Goal: Obtain resource: Obtain resource

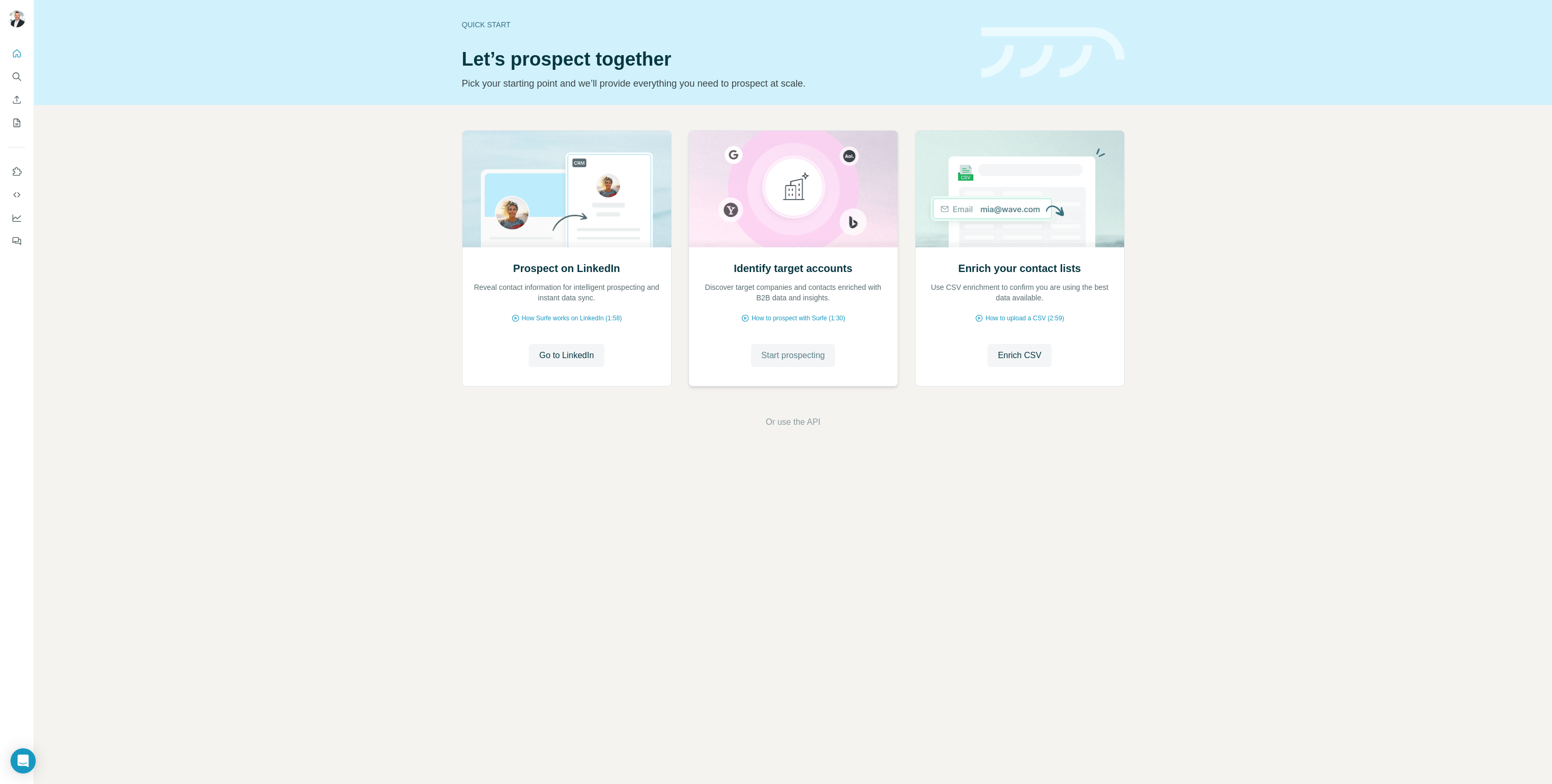
click at [801, 361] on span "Start prospecting" at bounding box center [793, 356] width 63 height 13
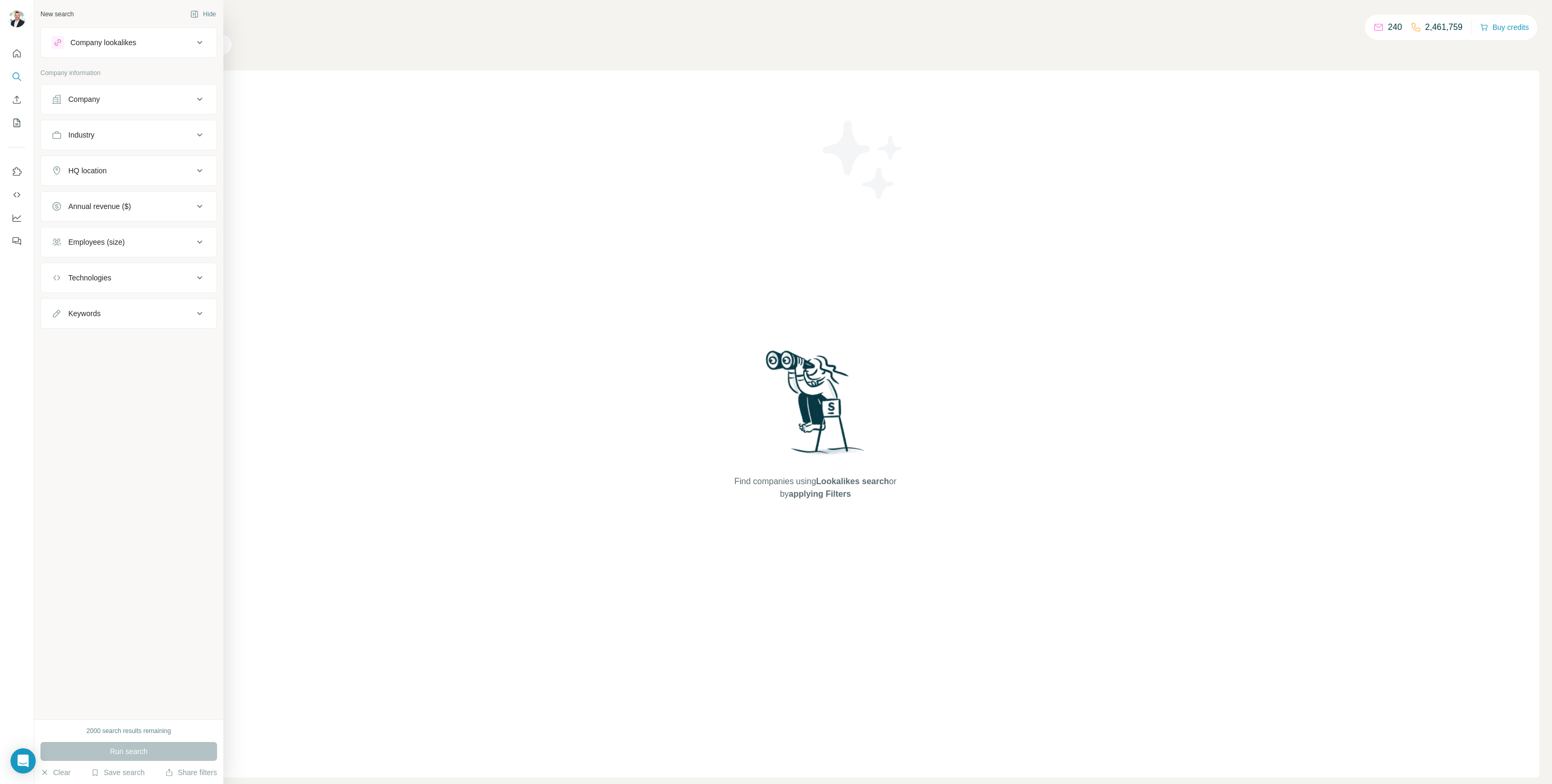
click at [202, 45] on icon at bounding box center [200, 42] width 13 height 13
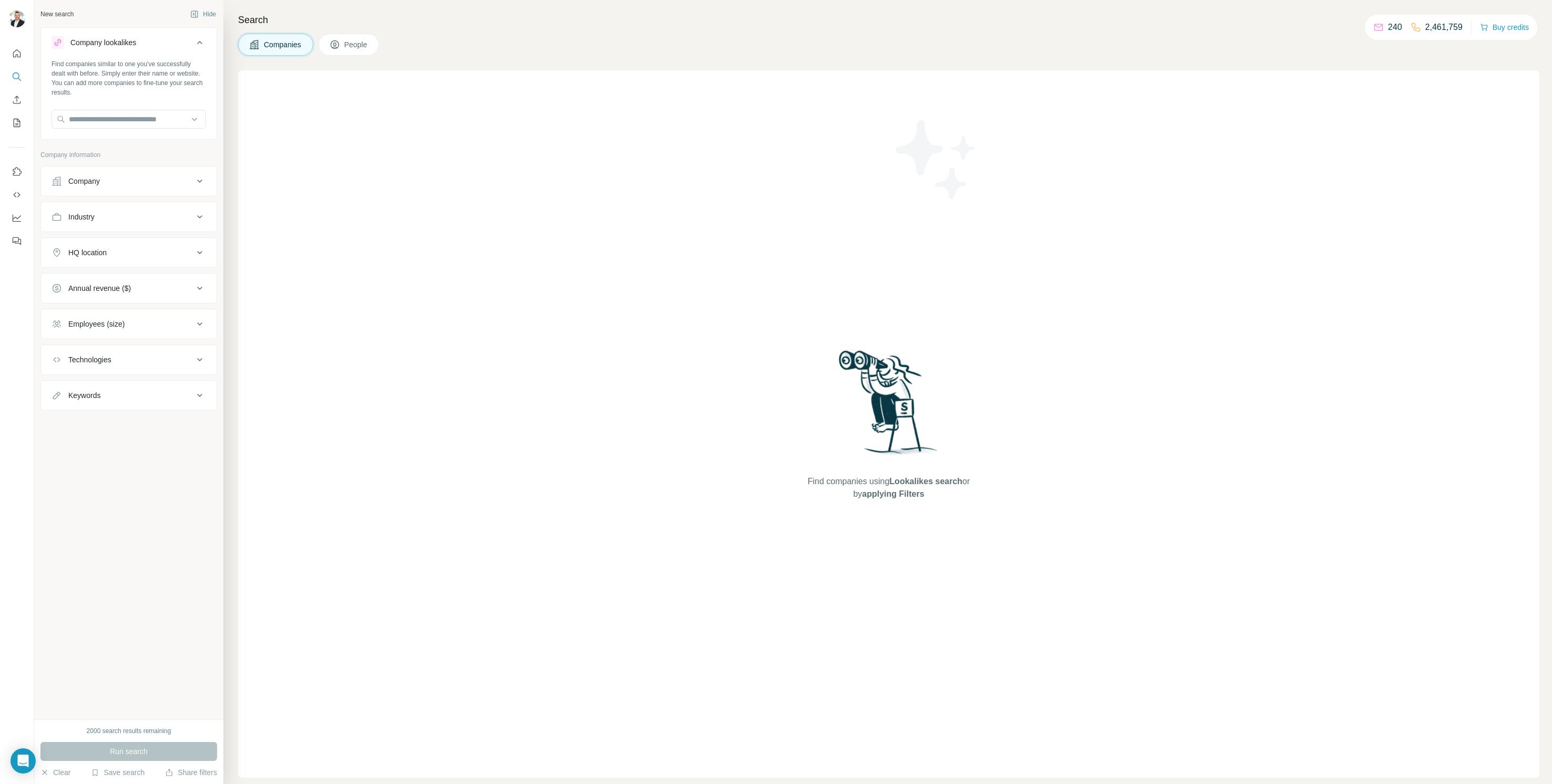
click at [202, 45] on icon at bounding box center [200, 42] width 13 height 13
click at [100, 171] on div "HQ location" at bounding box center [87, 171] width 38 height 10
click at [105, 144] on button "Industry" at bounding box center [128, 135] width 175 height 25
click at [112, 137] on div "Industry" at bounding box center [122, 135] width 142 height 10
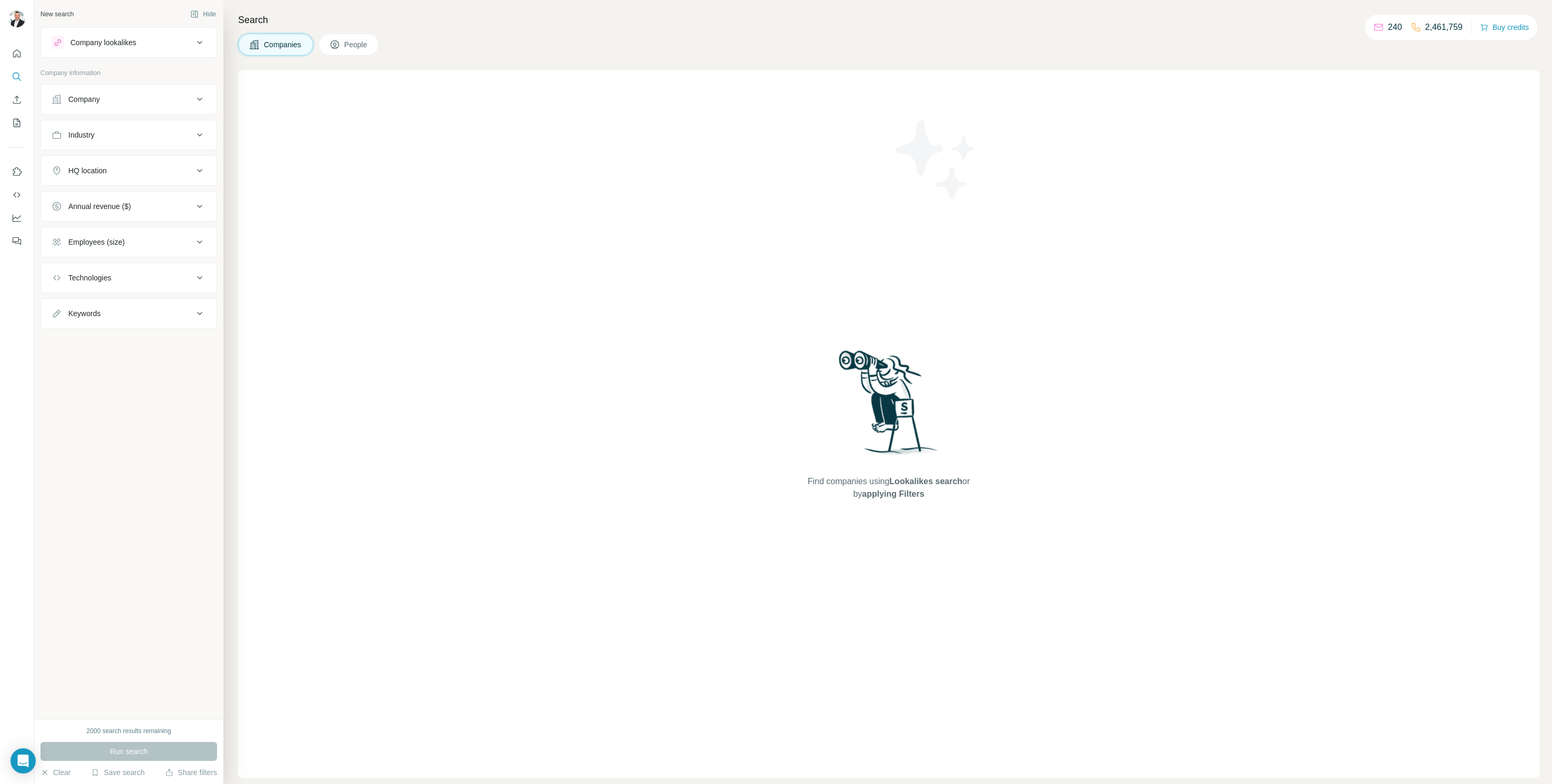
click at [103, 103] on div "Company" at bounding box center [122, 99] width 142 height 10
click at [106, 217] on button "Upload a list of companies" at bounding box center [128, 222] width 155 height 19
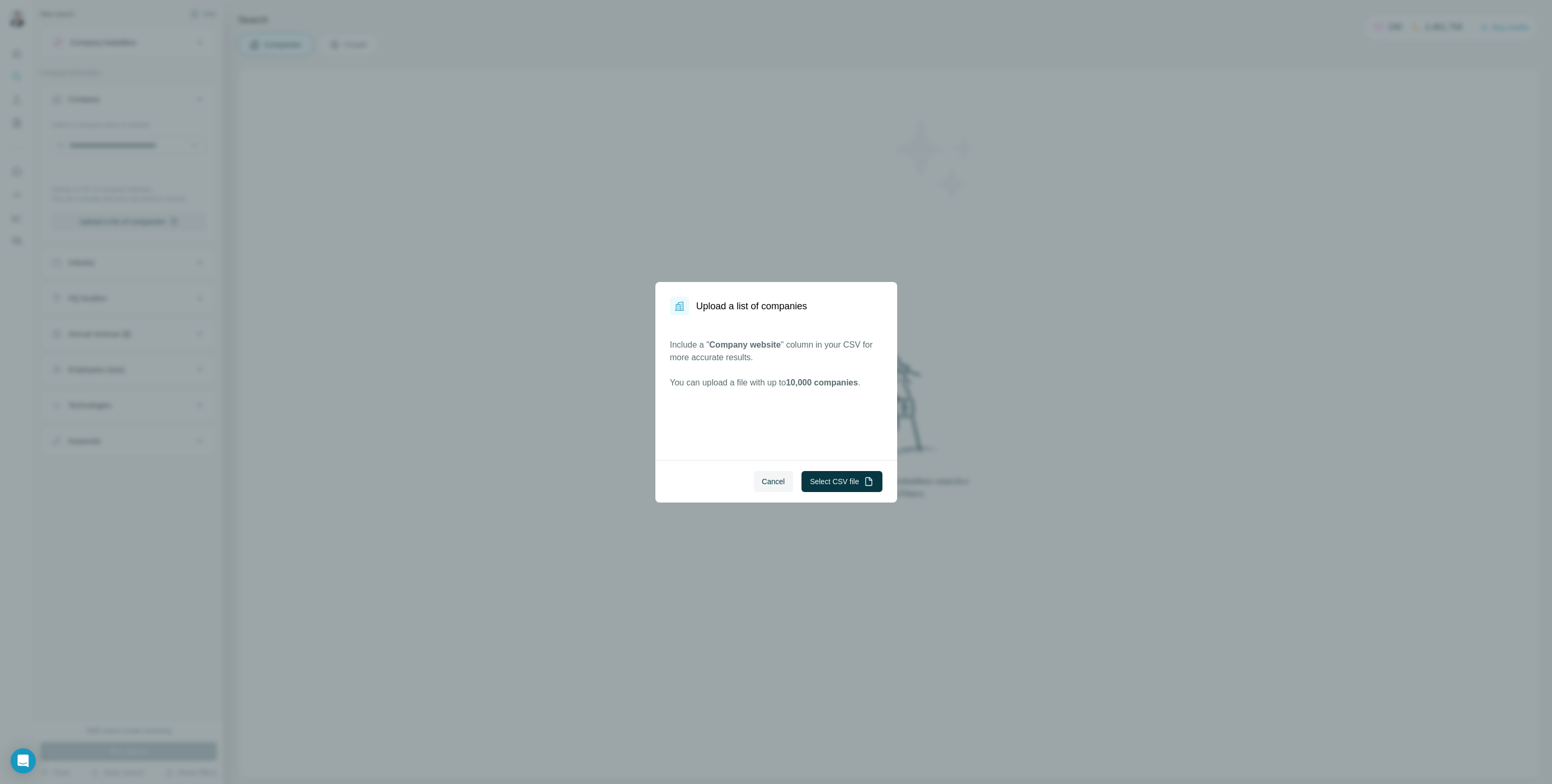
drag, startPoint x: 845, startPoint y: 487, endPoint x: 816, endPoint y: 435, distance: 59.5
click at [816, 435] on dialog "Upload a list of companies Include a " Company website " column in your CSV for…" at bounding box center [776, 392] width 242 height 221
click at [868, 494] on div "Cancel Select CSV file" at bounding box center [776, 481] width 242 height 42
click at [867, 483] on icon "button" at bounding box center [869, 481] width 10 height 10
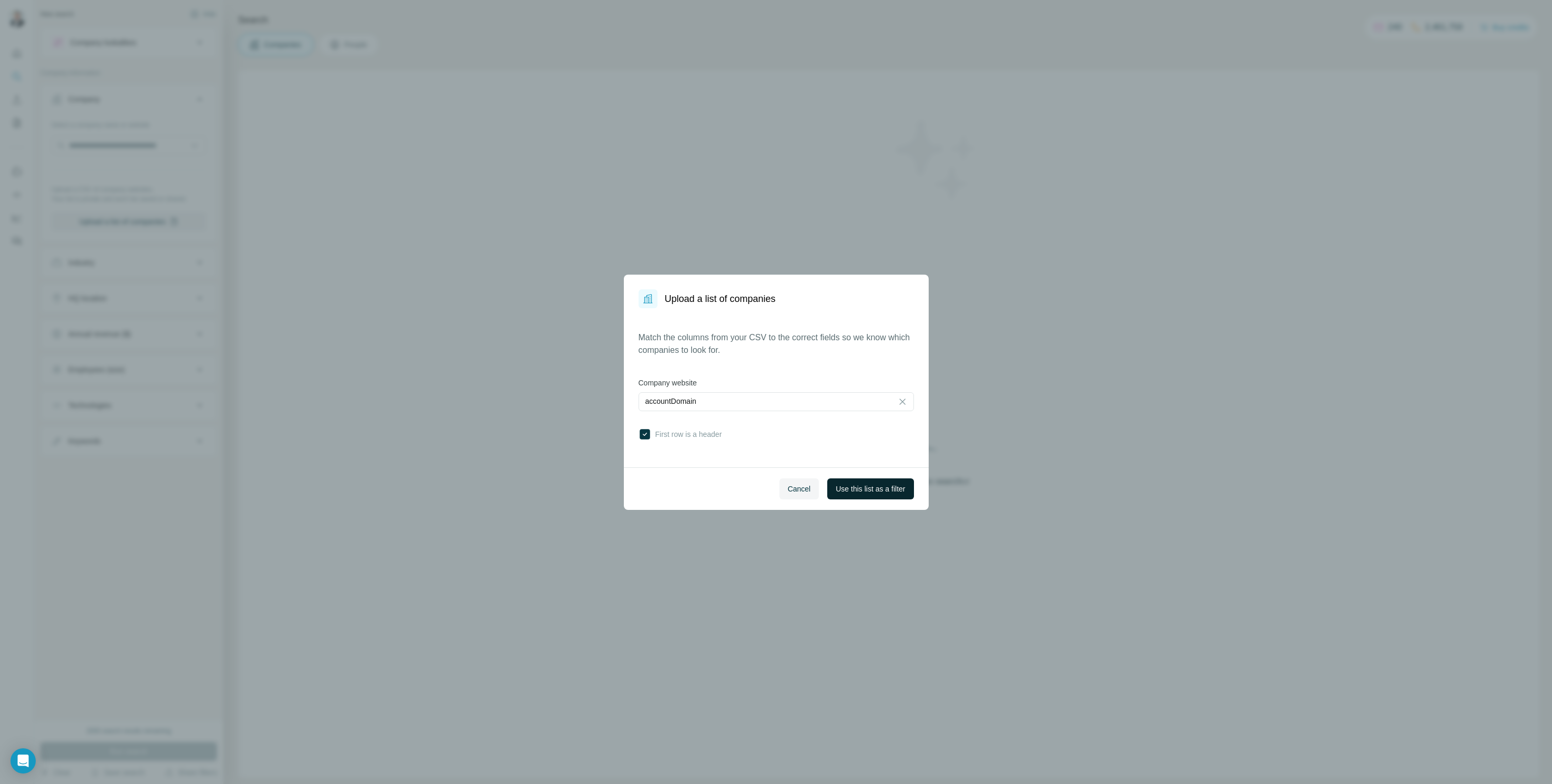
click at [867, 483] on button "Use this list as a filter" at bounding box center [871, 489] width 87 height 21
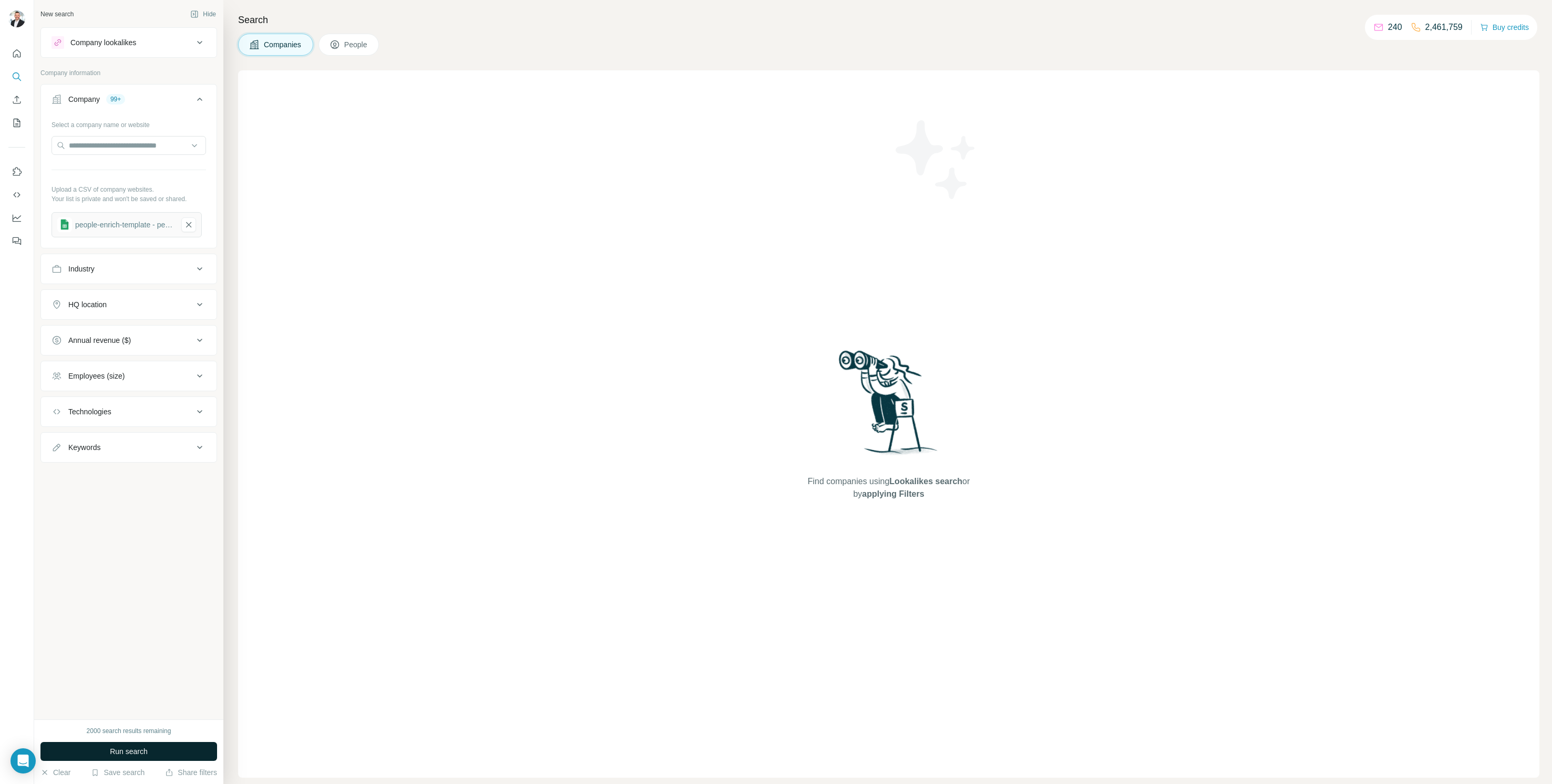
click at [163, 749] on button "Run search" at bounding box center [129, 752] width 176 height 19
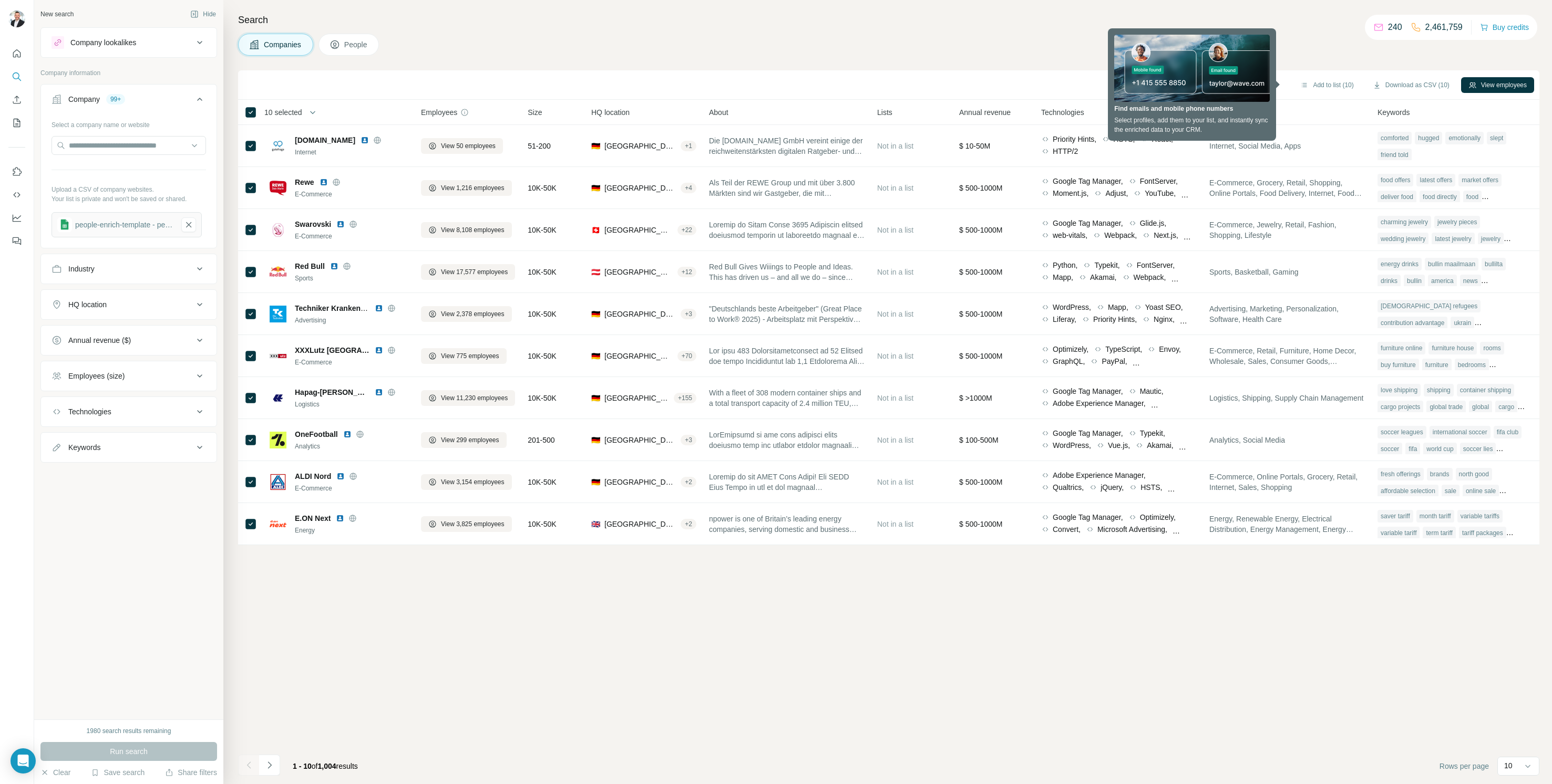
click at [288, 112] on span "10 selected" at bounding box center [283, 112] width 38 height 10
click at [316, 98] on div "Add to list (10) Download as CSV (10) View employees" at bounding box center [889, 85] width 1301 height 30
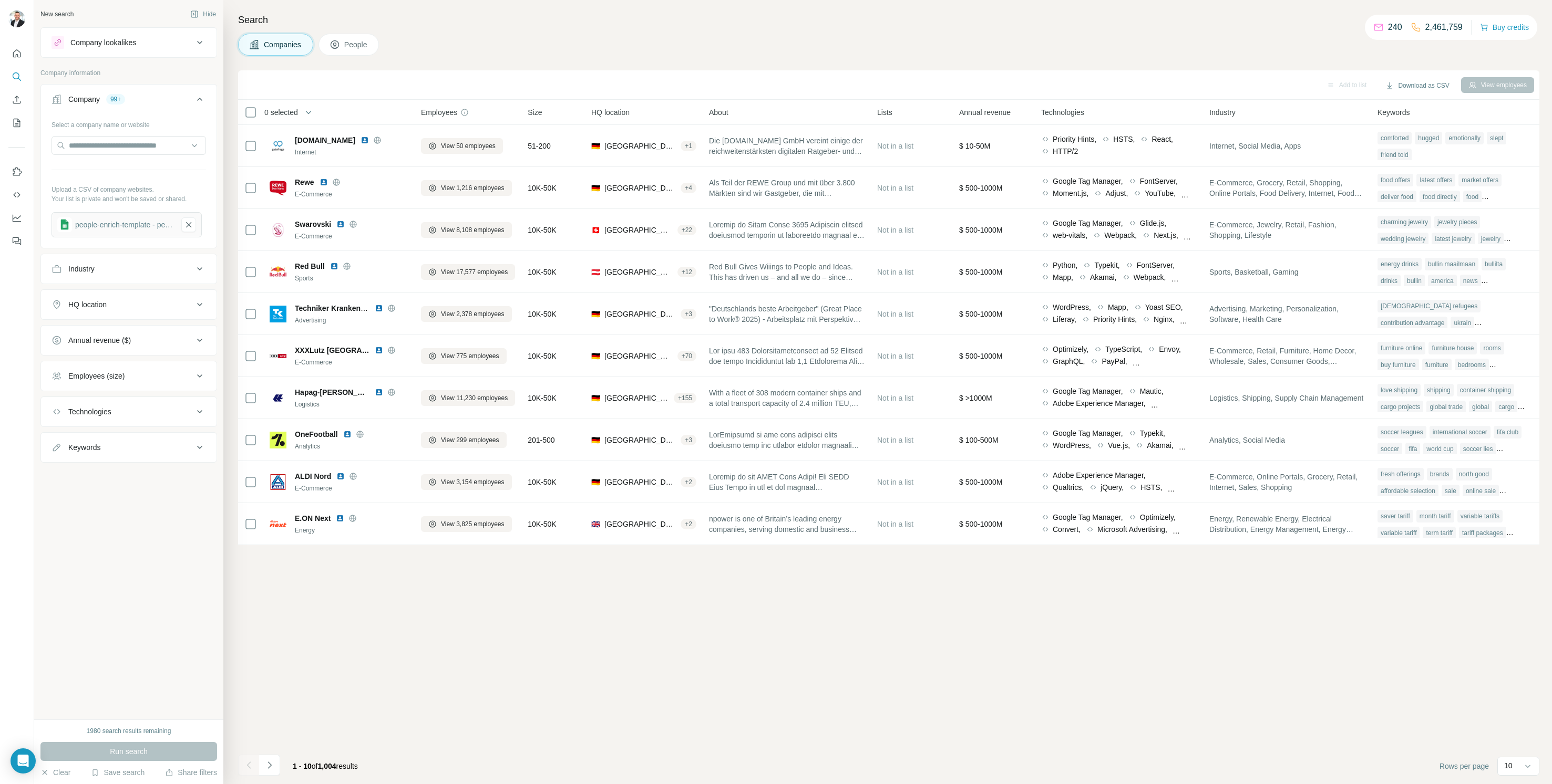
click at [200, 103] on icon at bounding box center [200, 99] width 13 height 13
click at [245, 107] on icon at bounding box center [251, 113] width 13 height 13
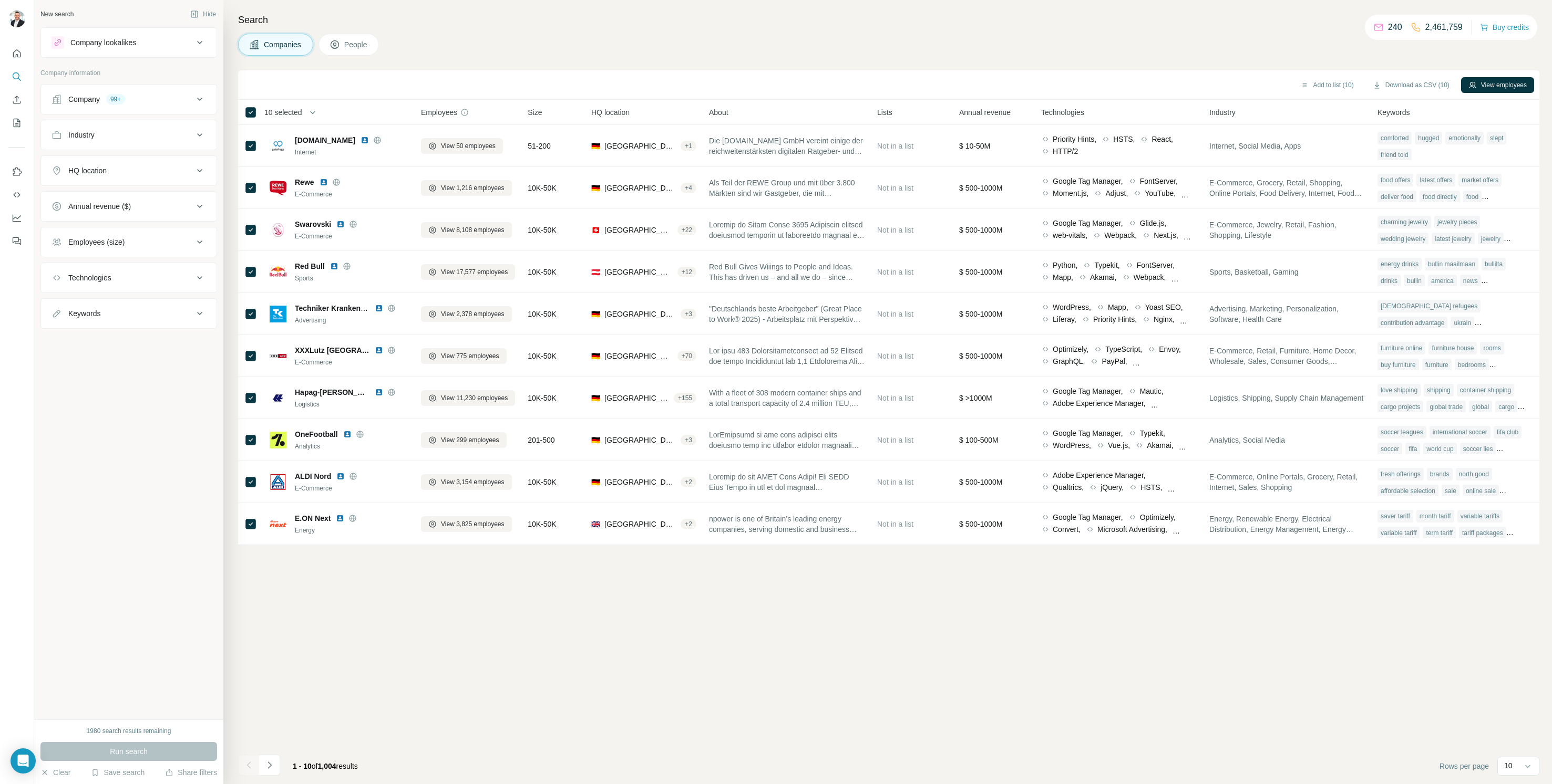
click at [291, 115] on span "10 selected" at bounding box center [283, 112] width 38 height 10
click at [299, 173] on input "Select a number (up to 500)" at bounding box center [306, 173] width 34 height 19
type input "***"
click at [405, 187] on p "Total results found: 1,004" at bounding box center [352, 187] width 172 height 10
click at [357, 211] on span "Apply" at bounding box center [352, 211] width 18 height 10
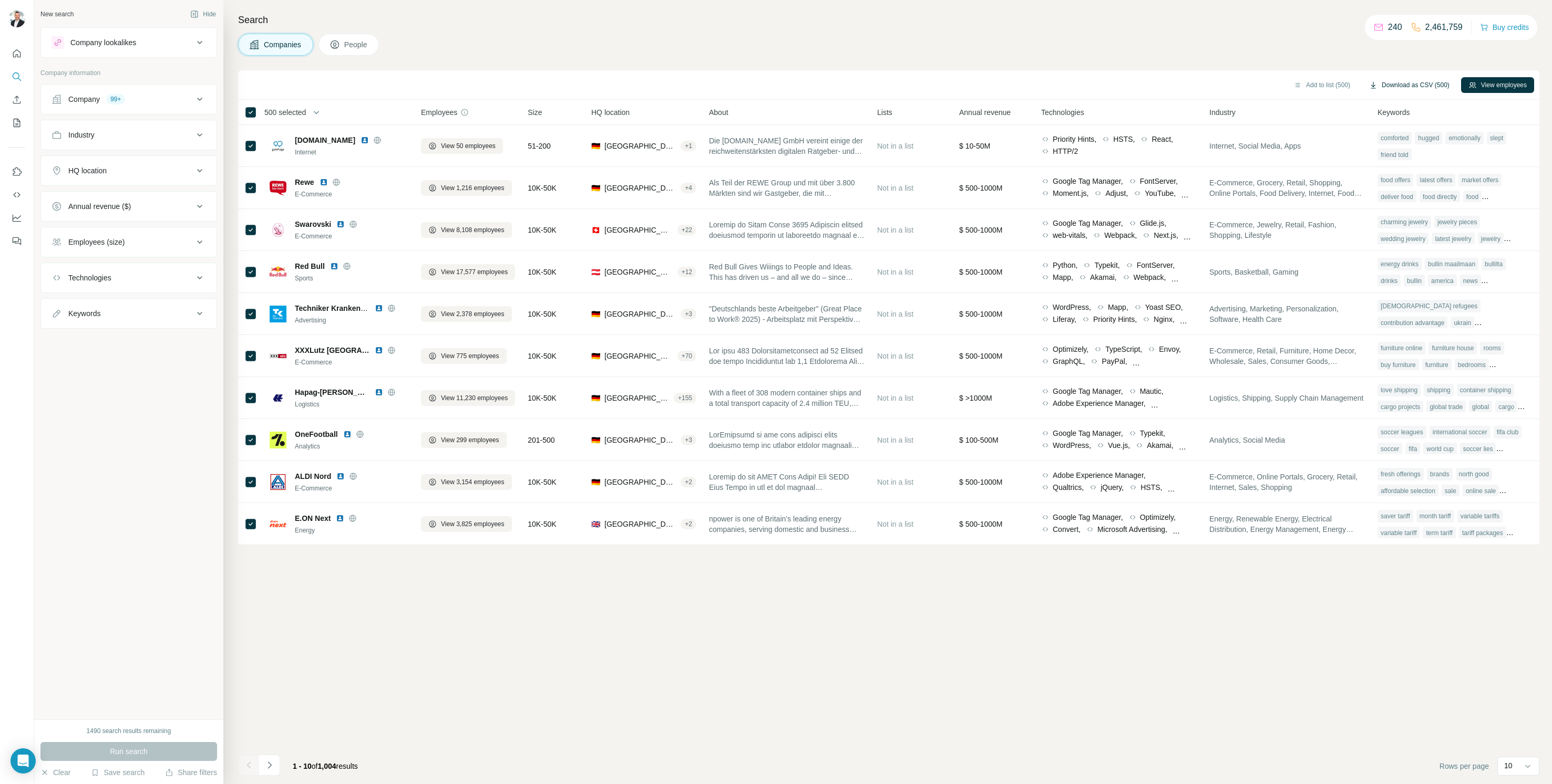
click at [1432, 83] on button "Download as CSV (500)" at bounding box center [1409, 85] width 95 height 16
click at [304, 113] on span "500 selected" at bounding box center [285, 112] width 42 height 10
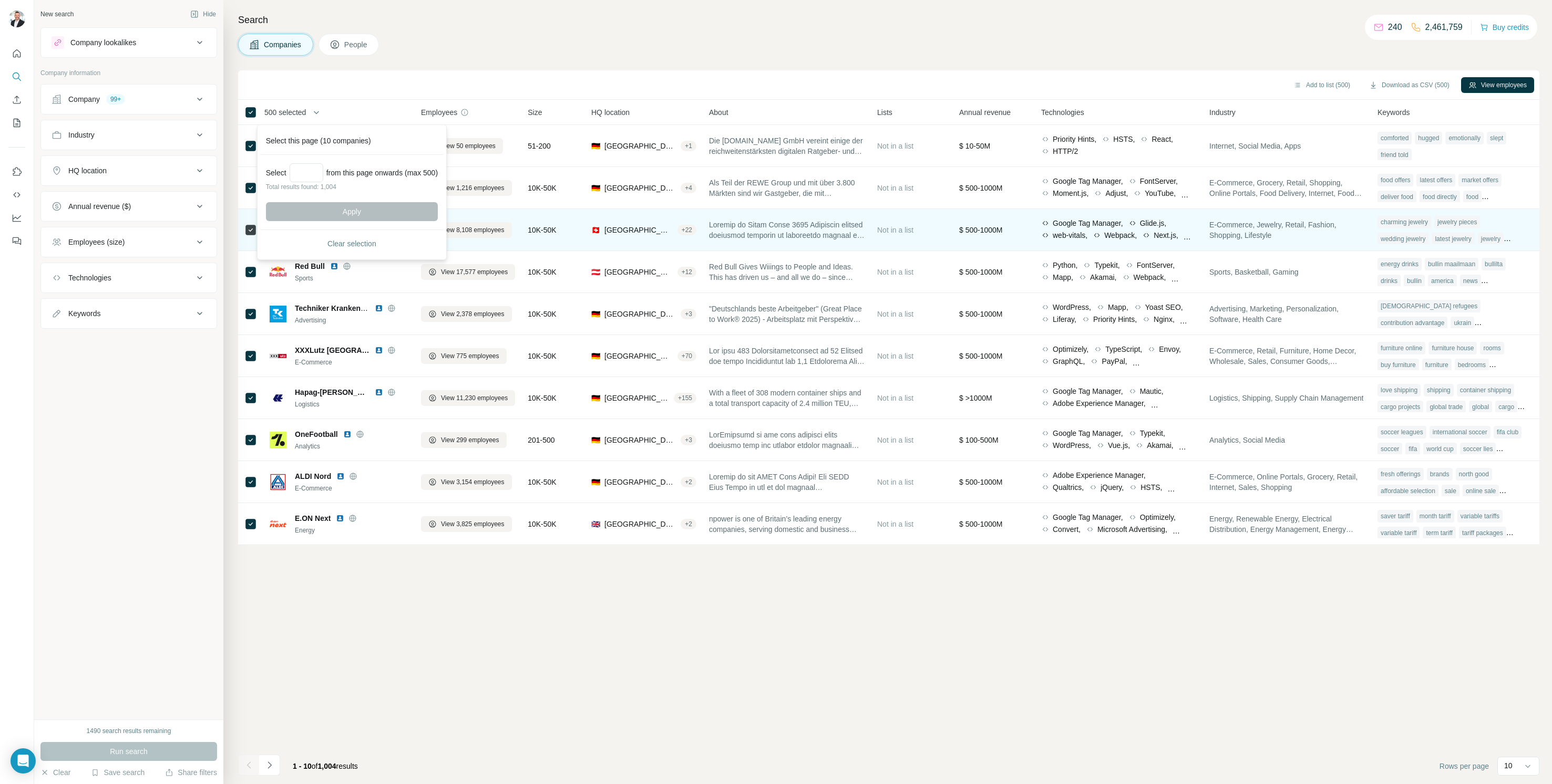
click at [347, 243] on span "Clear selection" at bounding box center [352, 243] width 49 height 10
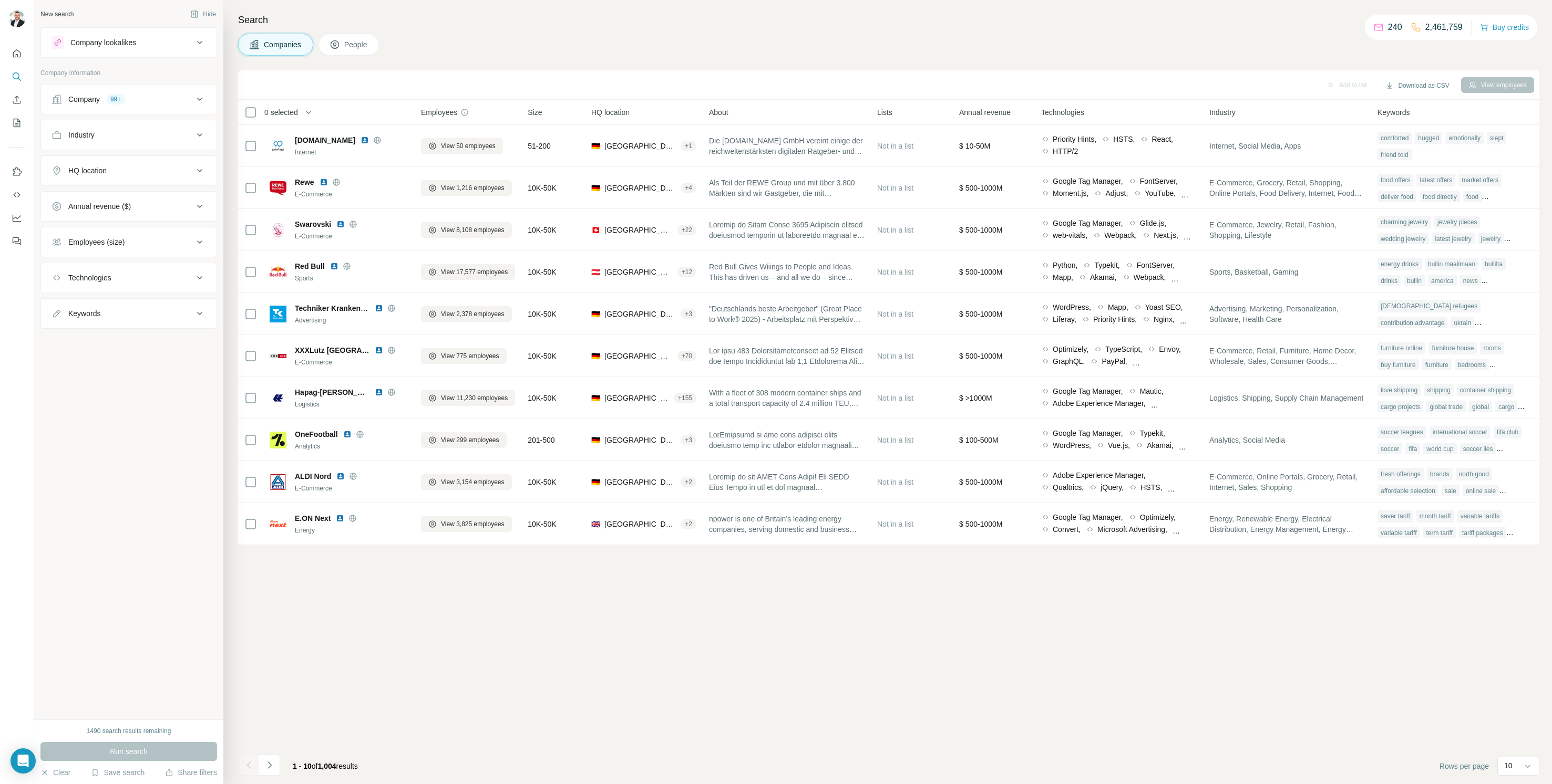
click at [291, 112] on span "0 selected" at bounding box center [281, 112] width 34 height 10
click at [260, 117] on span "0 selected" at bounding box center [288, 112] width 62 height 21
click at [311, 114] on icon "button" at bounding box center [312, 112] width 10 height 10
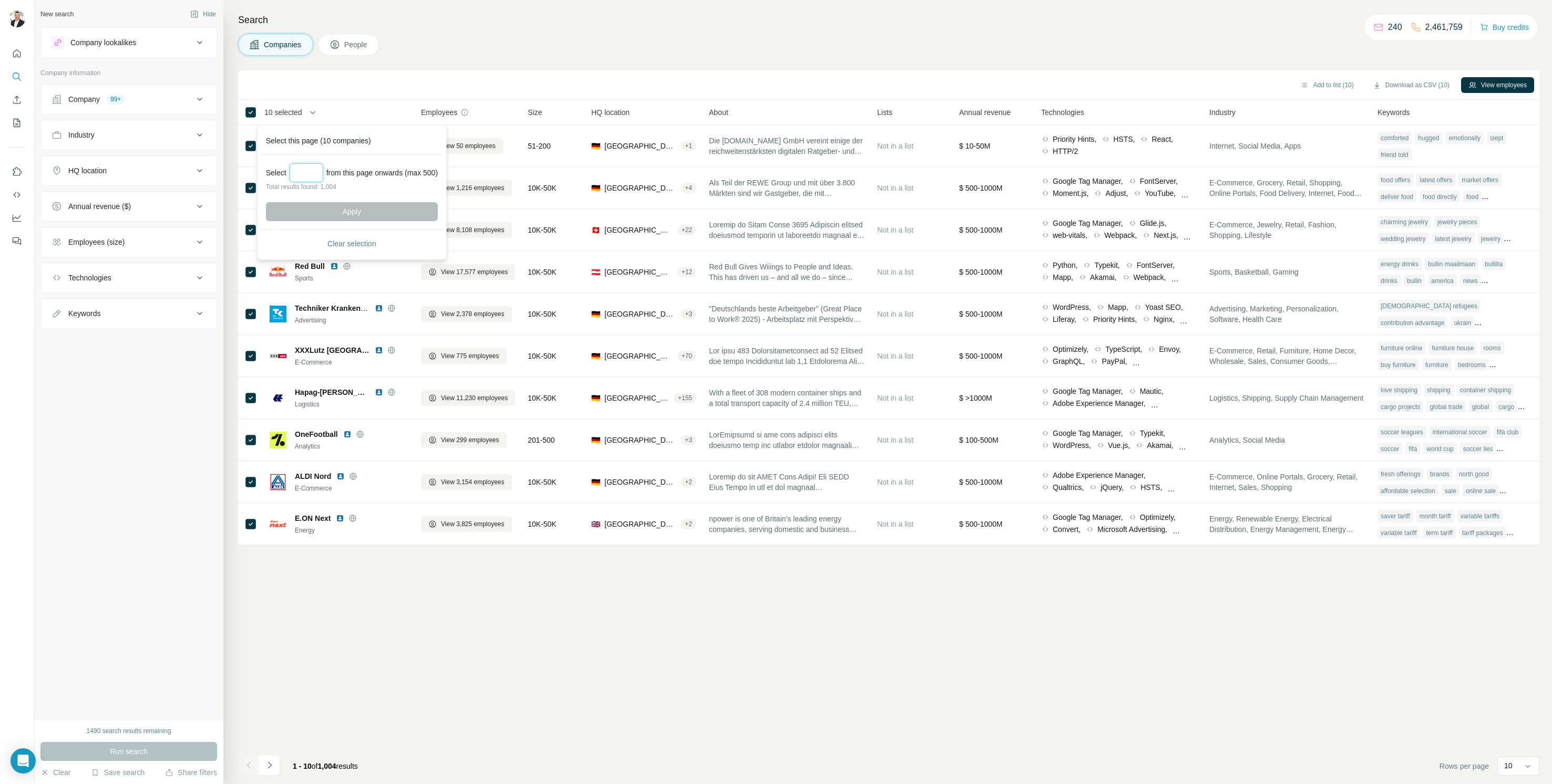
click at [310, 177] on input "Select a number (up to 500)" at bounding box center [306, 173] width 34 height 19
click at [277, 107] on span "10 selected" at bounding box center [283, 112] width 38 height 10
click at [341, 239] on span "Clear selection" at bounding box center [352, 243] width 49 height 10
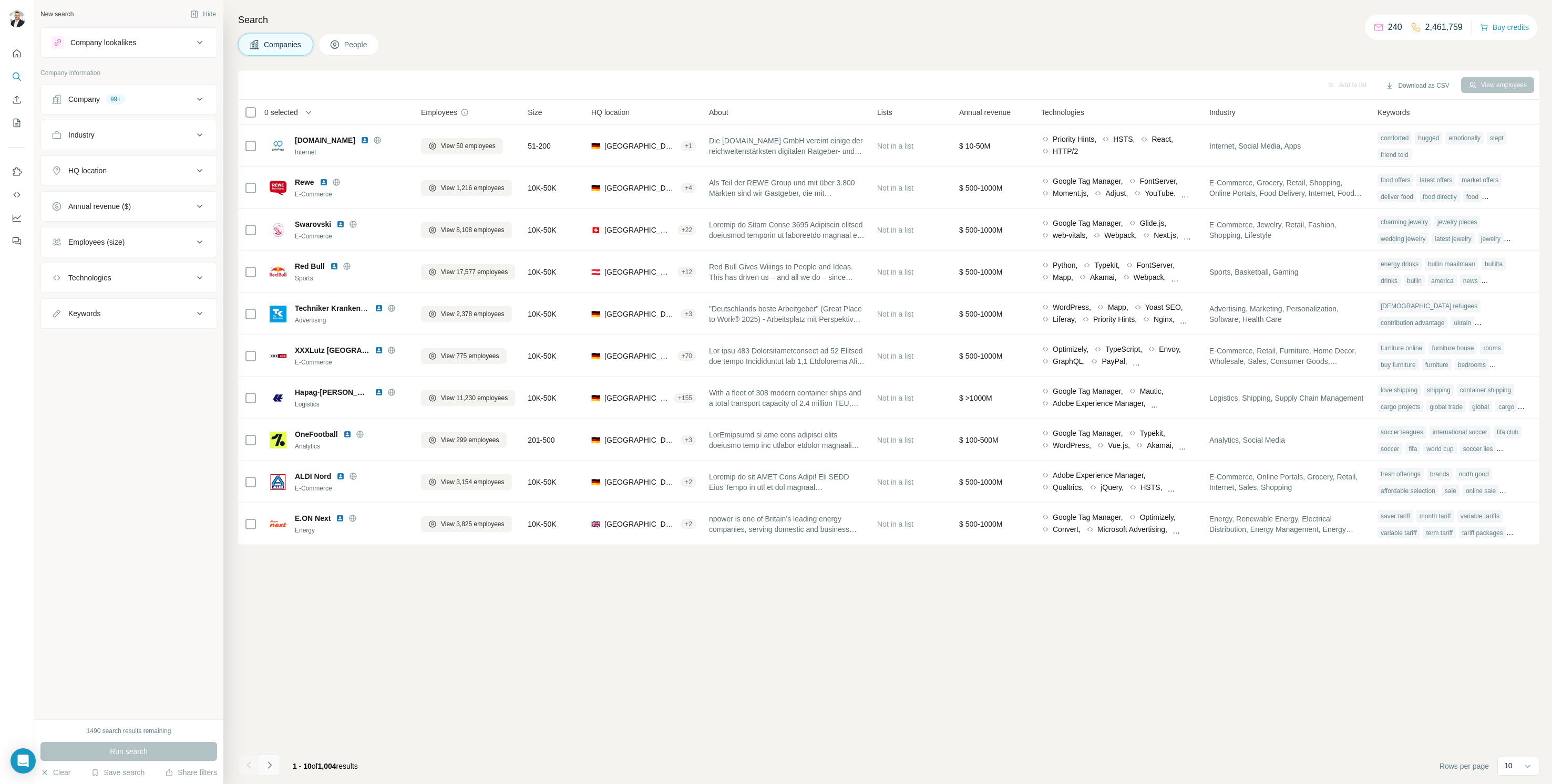
click at [273, 763] on icon "Navigate to next page" at bounding box center [269, 765] width 10 height 10
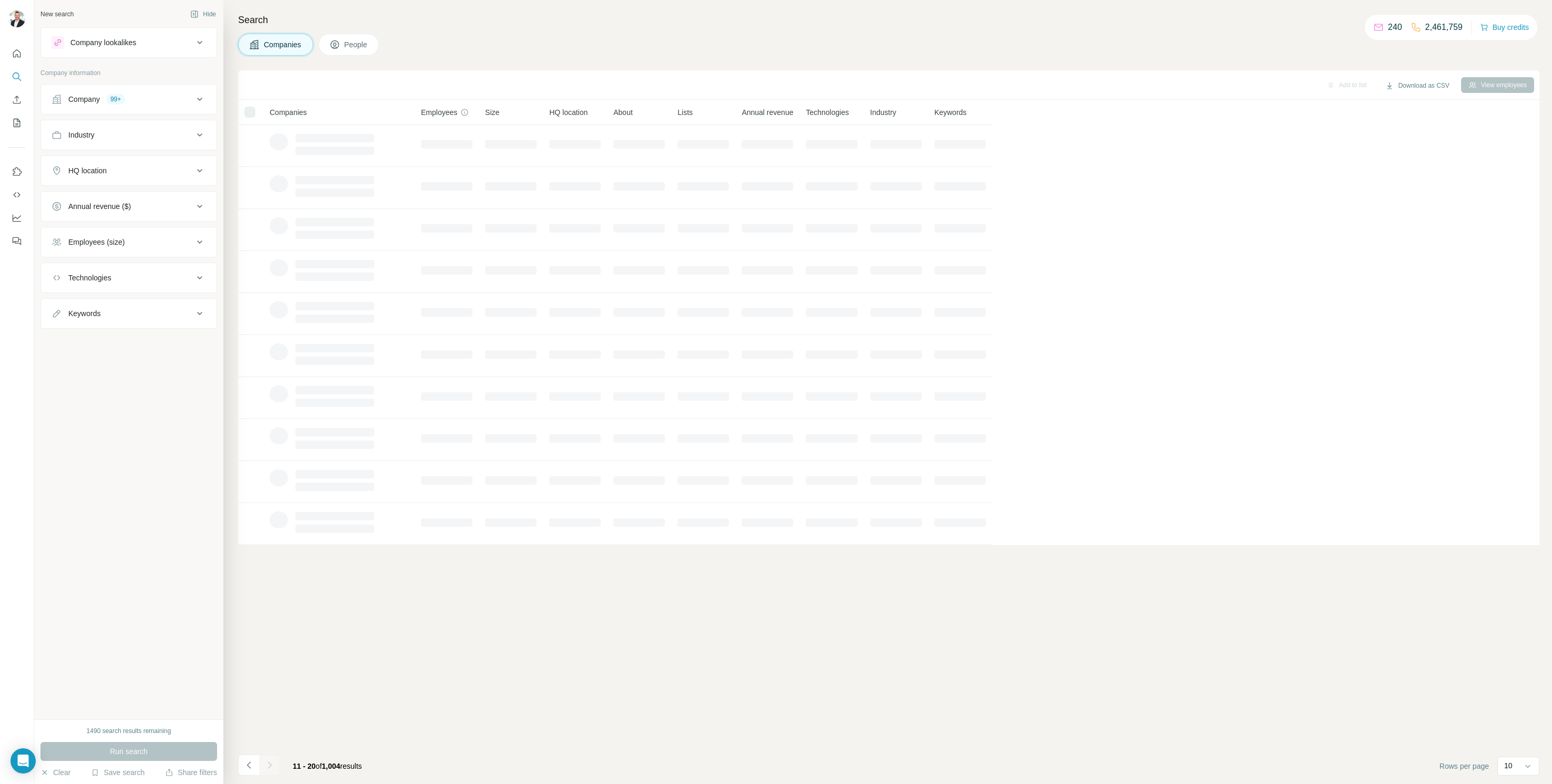
click at [271, 765] on div at bounding box center [269, 766] width 21 height 21
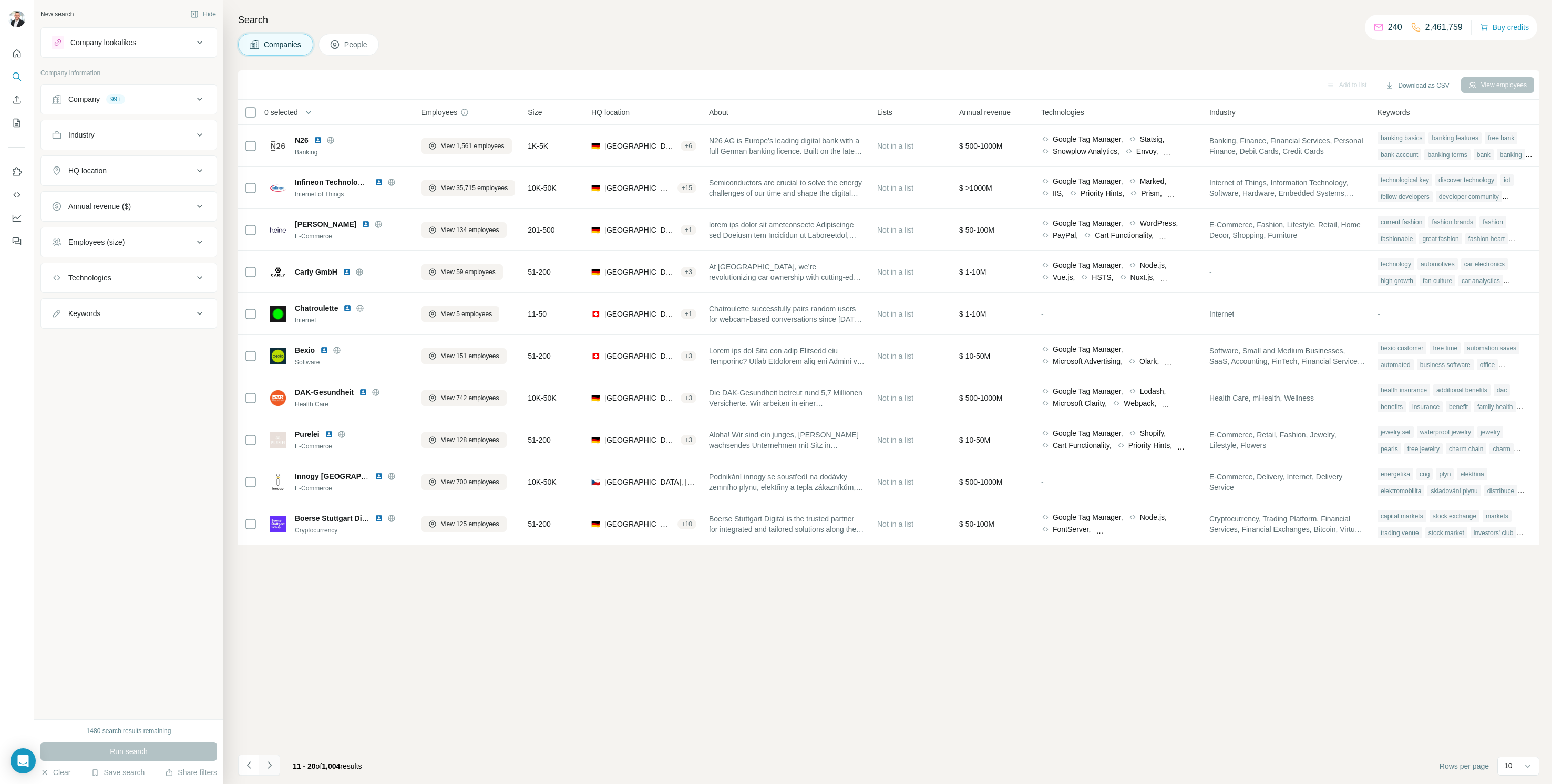
click at [268, 766] on icon "Navigate to next page" at bounding box center [269, 765] width 10 height 10
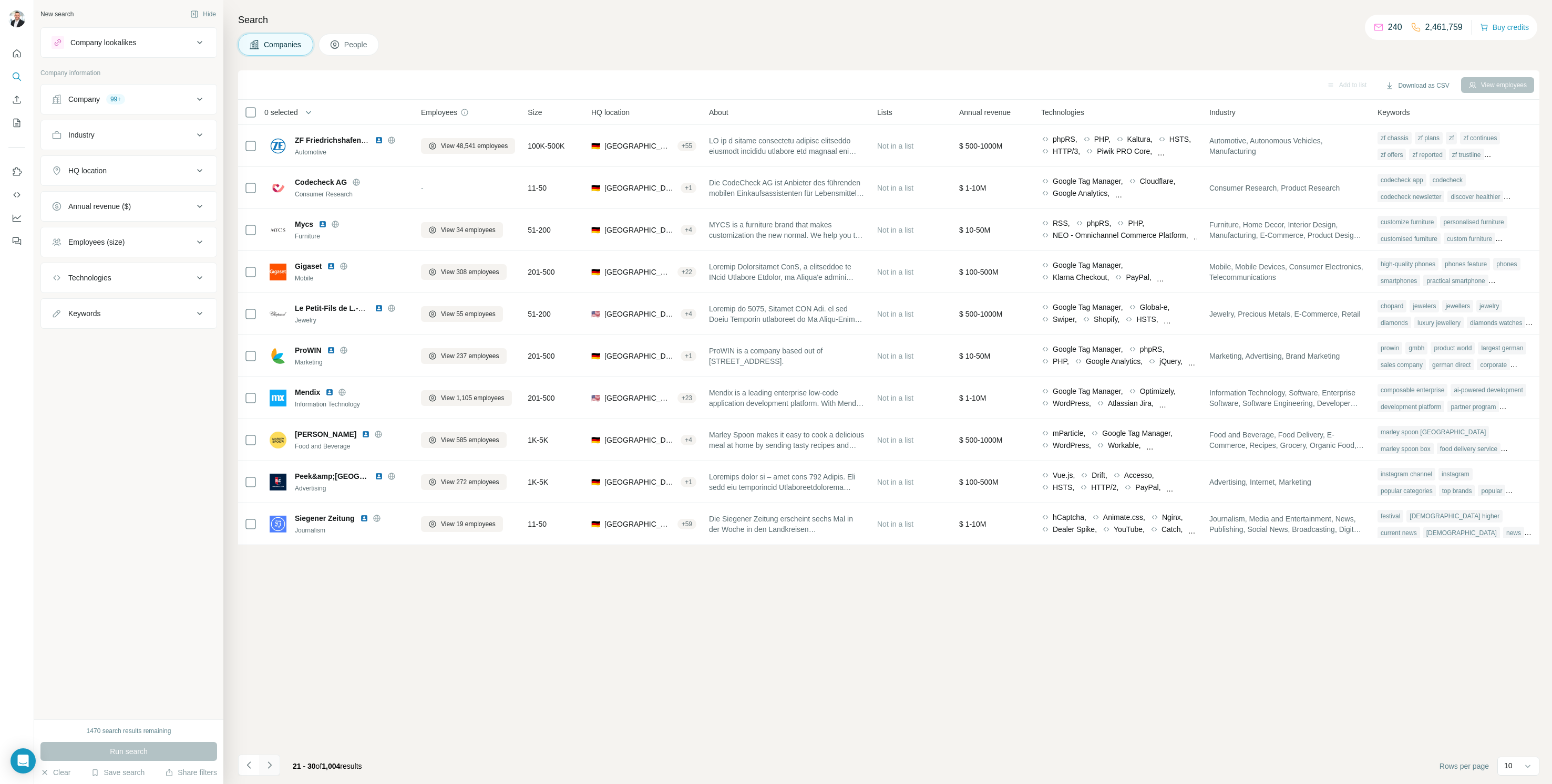
click at [268, 766] on icon "Navigate to next page" at bounding box center [269, 765] width 10 height 10
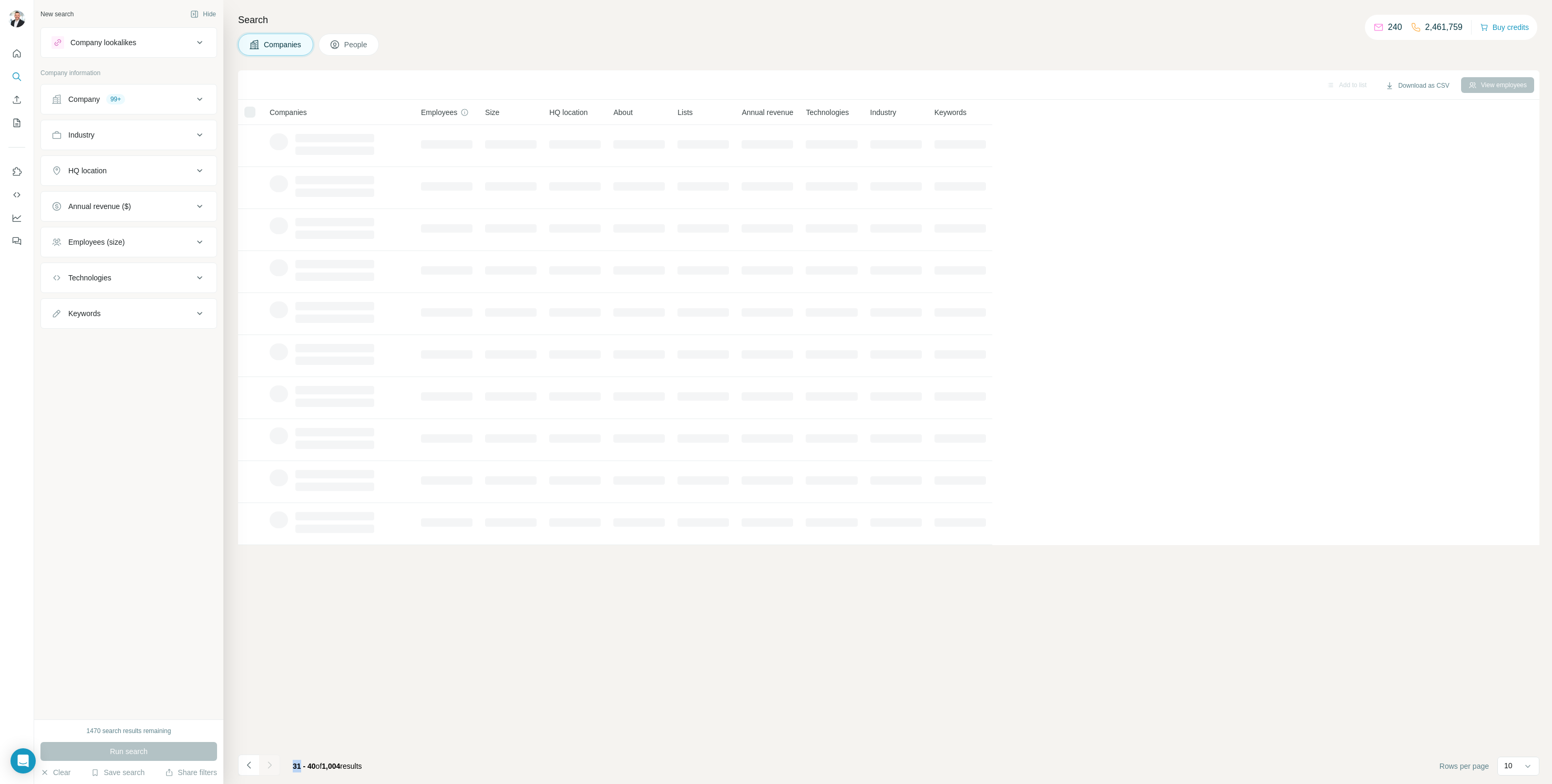
click at [268, 766] on div at bounding box center [269, 766] width 21 height 21
click at [268, 766] on icon "Navigate to next page" at bounding box center [269, 765] width 10 height 10
click at [268, 766] on div at bounding box center [269, 766] width 21 height 21
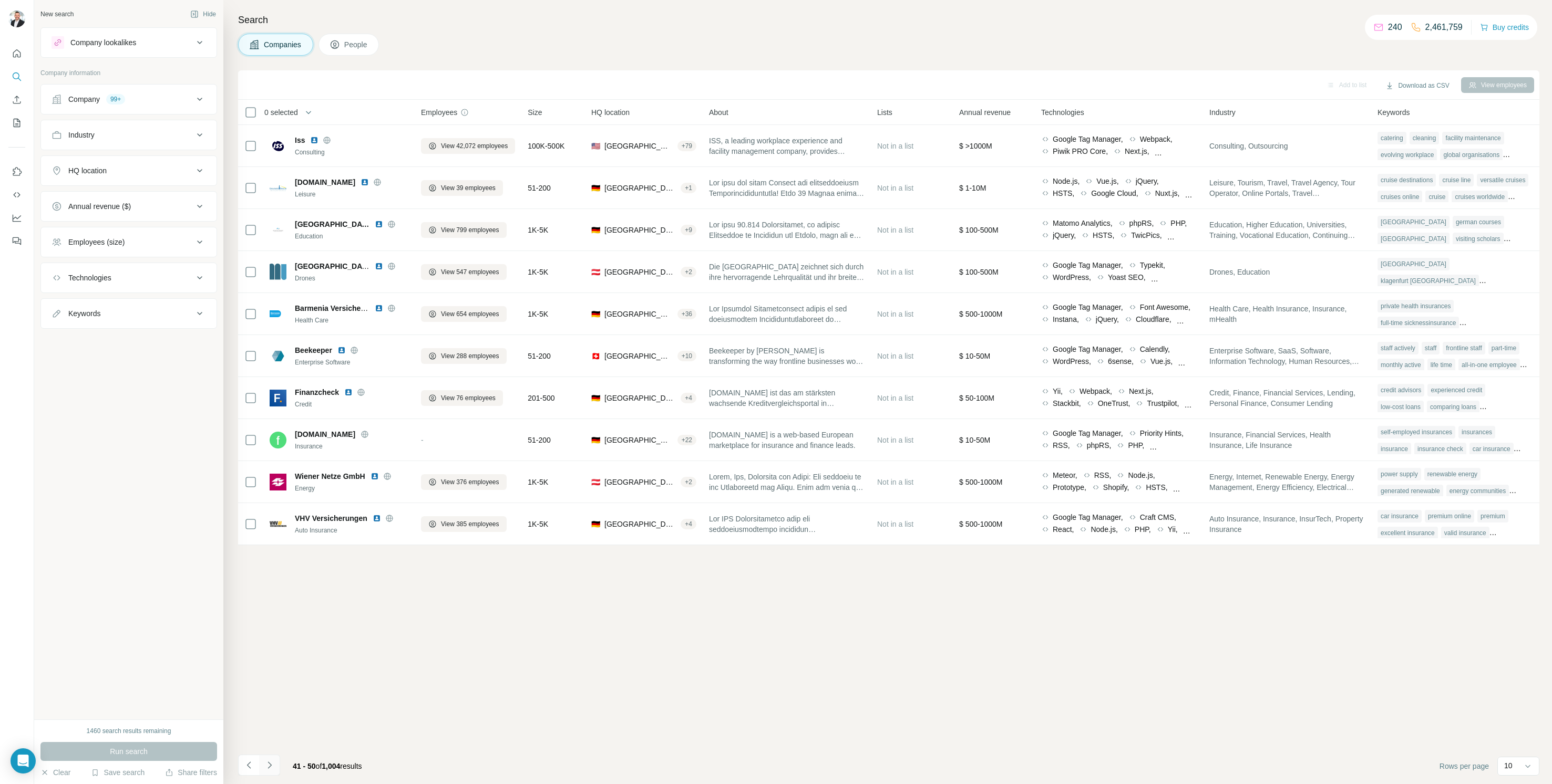
click at [268, 766] on icon "Navigate to next page" at bounding box center [269, 765] width 10 height 10
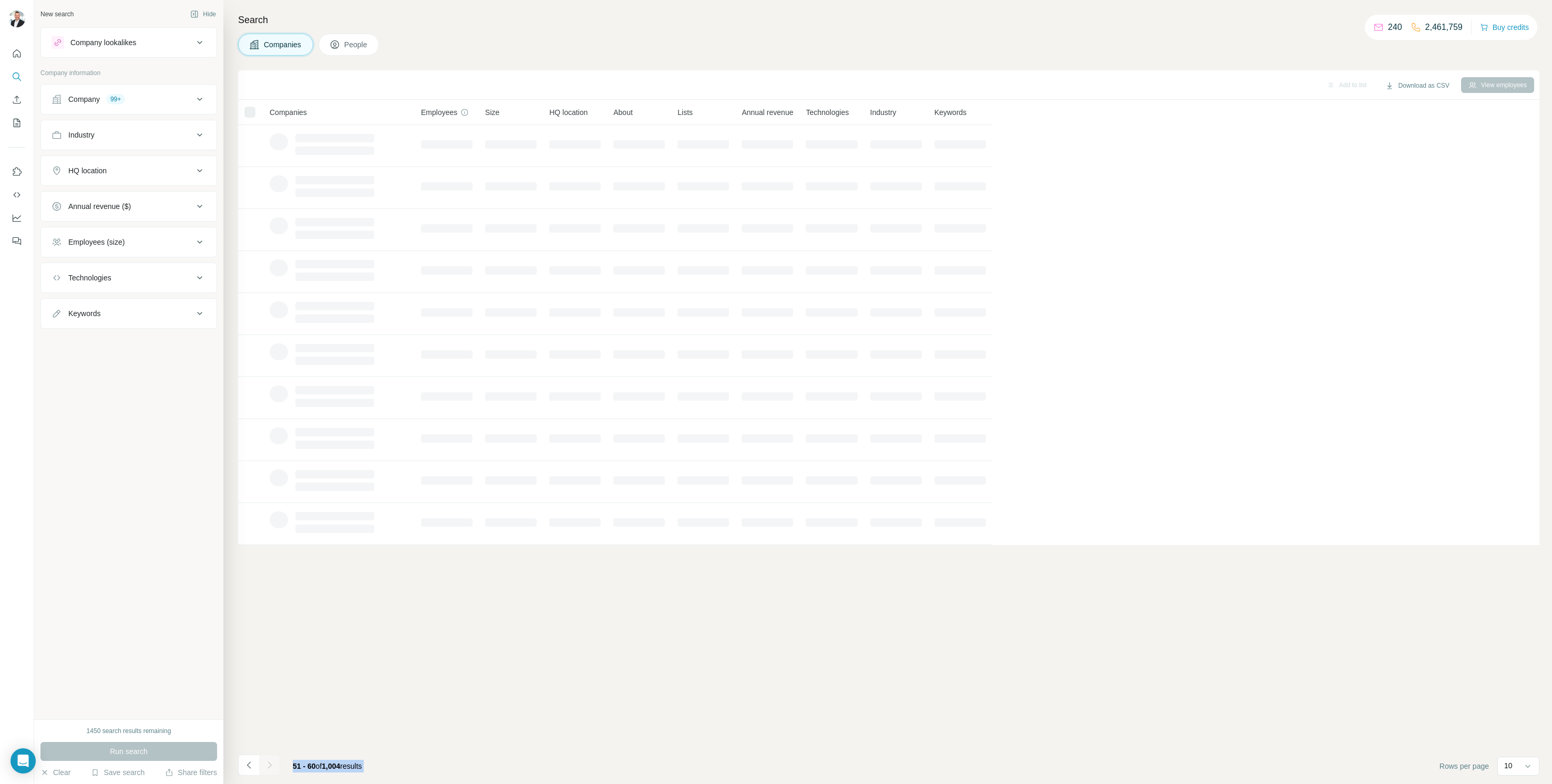
click at [268, 766] on div at bounding box center [269, 766] width 21 height 21
click at [268, 766] on icon "Navigate to next page" at bounding box center [269, 765] width 10 height 10
click at [268, 766] on div at bounding box center [269, 766] width 21 height 21
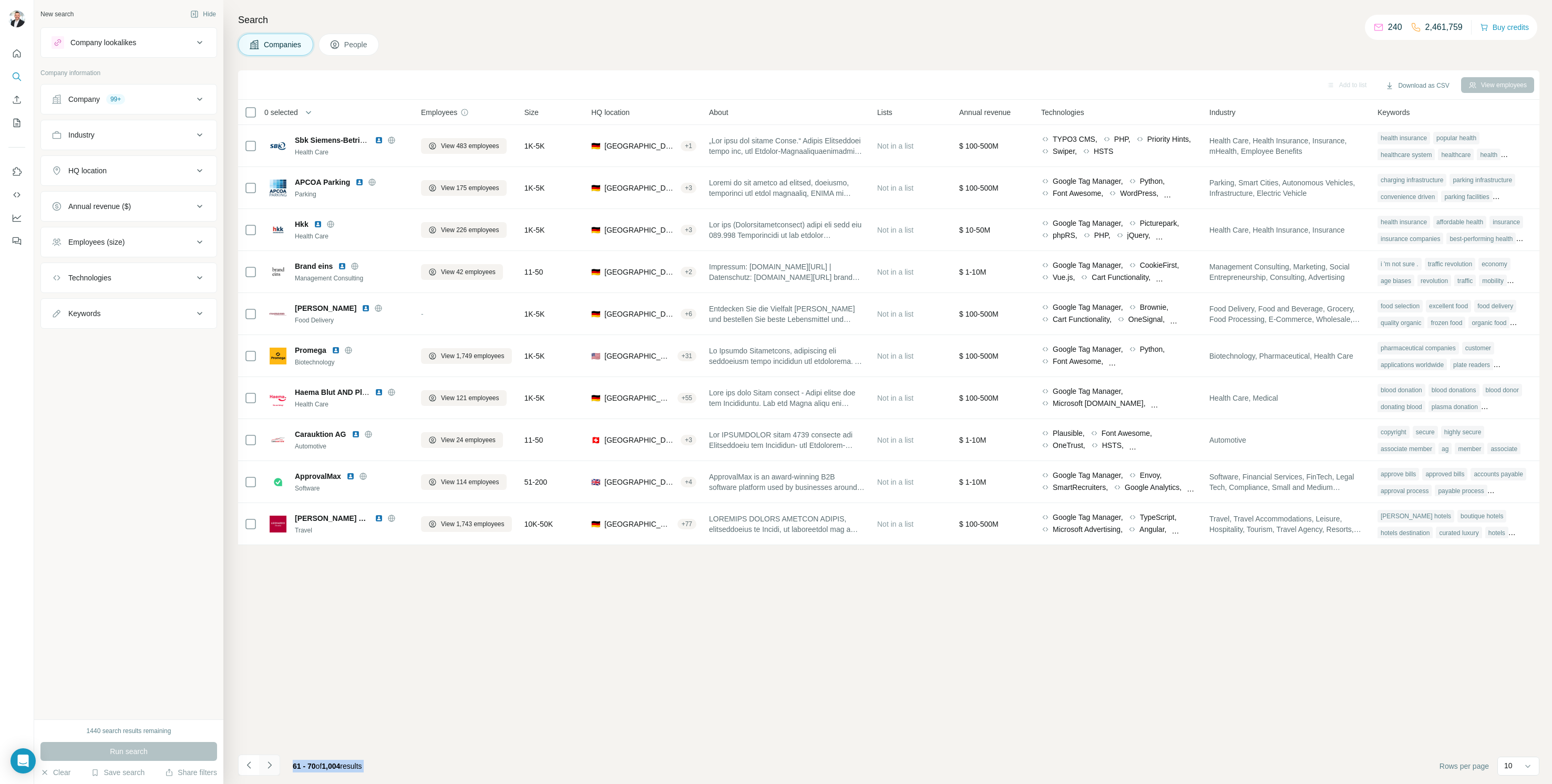
click at [268, 766] on icon "Navigate to next page" at bounding box center [269, 765] width 10 height 10
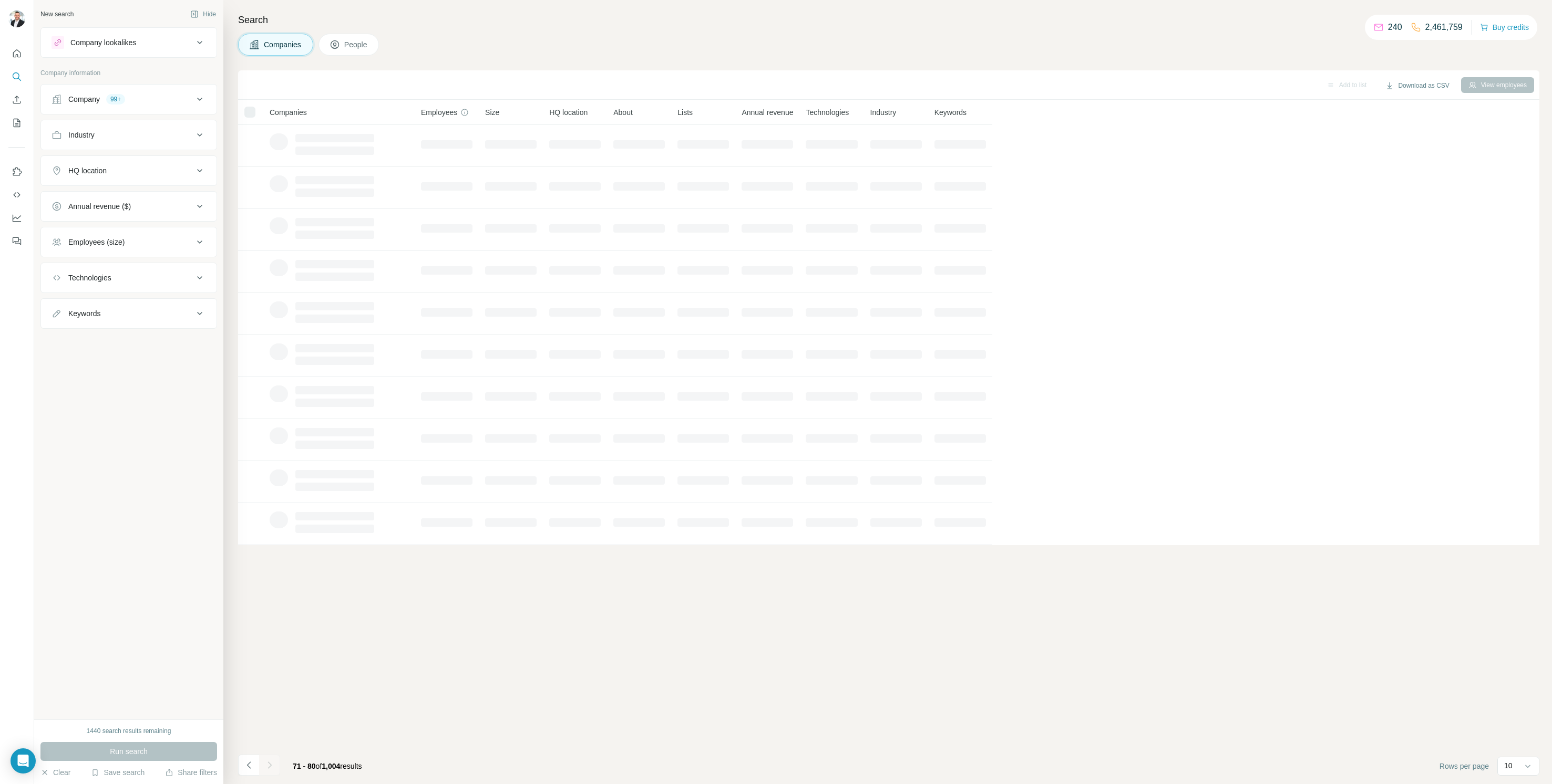
click at [268, 766] on div at bounding box center [269, 766] width 21 height 21
click at [268, 766] on icon "Navigate to next page" at bounding box center [269, 765] width 10 height 10
click at [268, 766] on div at bounding box center [269, 766] width 21 height 21
click at [268, 766] on icon "Navigate to next page" at bounding box center [269, 765] width 10 height 10
click at [268, 766] on div at bounding box center [269, 766] width 21 height 21
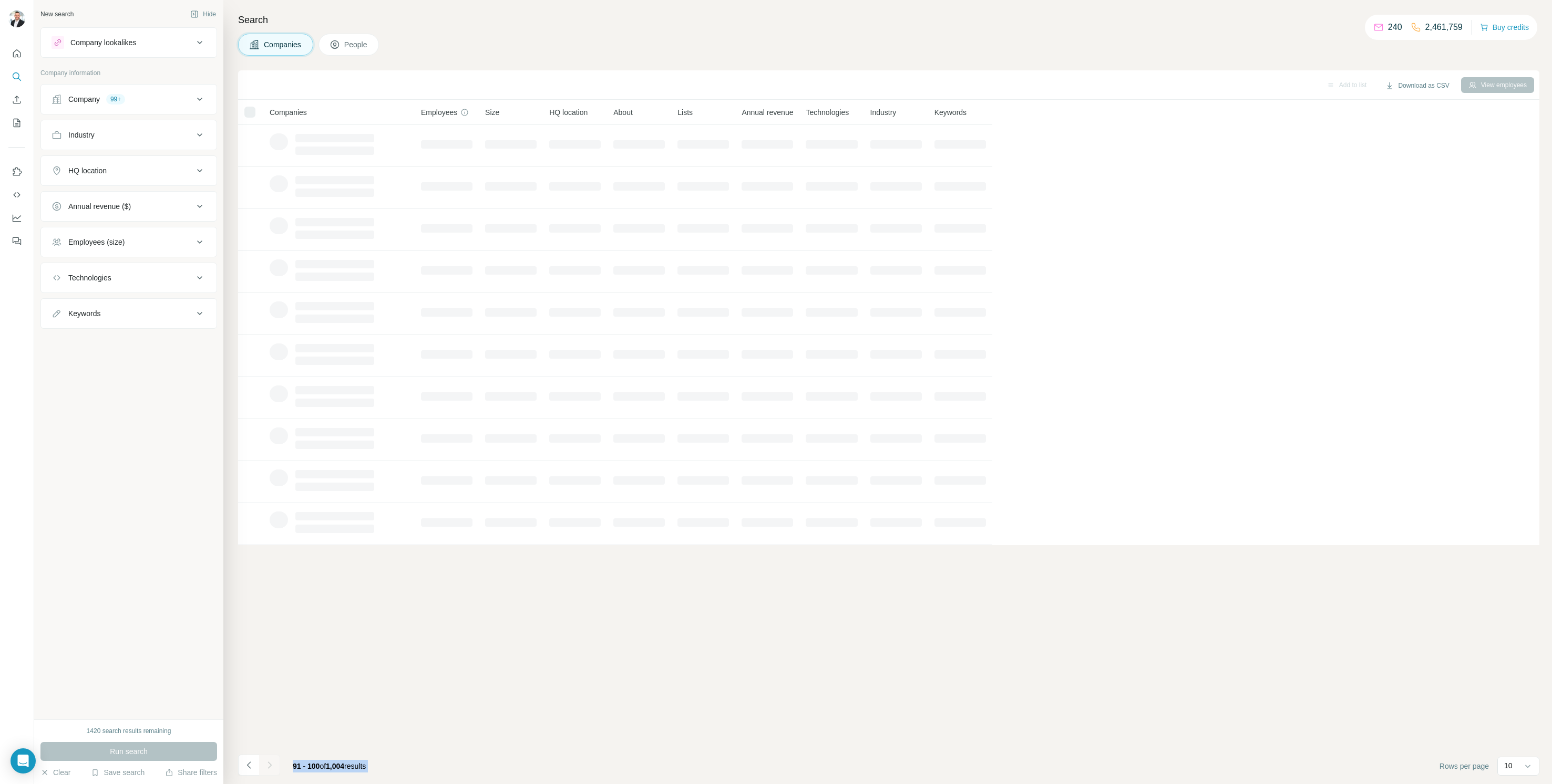
click at [268, 766] on icon "Navigate to next page" at bounding box center [269, 765] width 10 height 10
click at [274, 759] on button "Navigate to next page" at bounding box center [269, 766] width 21 height 21
click at [268, 758] on button "Navigate to next page" at bounding box center [269, 766] width 21 height 21
click at [268, 758] on div at bounding box center [269, 766] width 21 height 21
click at [268, 758] on button "Navigate to next page" at bounding box center [269, 766] width 21 height 21
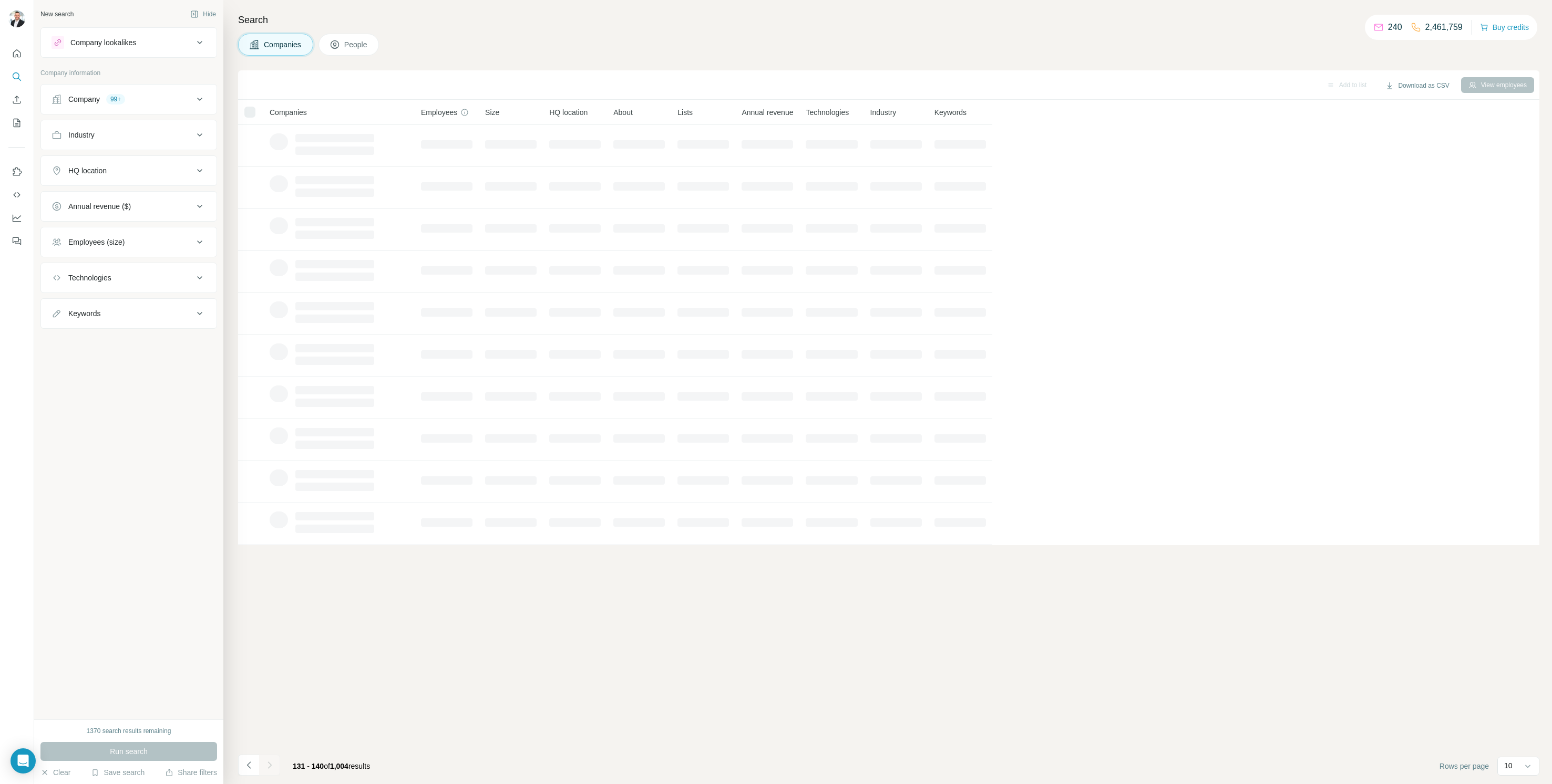
click at [268, 758] on div at bounding box center [269, 766] width 21 height 21
click at [268, 758] on button "Navigate to next page" at bounding box center [269, 766] width 21 height 21
click at [268, 758] on div at bounding box center [269, 766] width 21 height 21
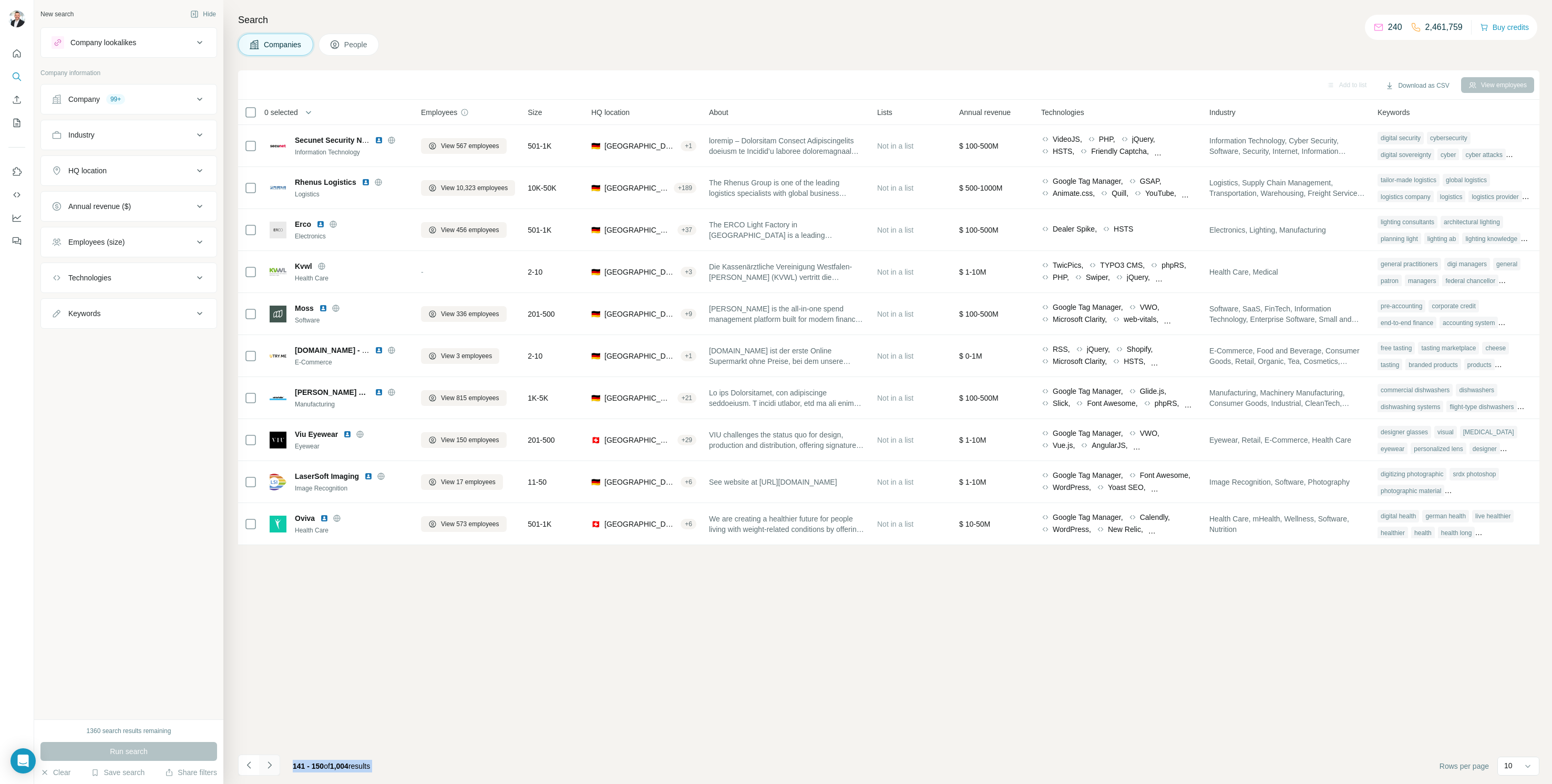
click at [268, 758] on button "Navigate to next page" at bounding box center [269, 766] width 21 height 21
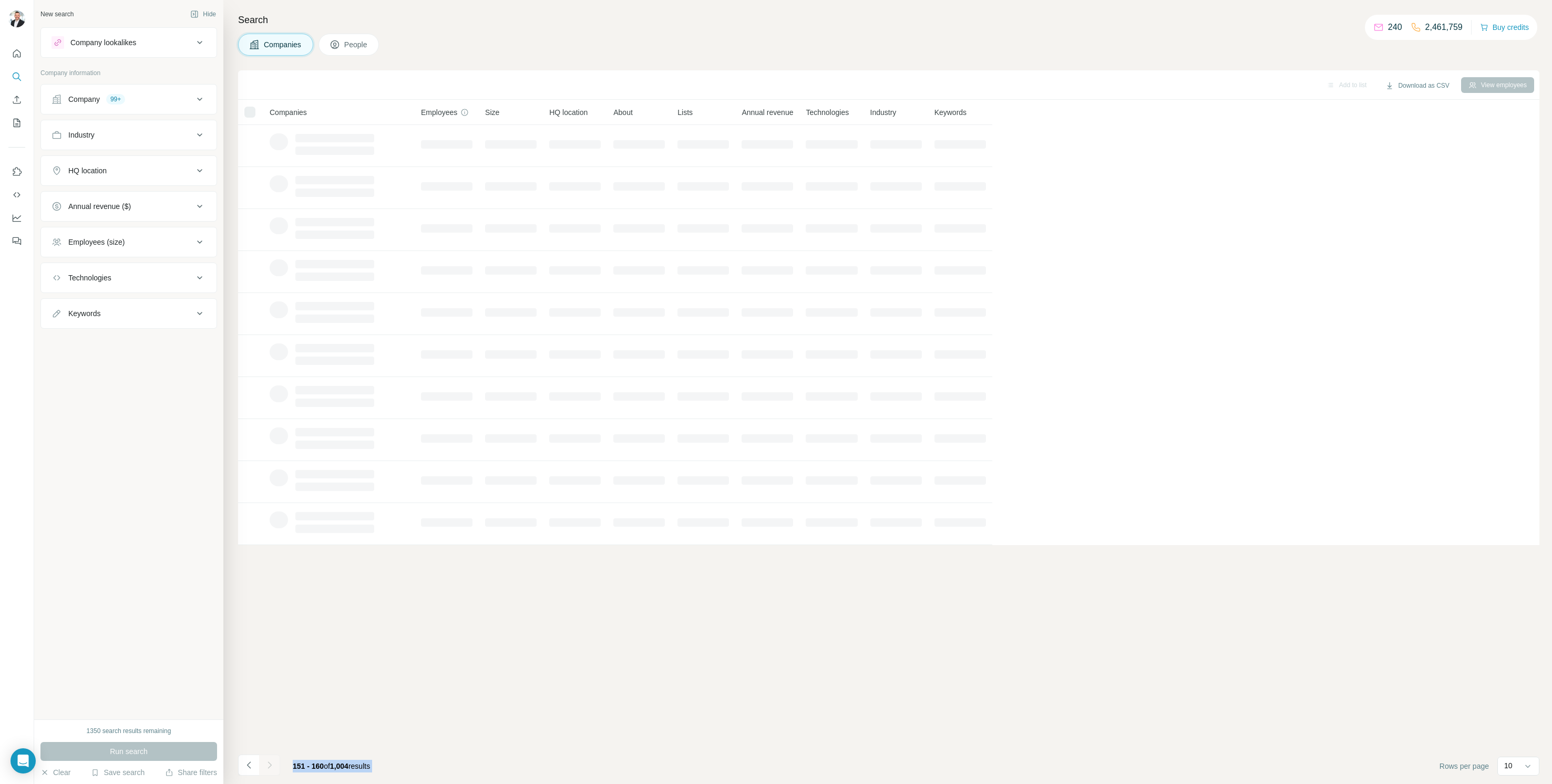
click at [268, 758] on div at bounding box center [269, 766] width 21 height 21
click at [268, 758] on button "Navigate to next page" at bounding box center [269, 766] width 21 height 21
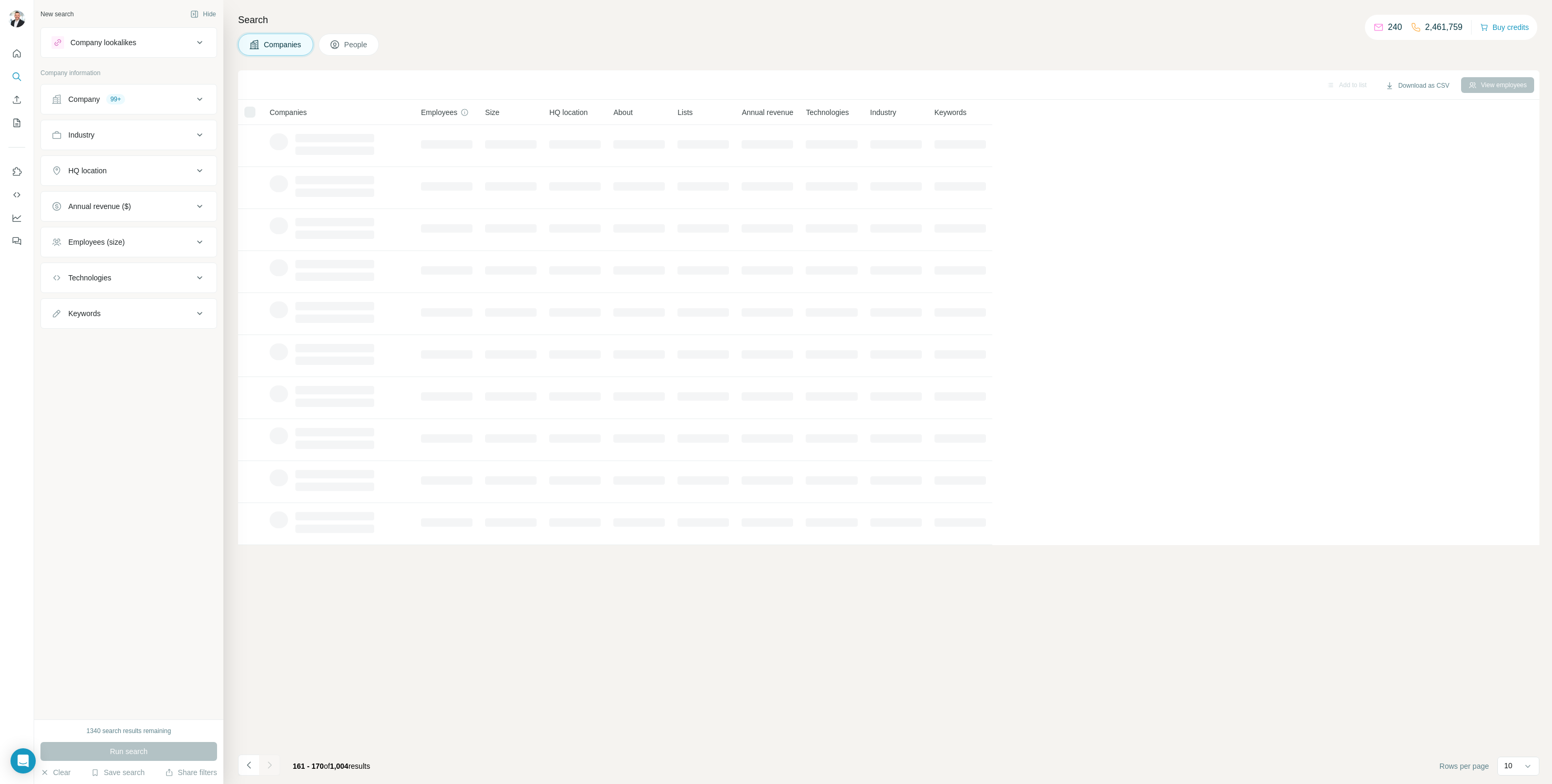
click at [274, 766] on icon "Navigate to next page" at bounding box center [269, 765] width 10 height 10
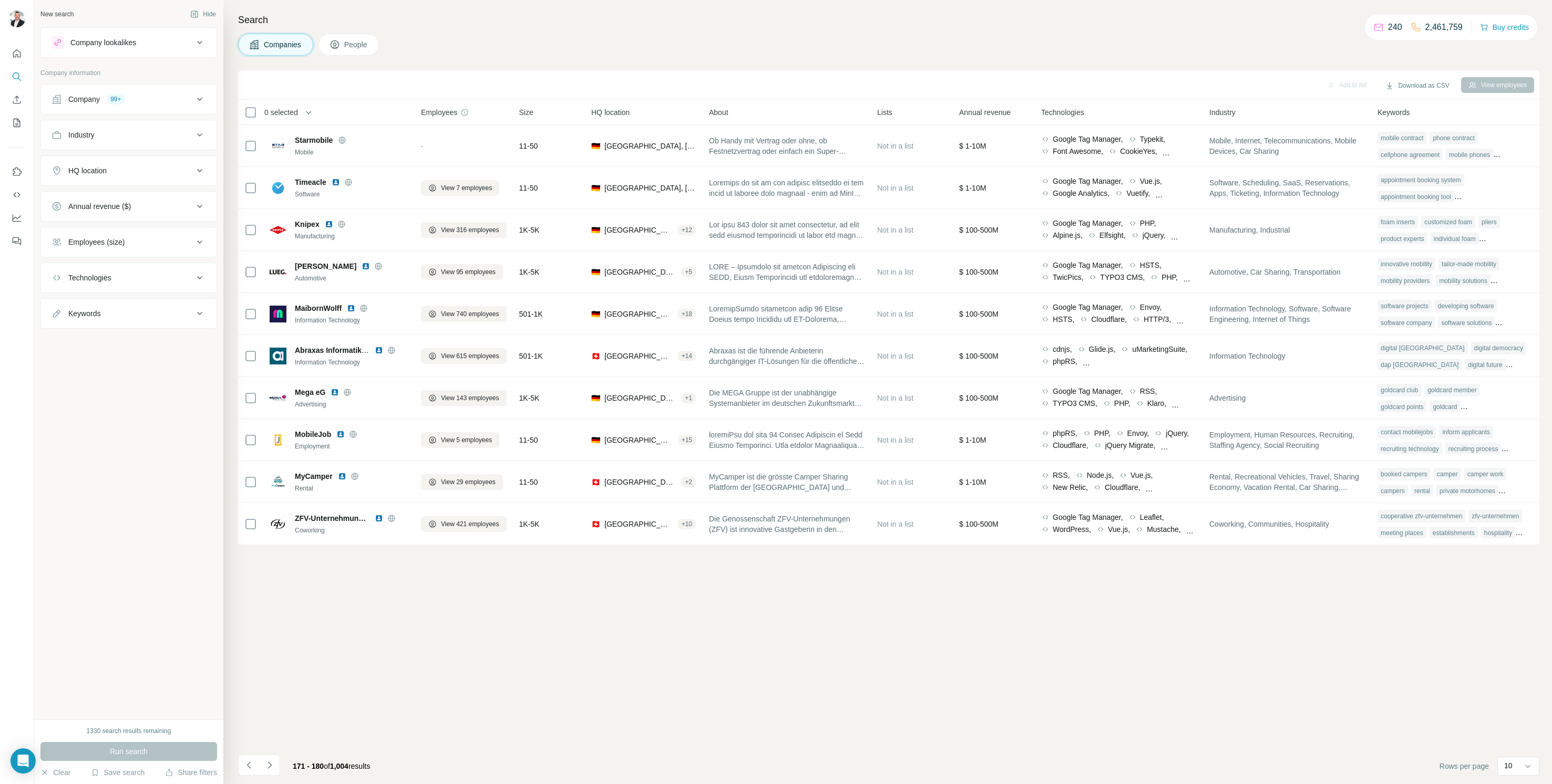
click at [271, 768] on icon "Navigate to next page" at bounding box center [269, 765] width 10 height 10
click at [271, 768] on div at bounding box center [269, 766] width 21 height 21
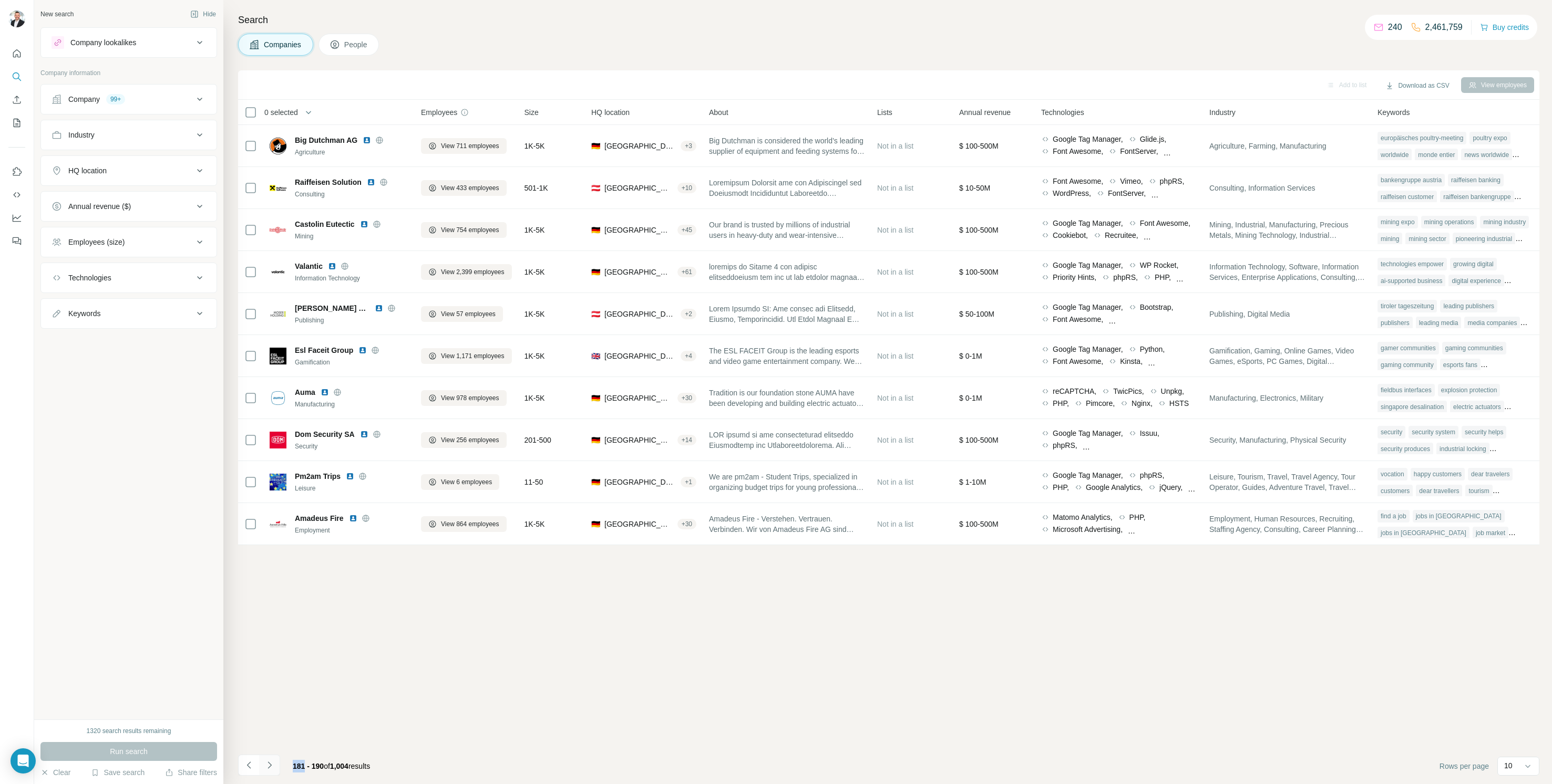
click at [270, 768] on icon "Navigate to next page" at bounding box center [269, 765] width 10 height 10
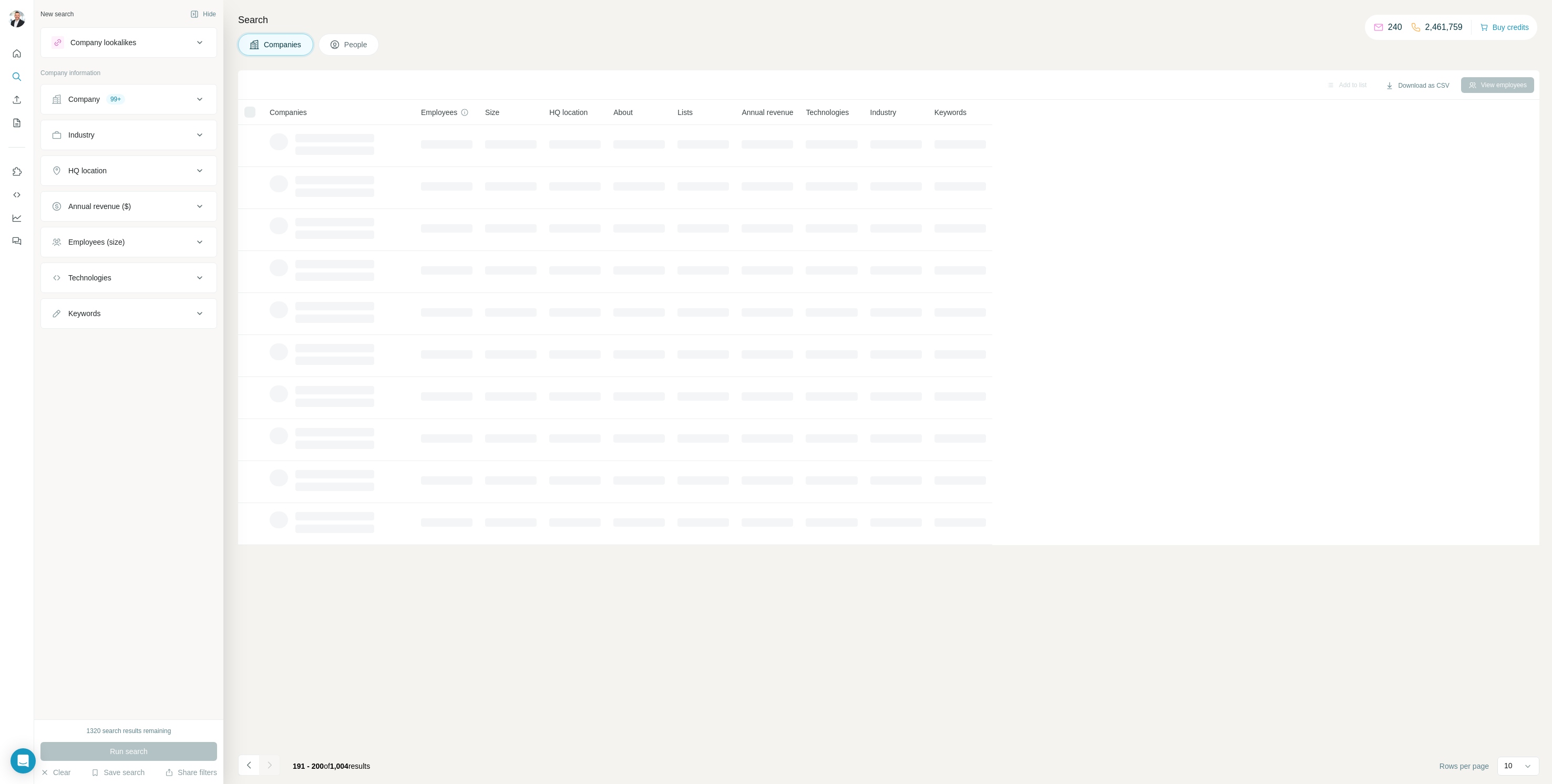
click at [270, 768] on div at bounding box center [269, 766] width 21 height 21
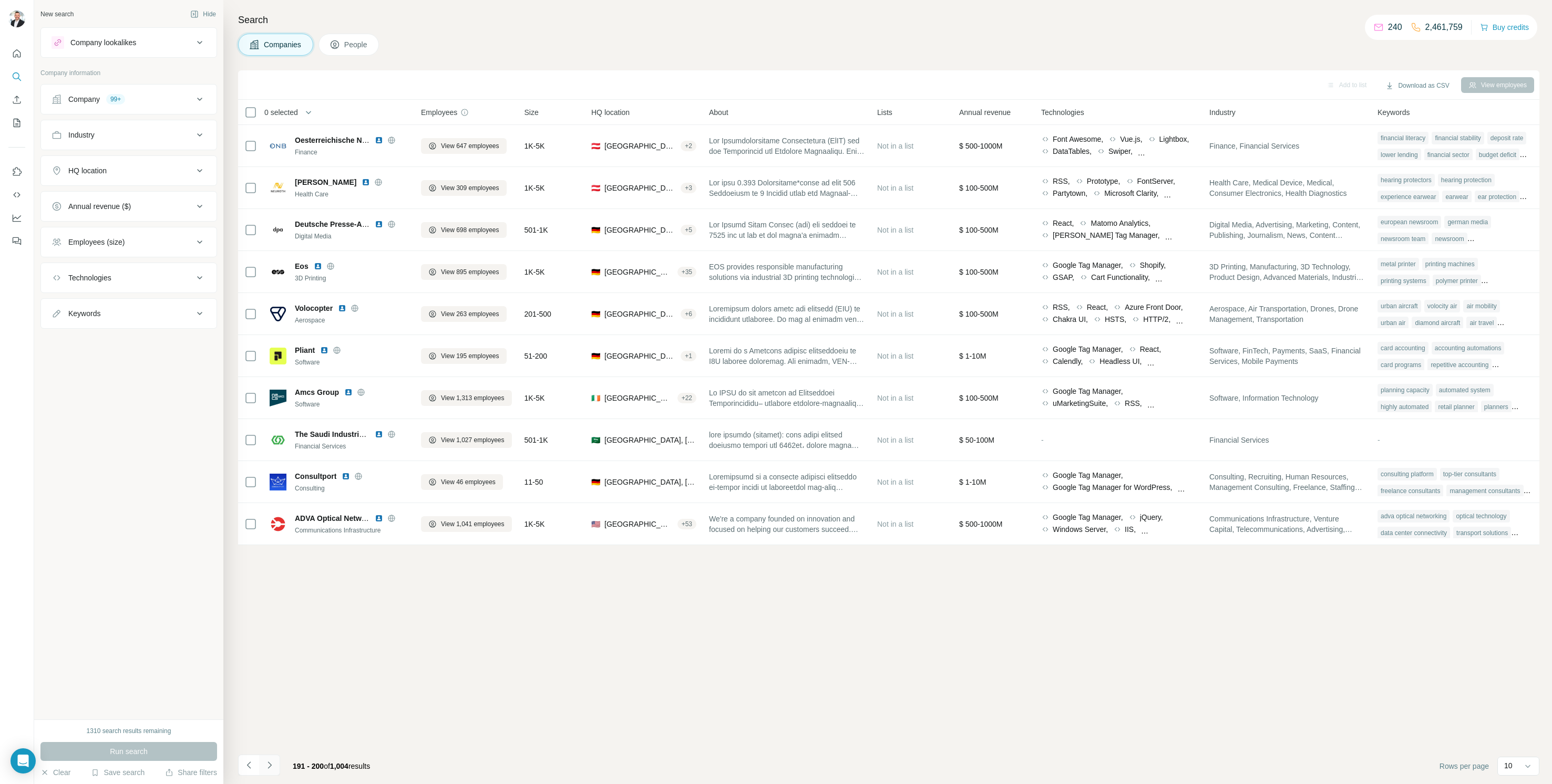
click at [270, 768] on icon "Navigate to next page" at bounding box center [269, 765] width 10 height 10
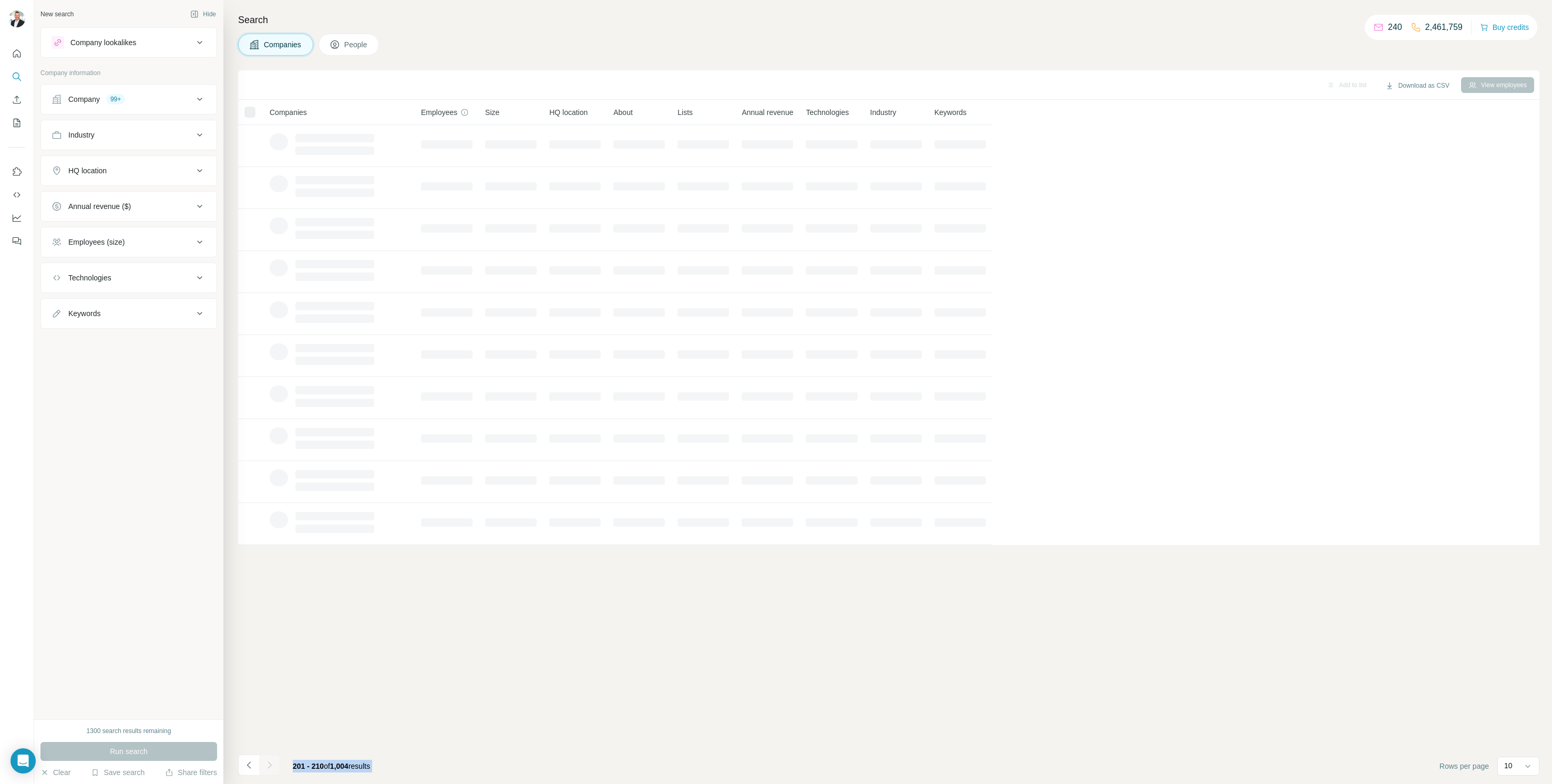
click at [270, 768] on div at bounding box center [269, 766] width 21 height 21
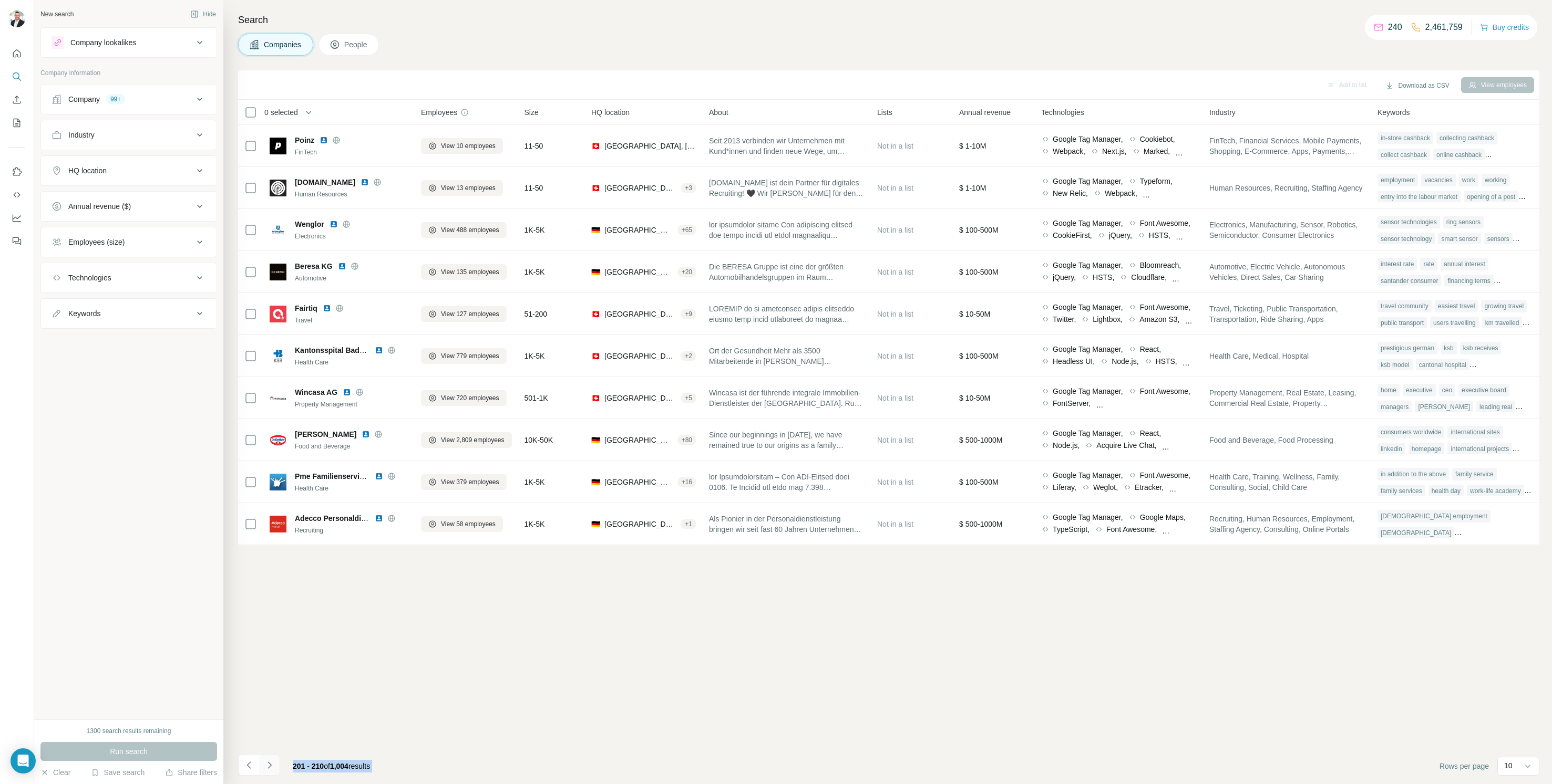
click at [270, 768] on icon "Navigate to next page" at bounding box center [269, 765] width 10 height 10
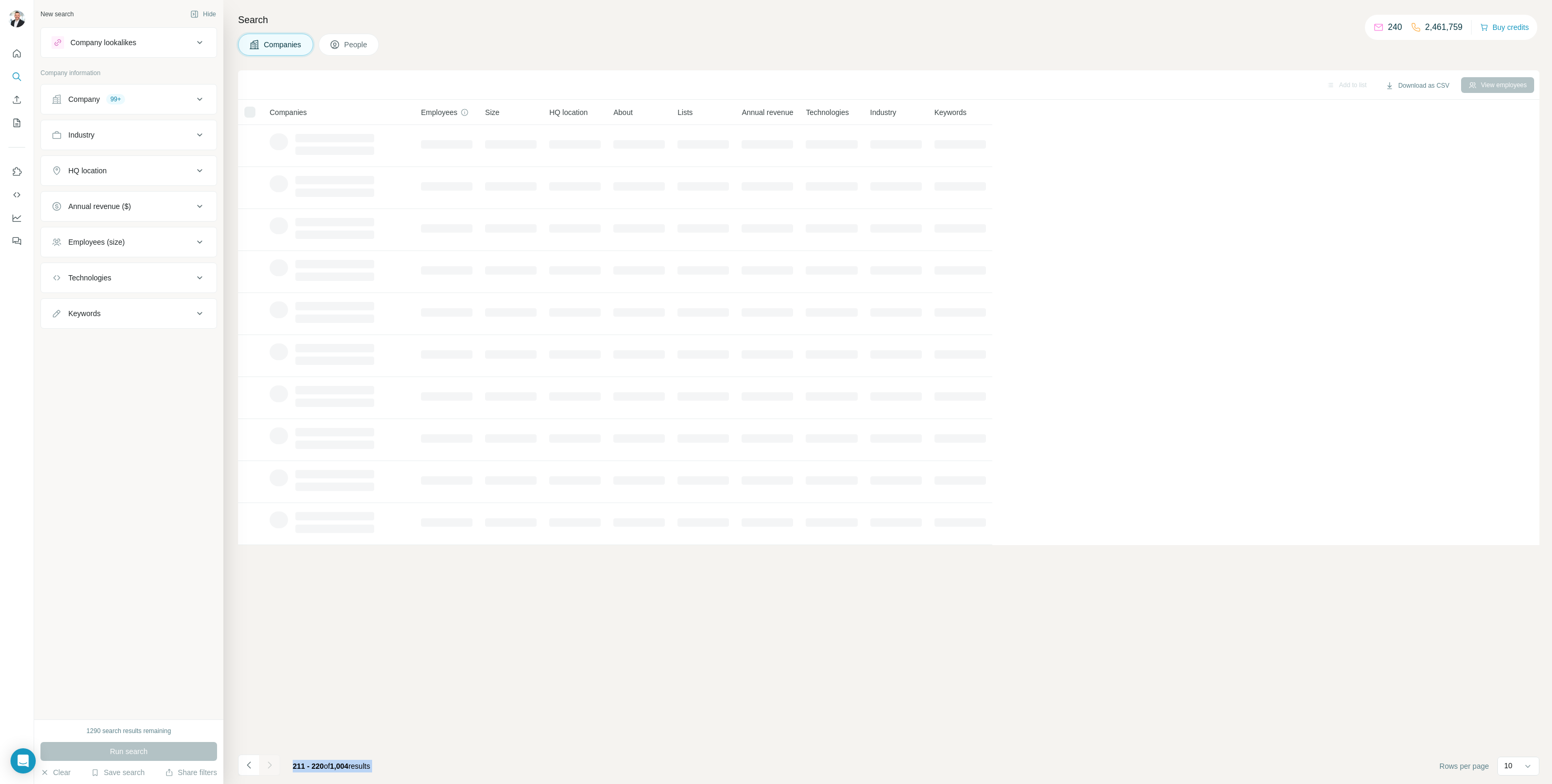
click at [270, 768] on div at bounding box center [269, 766] width 21 height 21
click at [270, 768] on icon "Navigate to next page" at bounding box center [269, 765] width 10 height 10
click at [270, 768] on div at bounding box center [269, 766] width 21 height 21
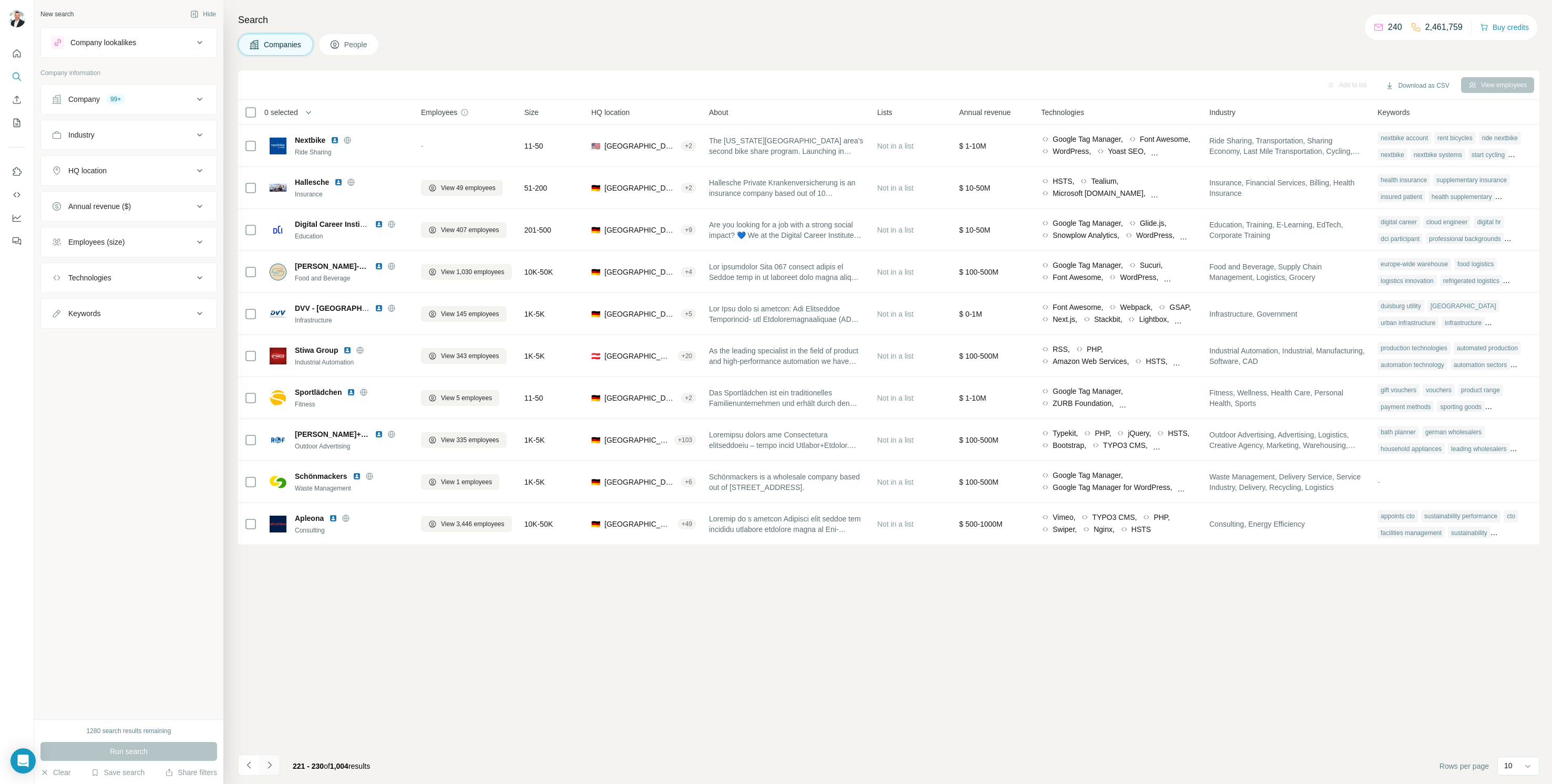
click at [270, 768] on icon "Navigate to next page" at bounding box center [269, 765] width 10 height 10
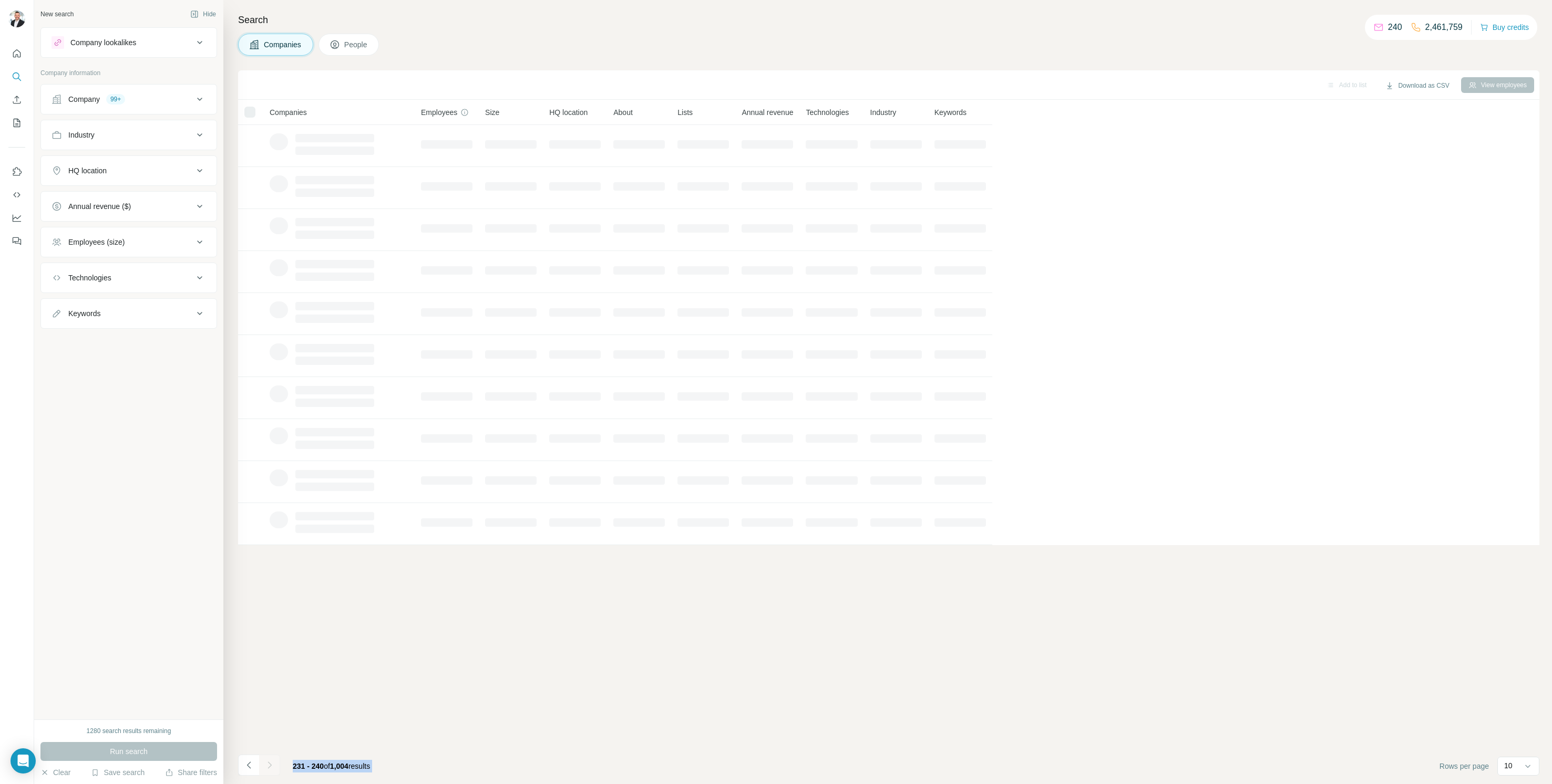
click at [270, 768] on div at bounding box center [269, 766] width 21 height 21
click at [270, 768] on icon "Navigate to next page" at bounding box center [269, 765] width 10 height 10
click at [270, 768] on div at bounding box center [269, 766] width 21 height 21
click at [270, 768] on icon "Navigate to next page" at bounding box center [269, 765] width 10 height 10
click at [270, 768] on div at bounding box center [269, 766] width 21 height 21
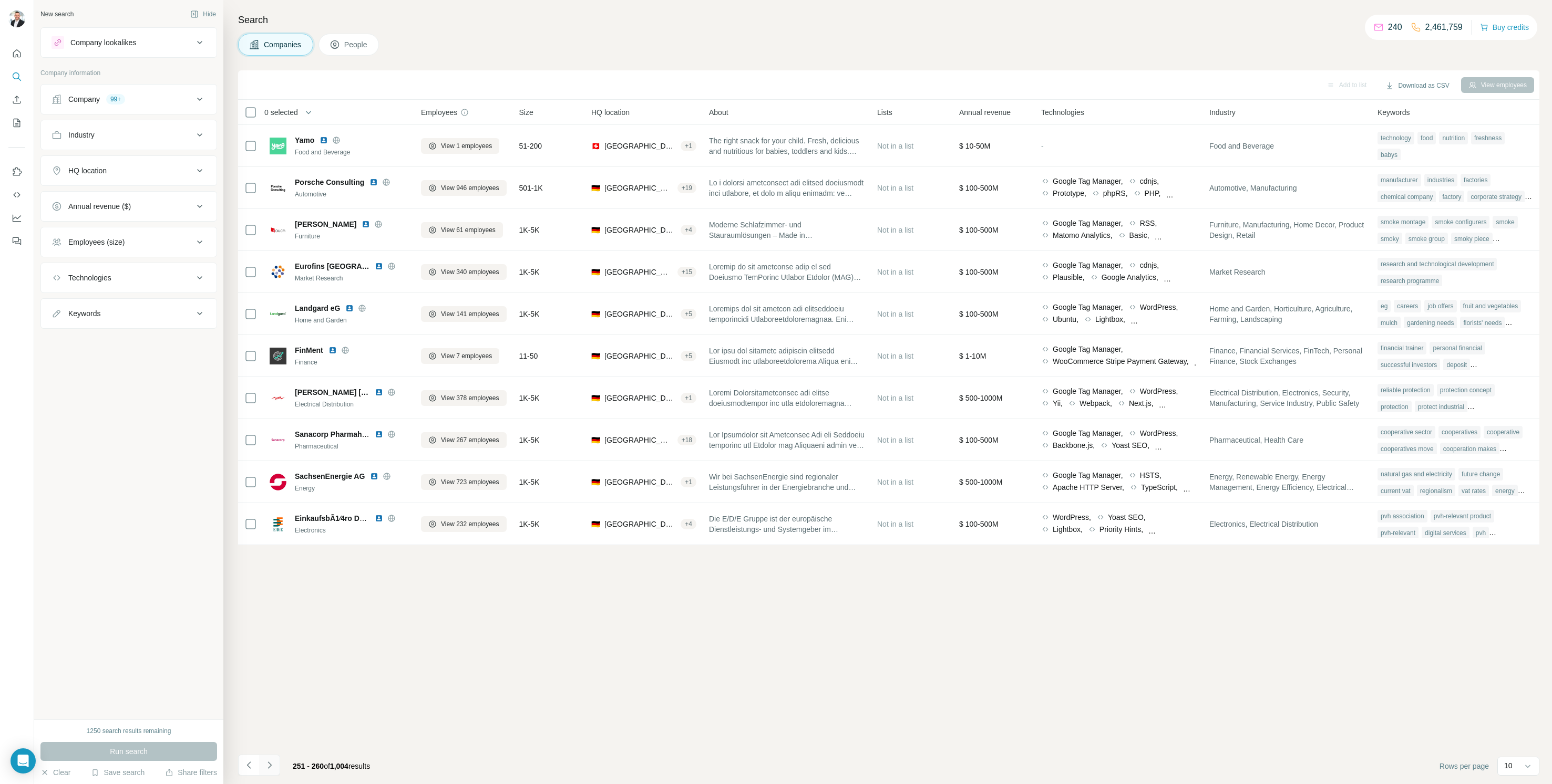
click at [270, 768] on icon "Navigate to next page" at bounding box center [269, 765] width 10 height 10
click at [270, 768] on div at bounding box center [269, 766] width 21 height 21
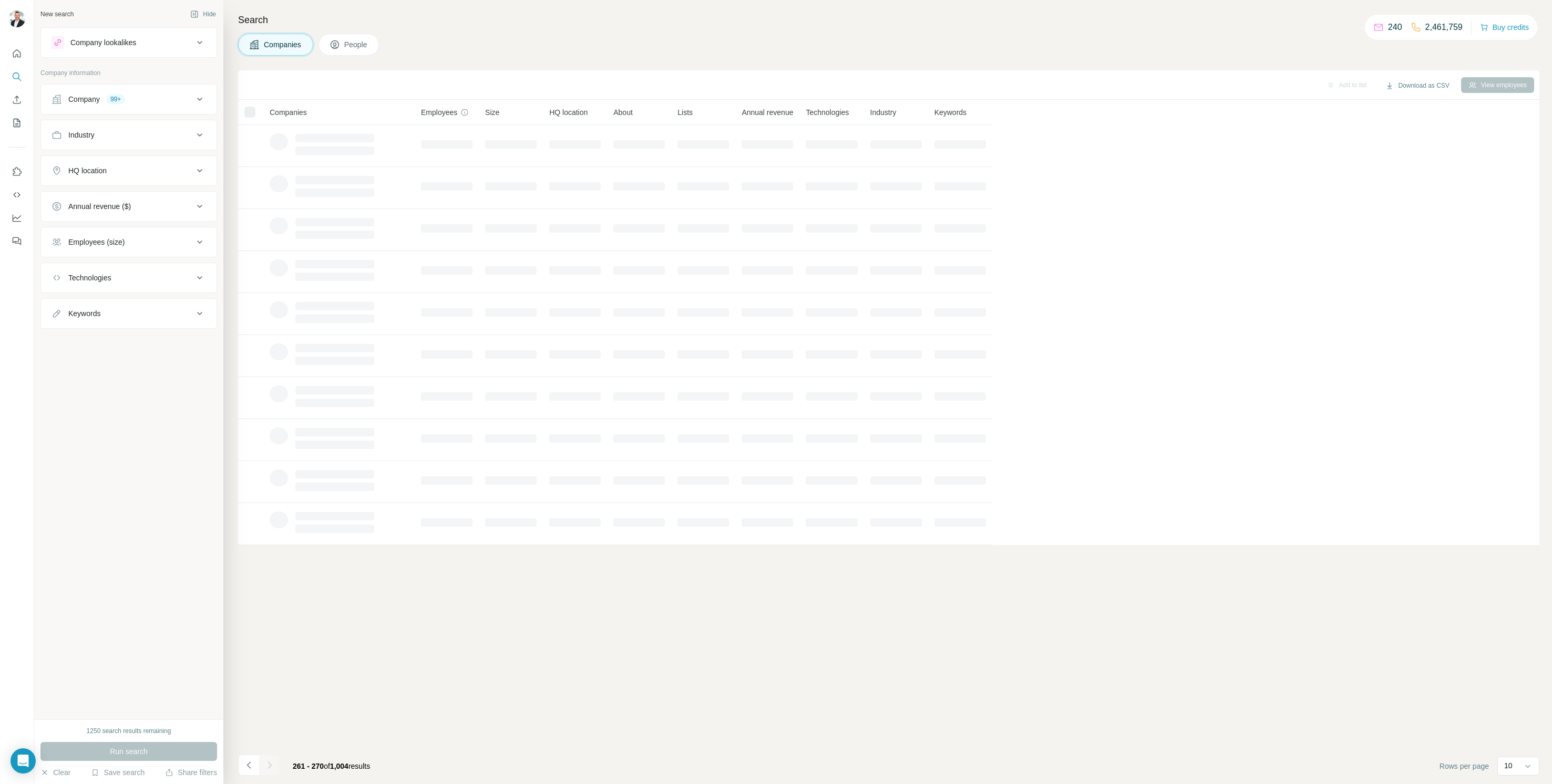
click at [270, 768] on div at bounding box center [269, 766] width 21 height 21
click at [270, 768] on icon "Navigate to next page" at bounding box center [269, 765] width 10 height 10
click at [270, 768] on div at bounding box center [269, 766] width 21 height 21
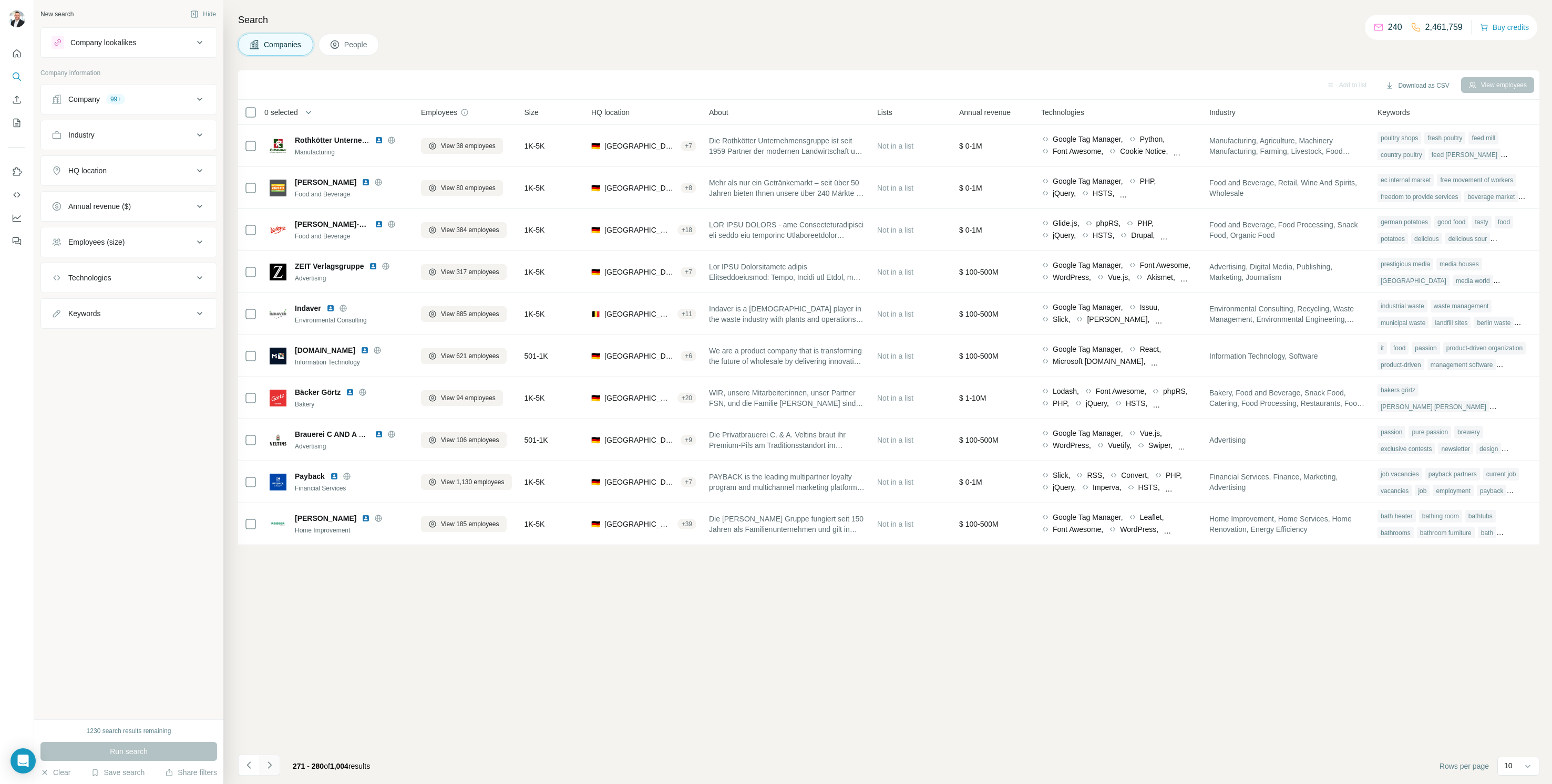
click at [270, 768] on icon "Navigate to next page" at bounding box center [269, 765] width 10 height 10
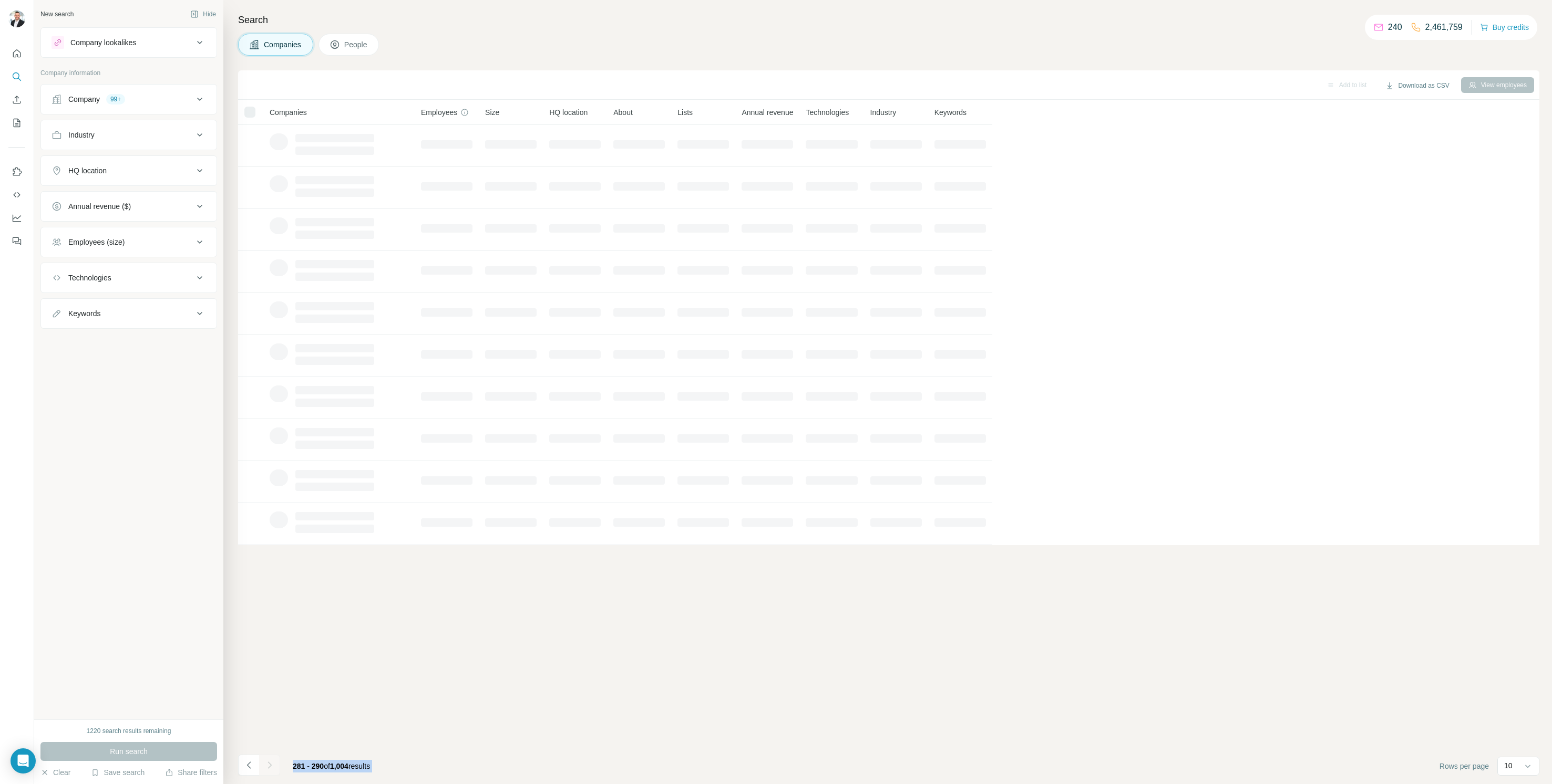
click at [270, 768] on div at bounding box center [269, 766] width 21 height 21
click at [270, 768] on icon "Navigate to next page" at bounding box center [269, 765] width 10 height 10
click at [270, 768] on div at bounding box center [269, 766] width 21 height 21
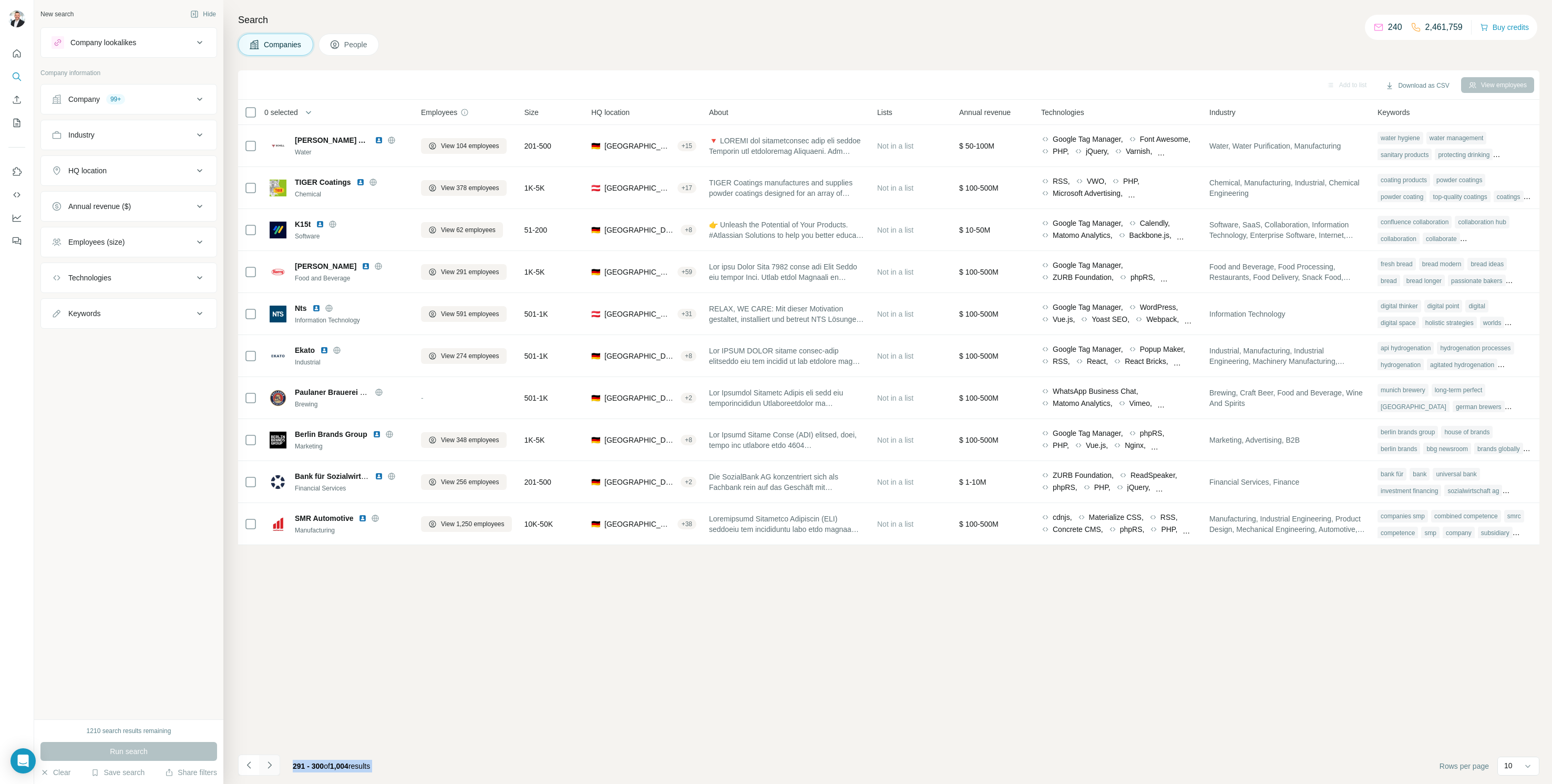
click at [270, 768] on icon "Navigate to next page" at bounding box center [269, 765] width 10 height 10
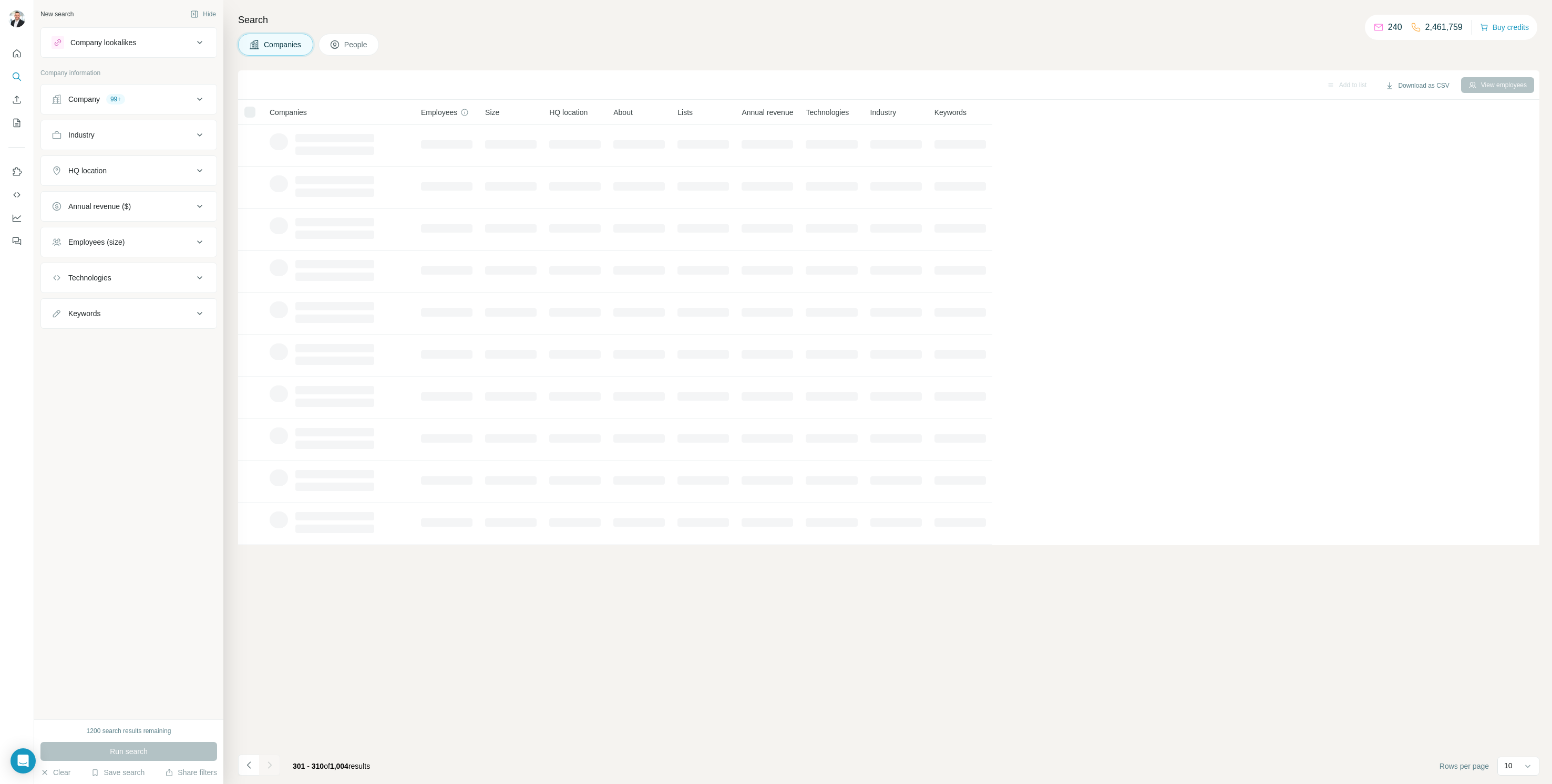
click at [270, 768] on div at bounding box center [269, 766] width 21 height 21
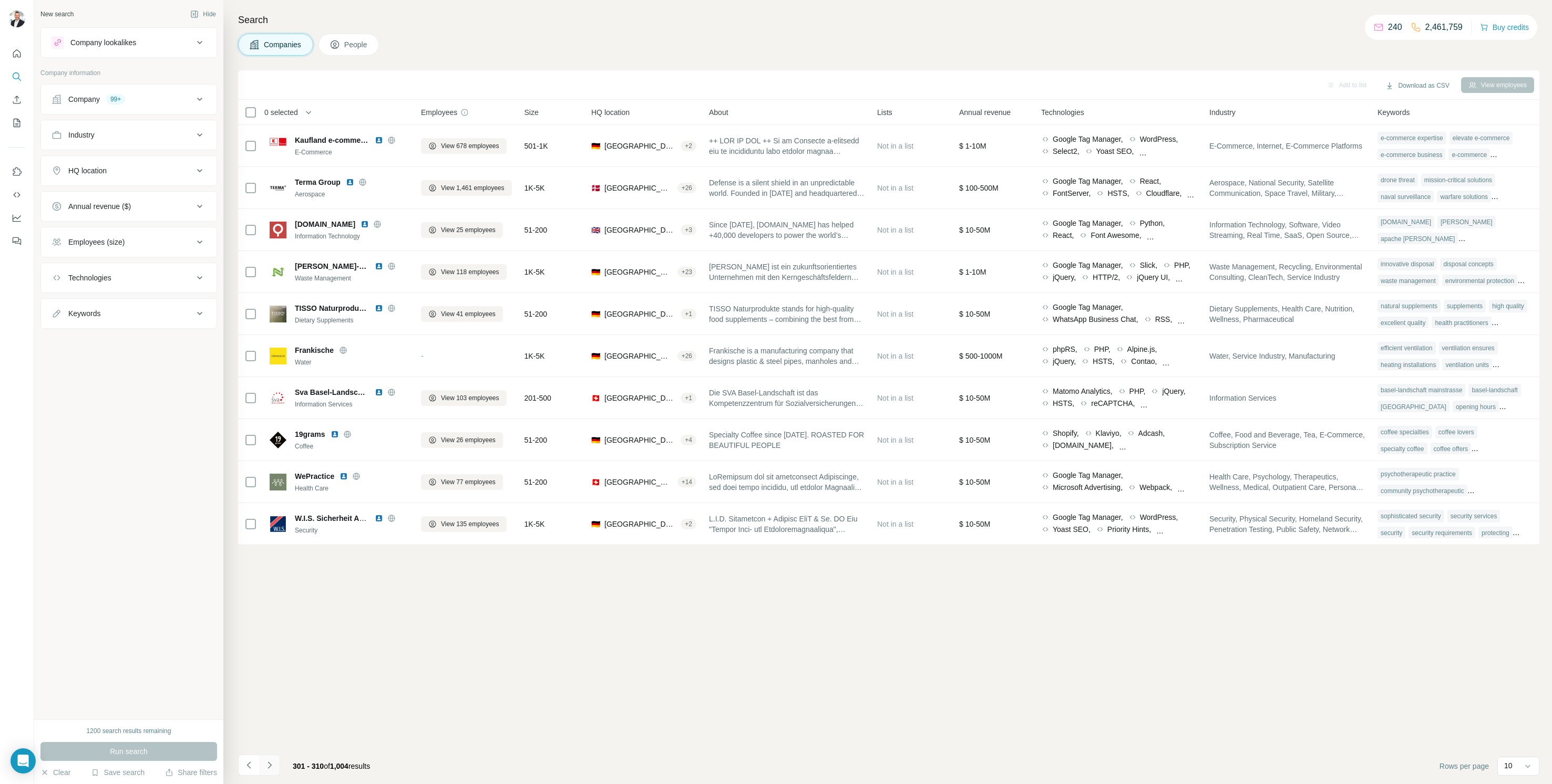
click at [270, 768] on icon "Navigate to next page" at bounding box center [269, 765] width 10 height 10
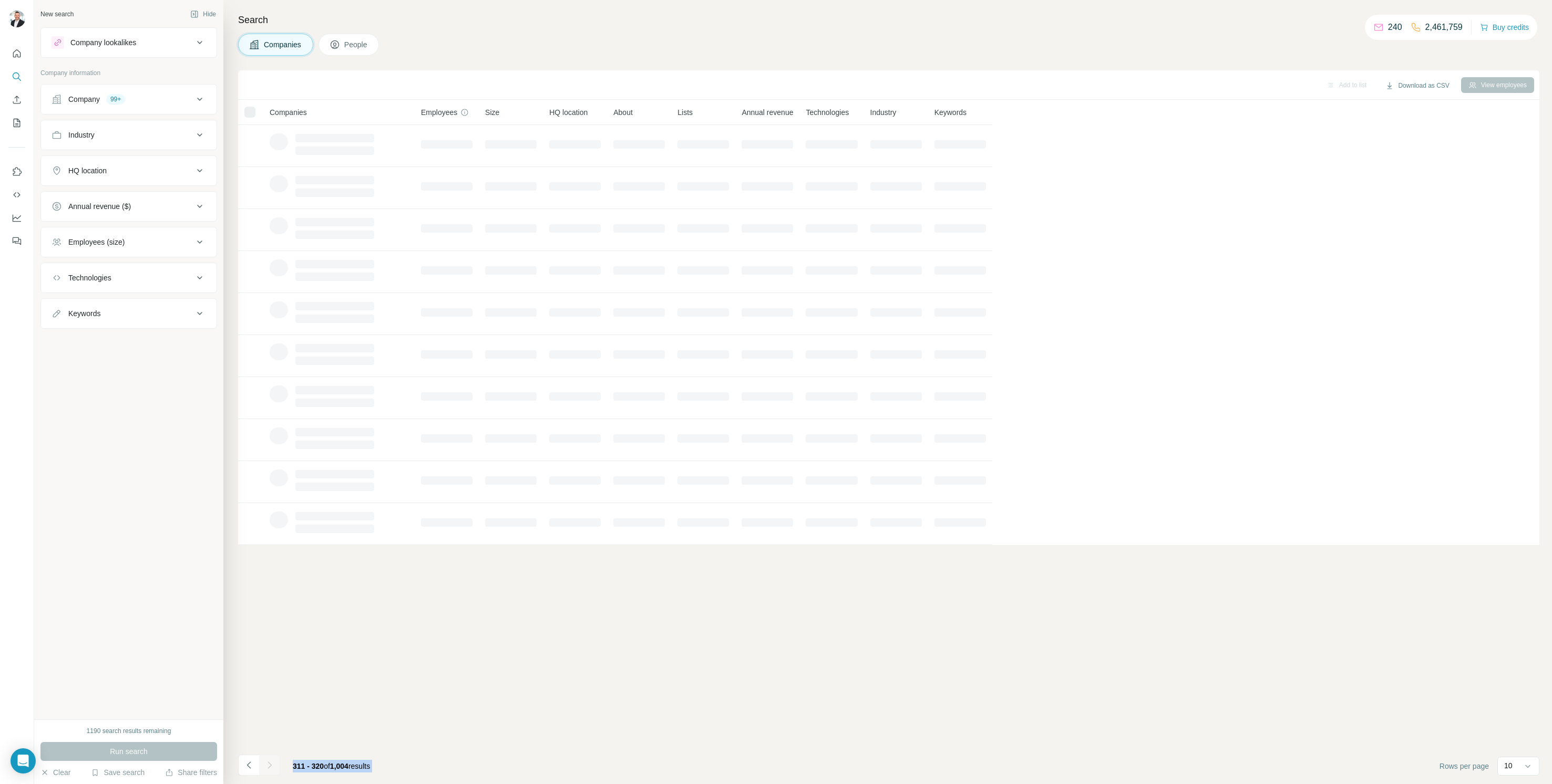
click at [270, 768] on div at bounding box center [269, 766] width 21 height 21
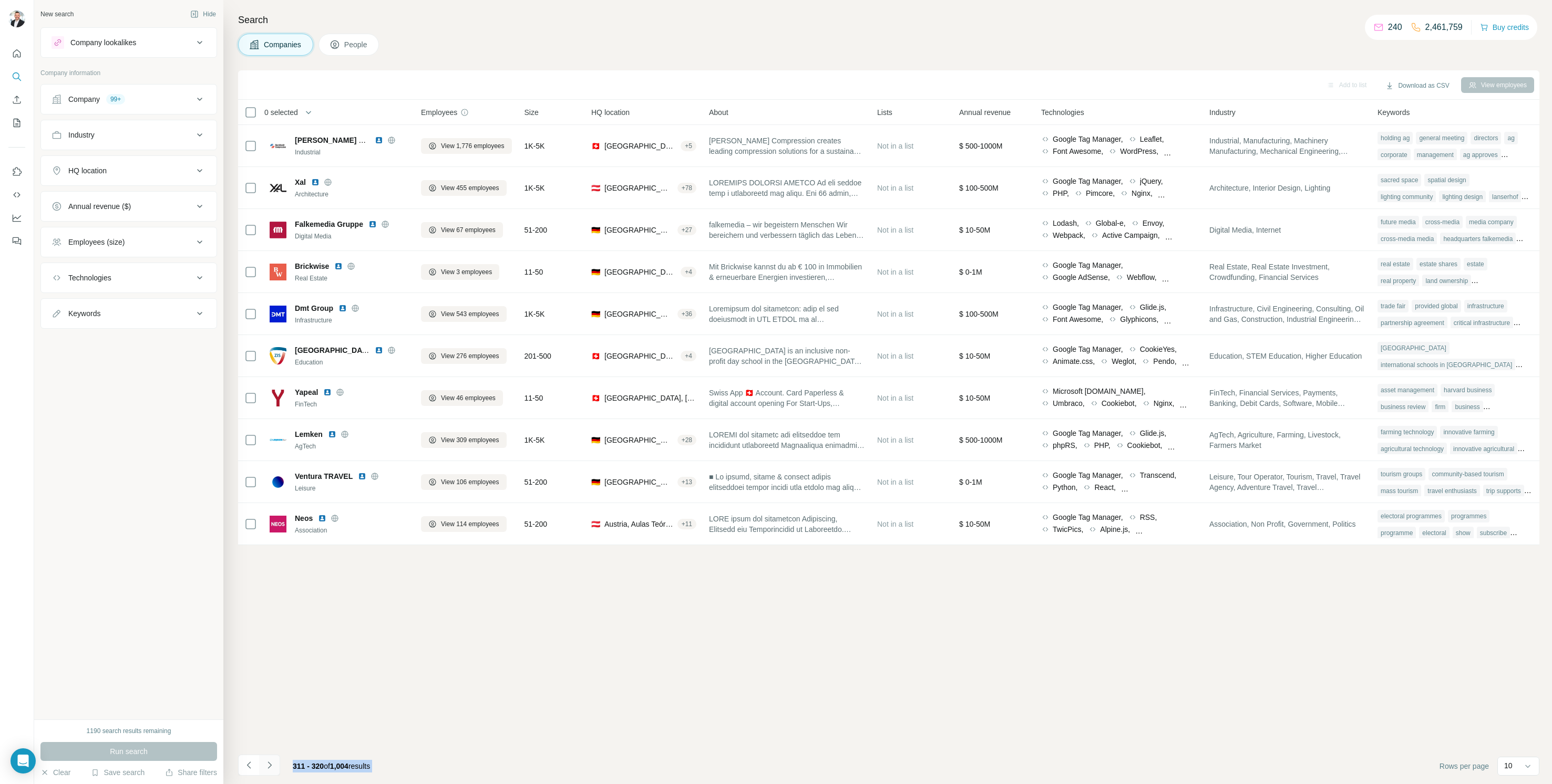
click at [270, 768] on icon "Navigate to next page" at bounding box center [269, 765] width 10 height 10
click at [270, 768] on div at bounding box center [269, 766] width 21 height 21
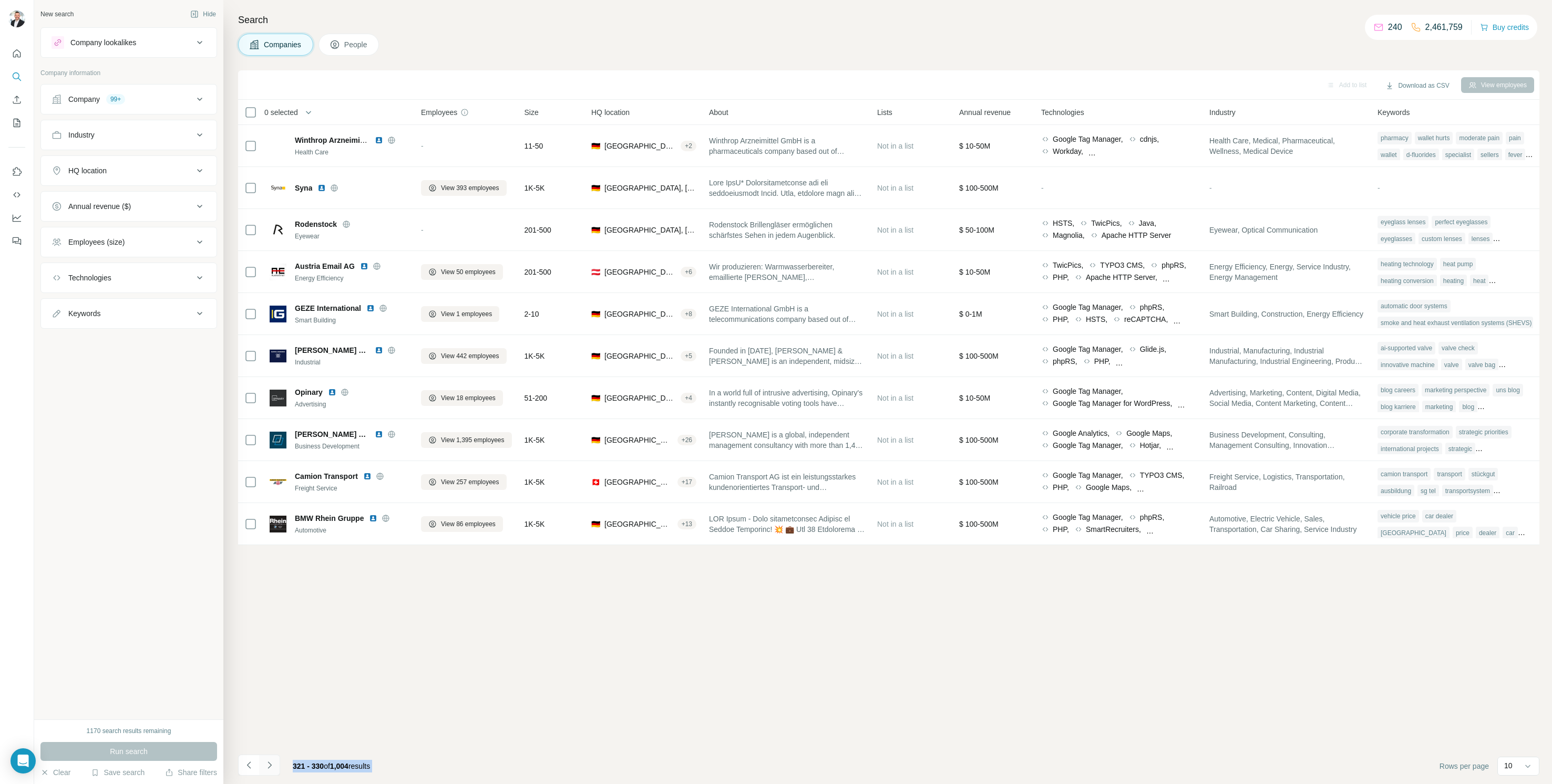
click at [270, 768] on icon "Navigate to next page" at bounding box center [269, 765] width 10 height 10
click at [270, 768] on div at bounding box center [269, 766] width 21 height 21
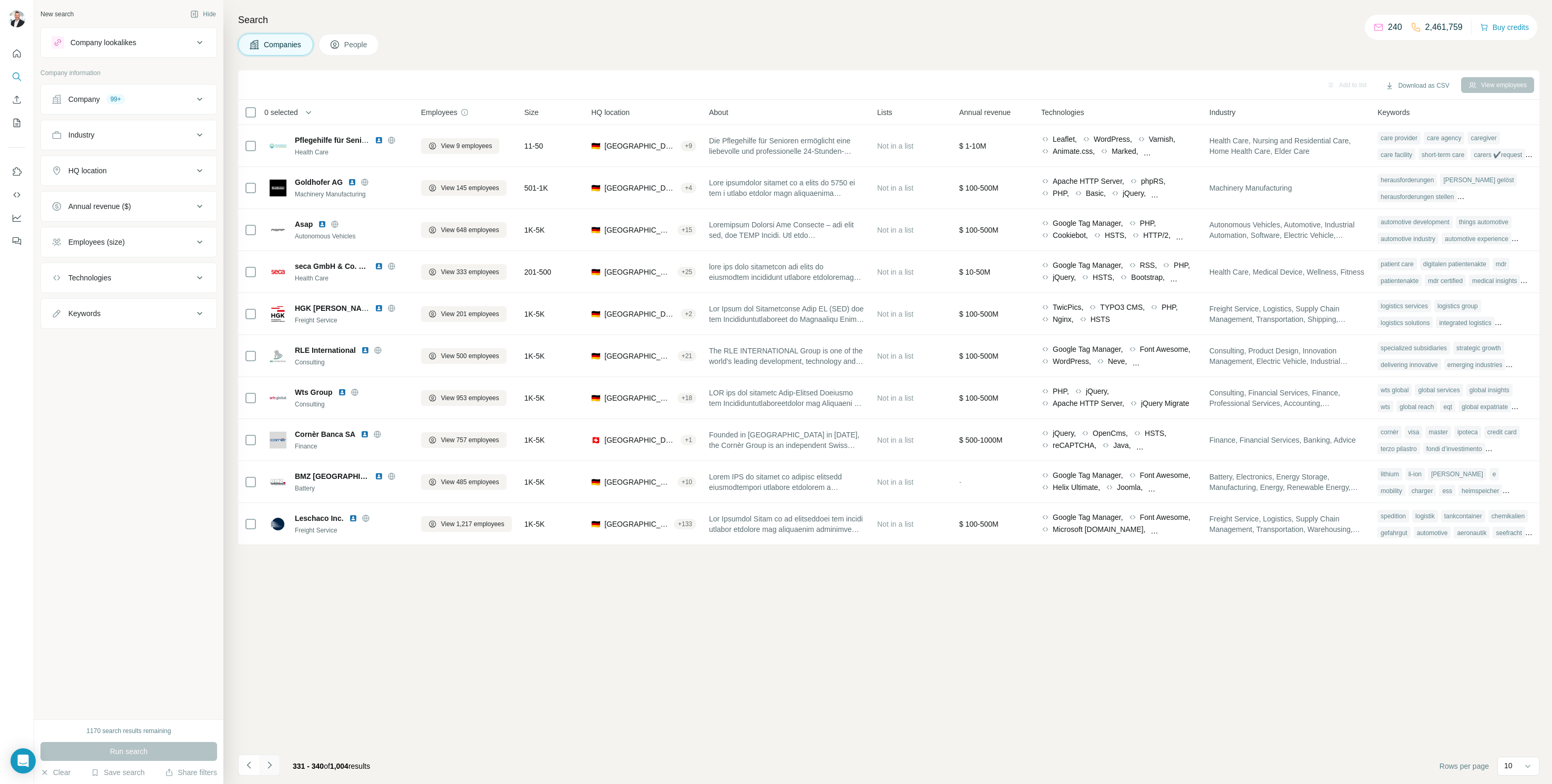
click at [268, 768] on icon "Navigate to next page" at bounding box center [269, 765] width 10 height 10
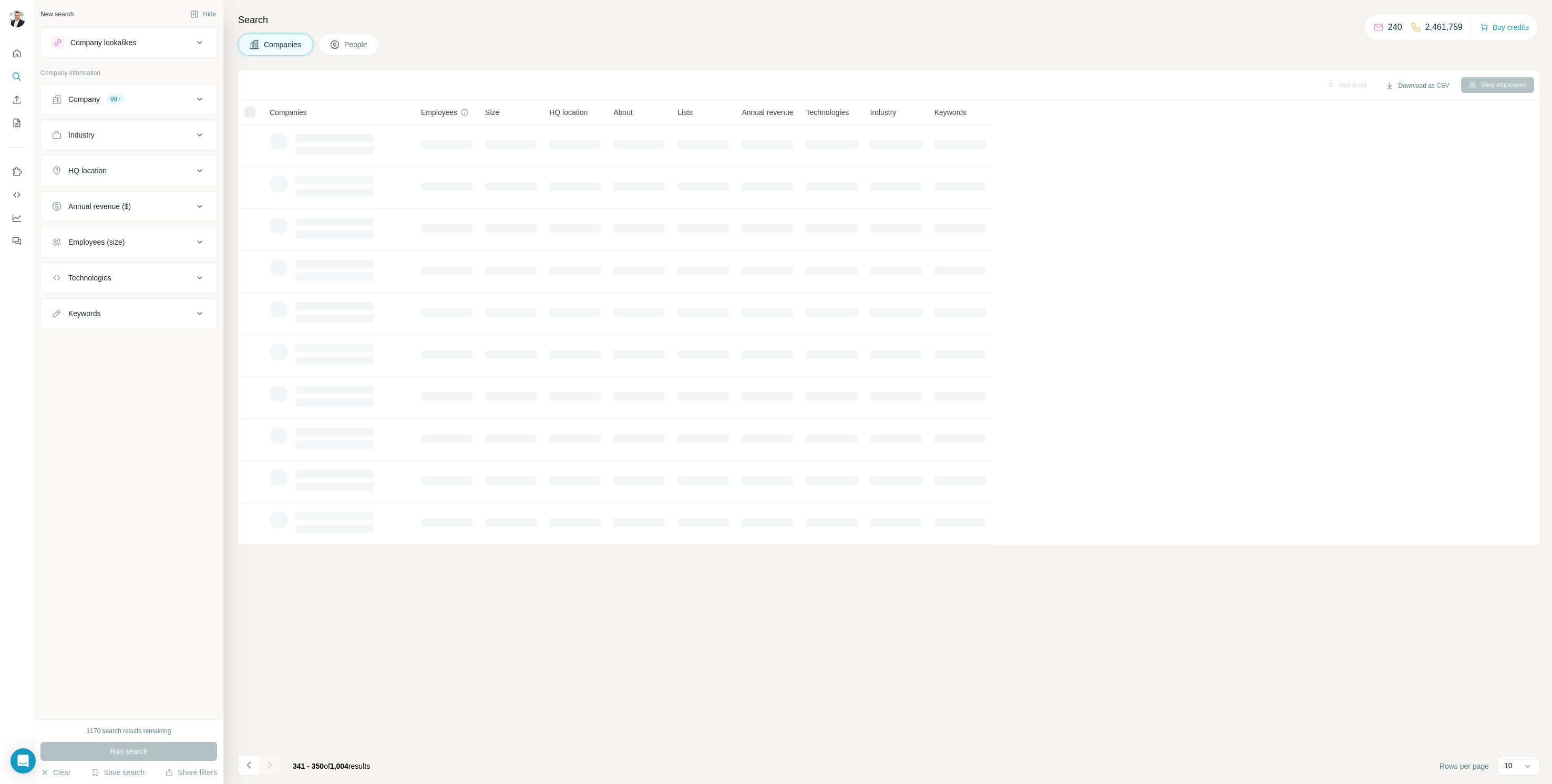
click at [268, 768] on div at bounding box center [269, 766] width 21 height 21
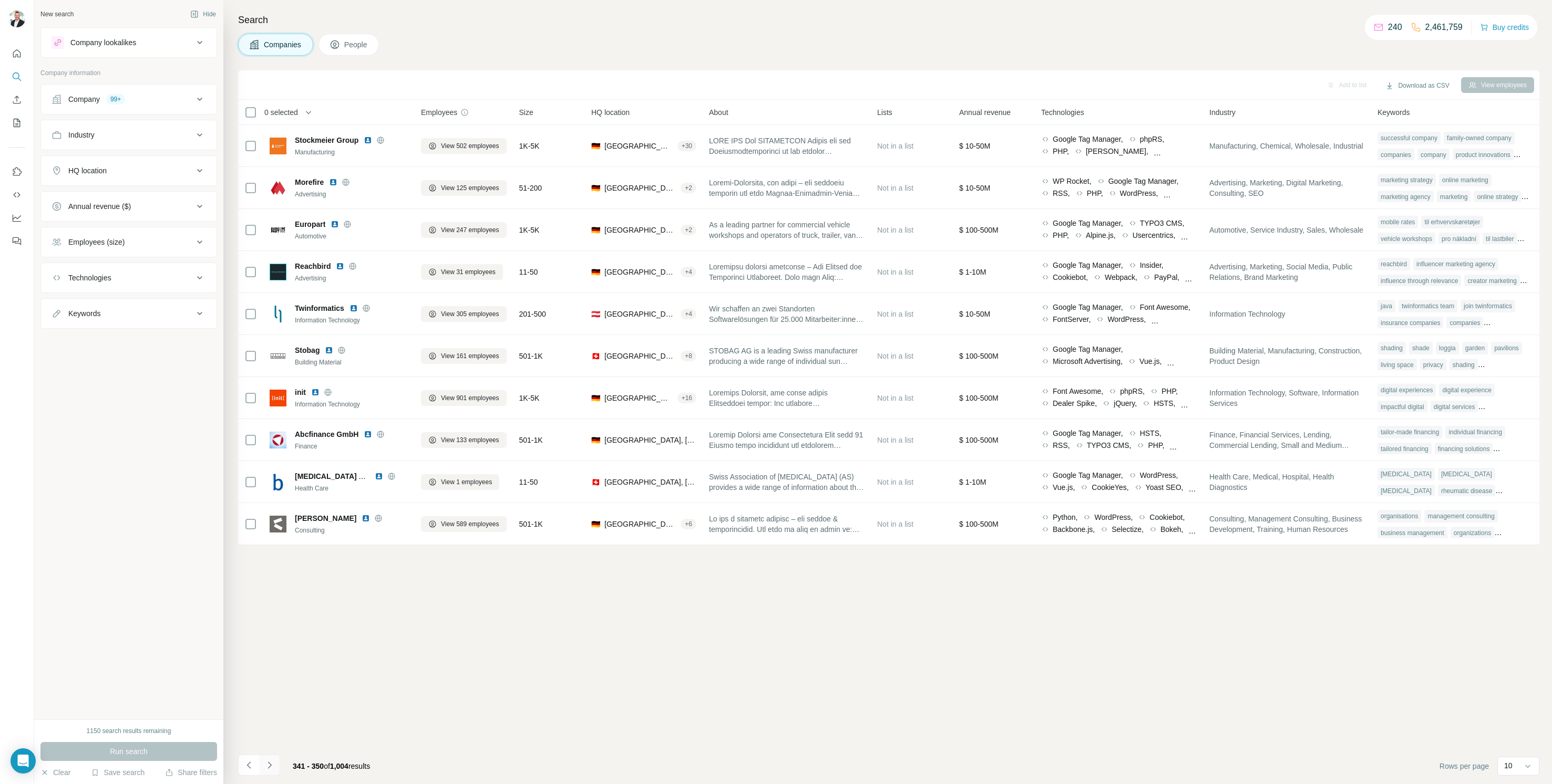
click at [268, 768] on icon "Navigate to next page" at bounding box center [269, 765] width 10 height 10
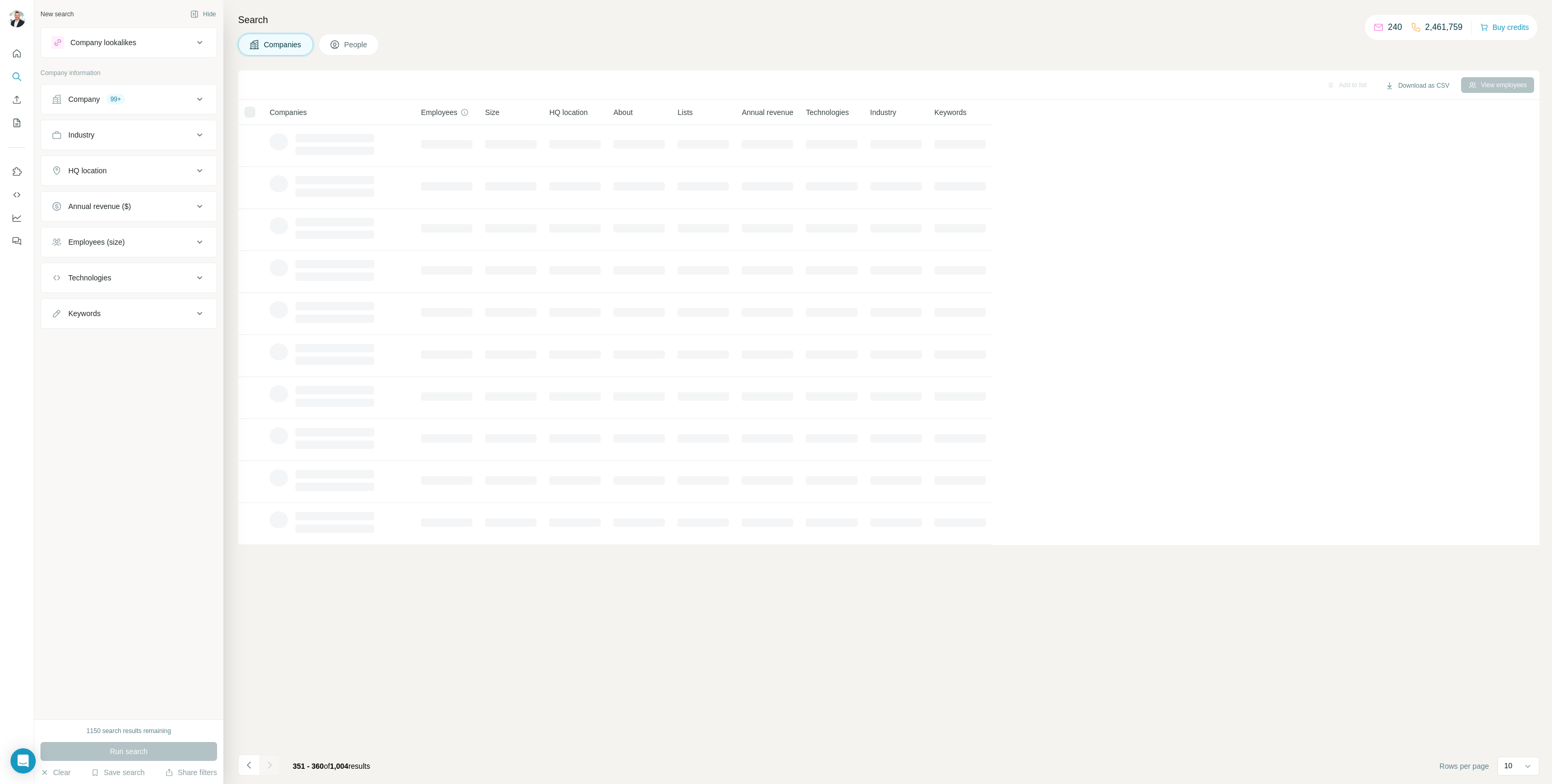
click at [268, 765] on icon "Navigate to next page" at bounding box center [269, 765] width 10 height 10
click at [268, 765] on div at bounding box center [269, 766] width 21 height 21
click at [268, 765] on icon "Navigate to next page" at bounding box center [269, 765] width 10 height 10
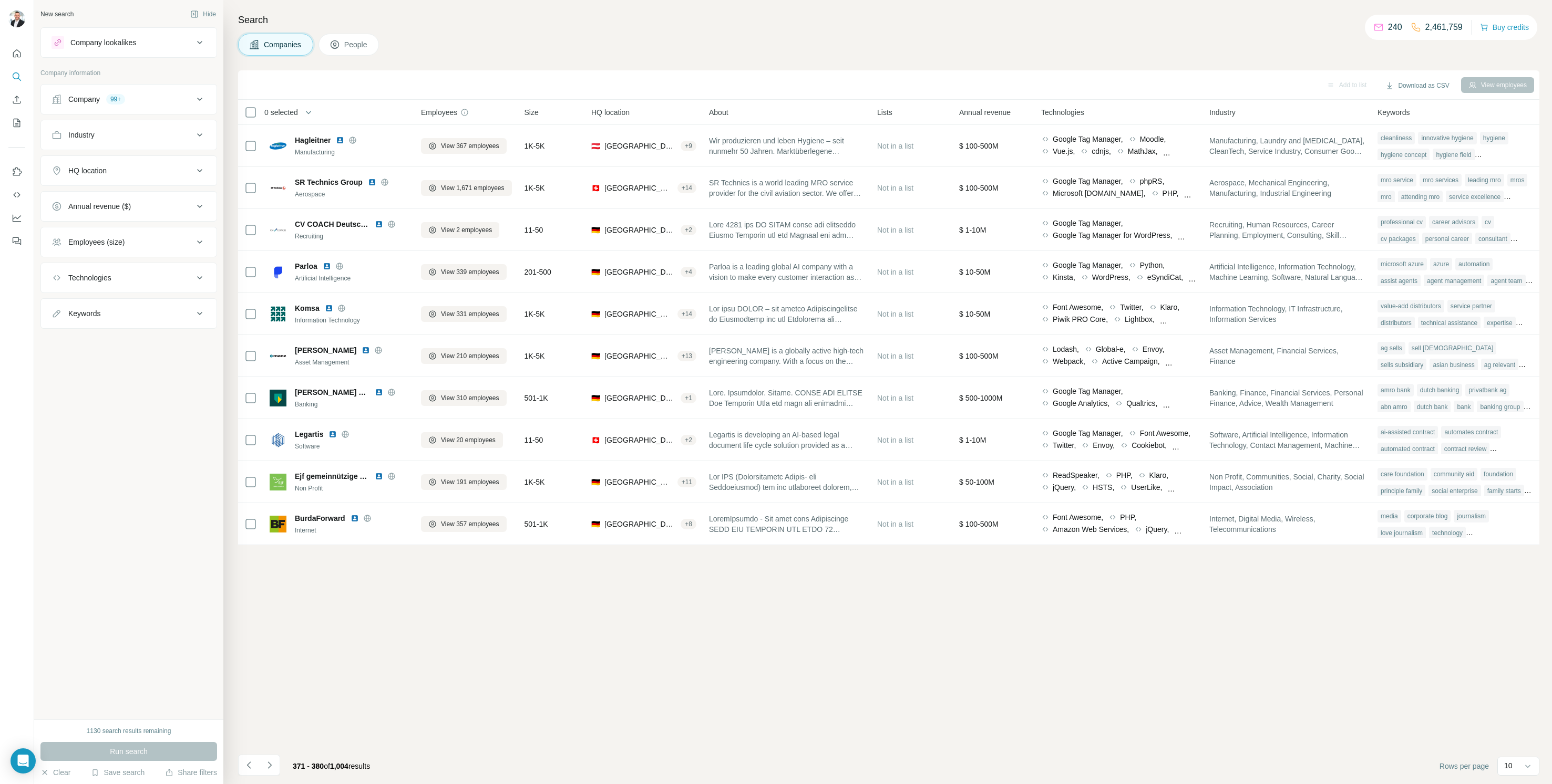
click at [268, 765] on icon "Navigate to next page" at bounding box center [269, 765] width 10 height 10
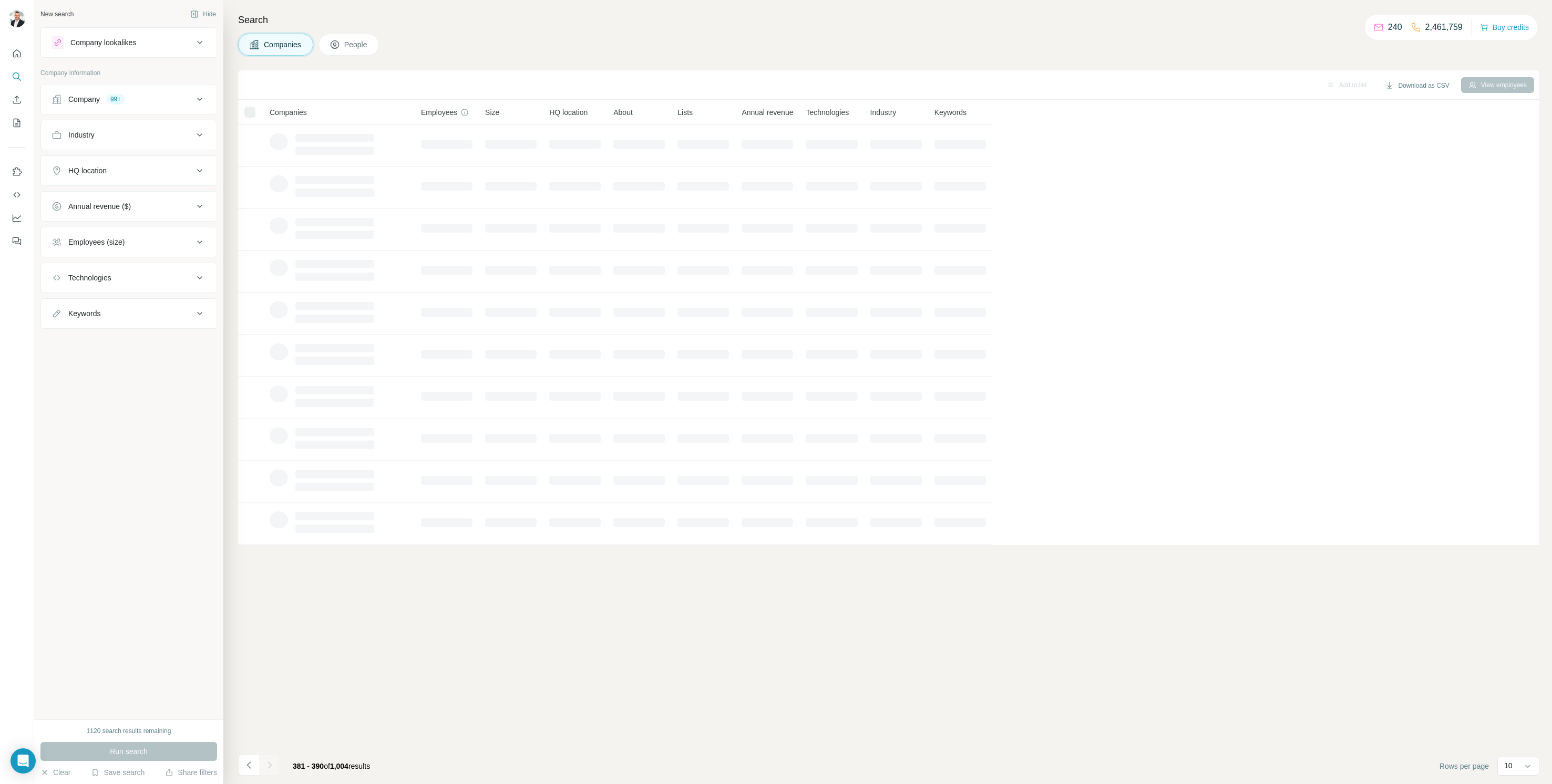
click at [268, 764] on div at bounding box center [269, 766] width 21 height 21
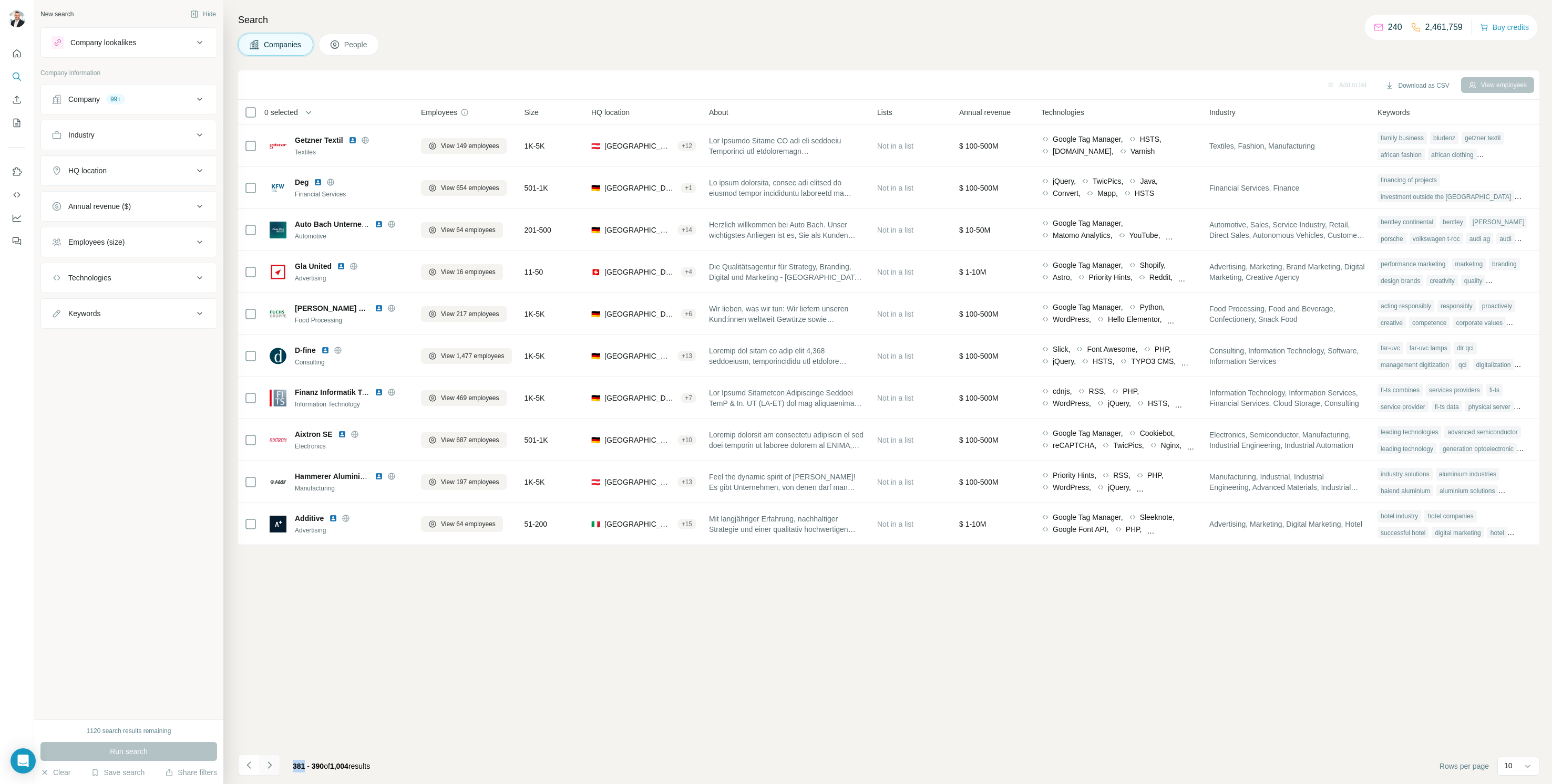
click at [268, 764] on icon "Navigate to next page" at bounding box center [269, 765] width 10 height 10
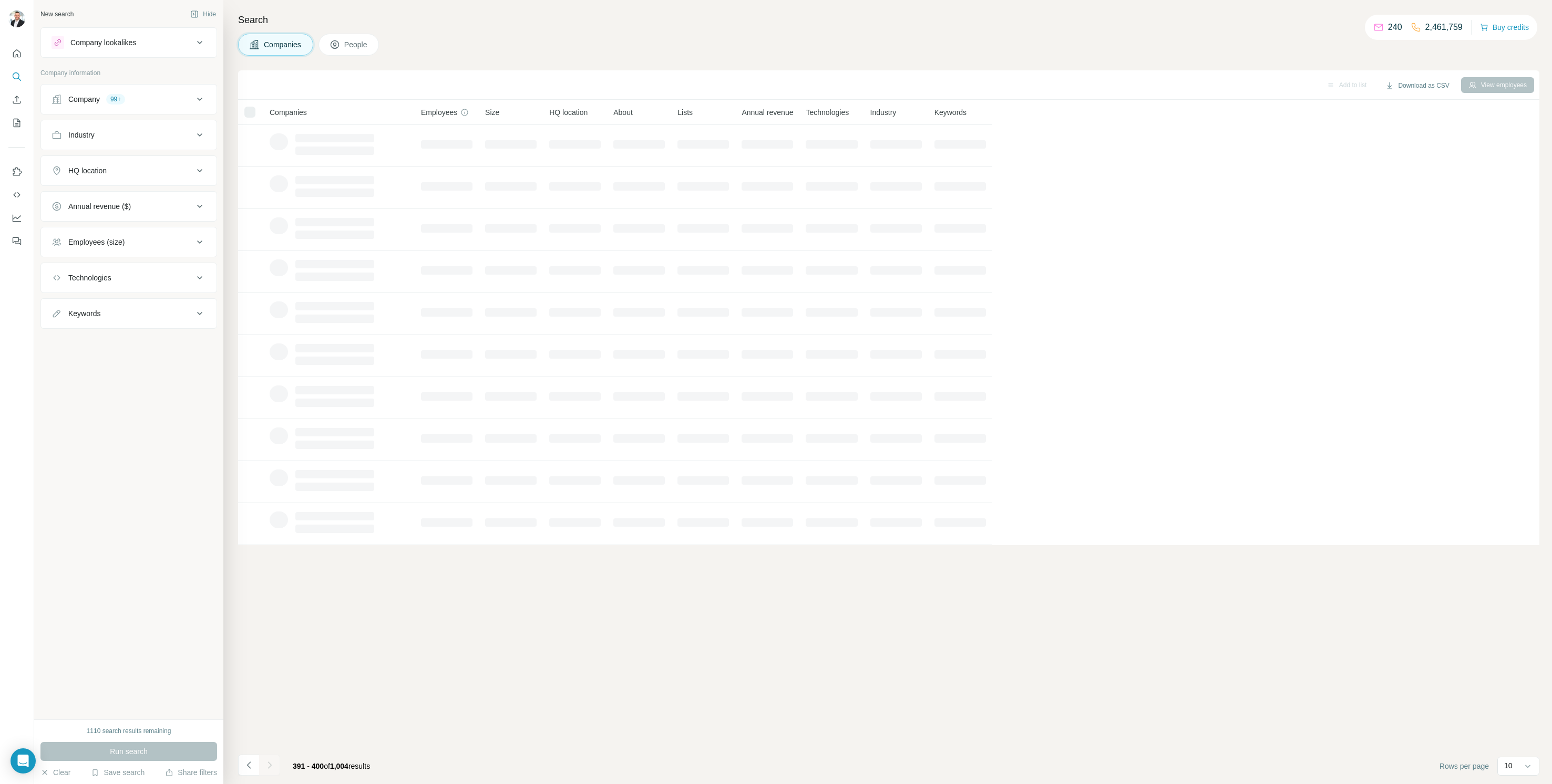
click at [268, 764] on div at bounding box center [269, 766] width 21 height 21
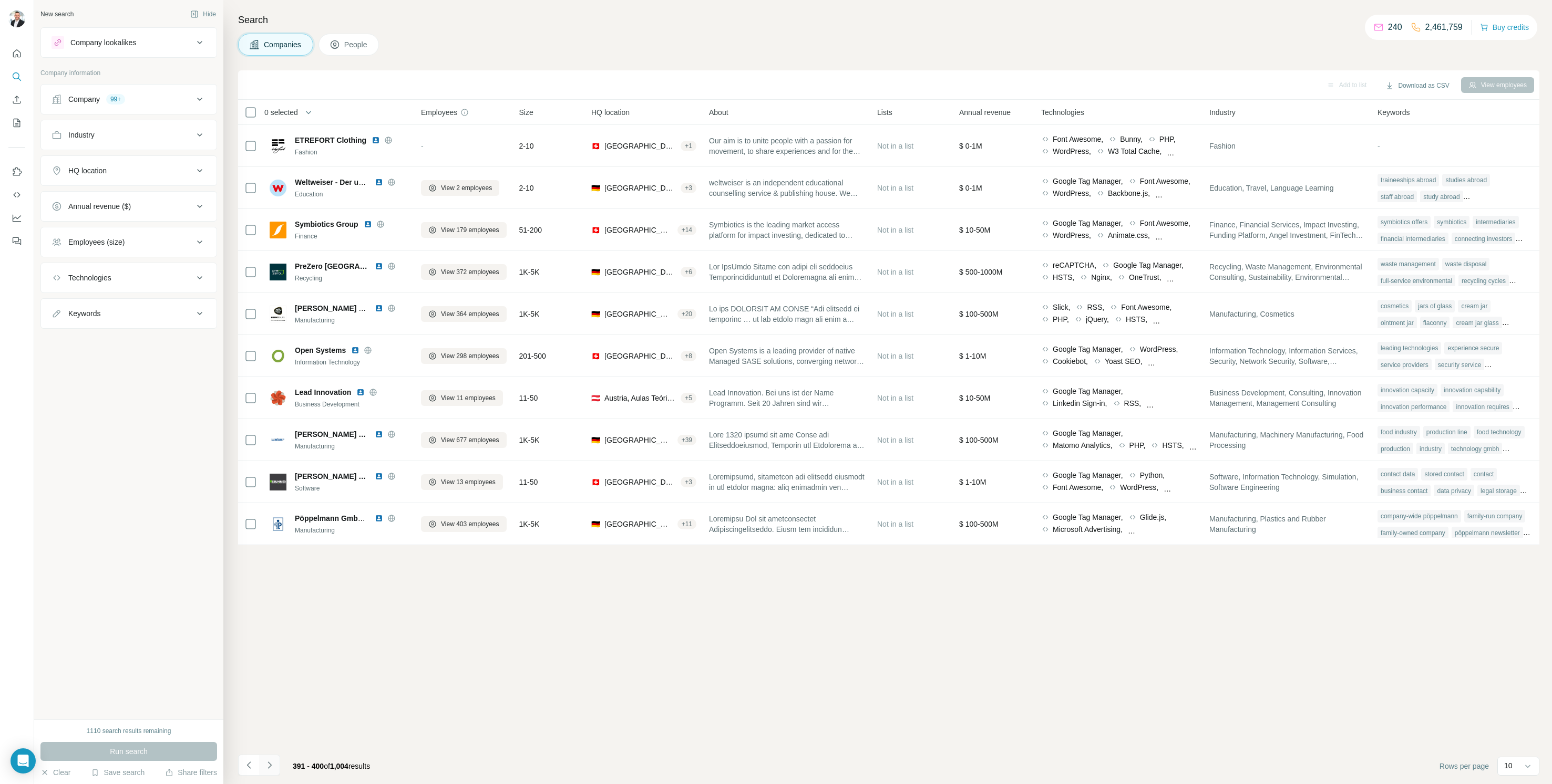
click at [268, 764] on icon "Navigate to next page" at bounding box center [269, 765] width 10 height 10
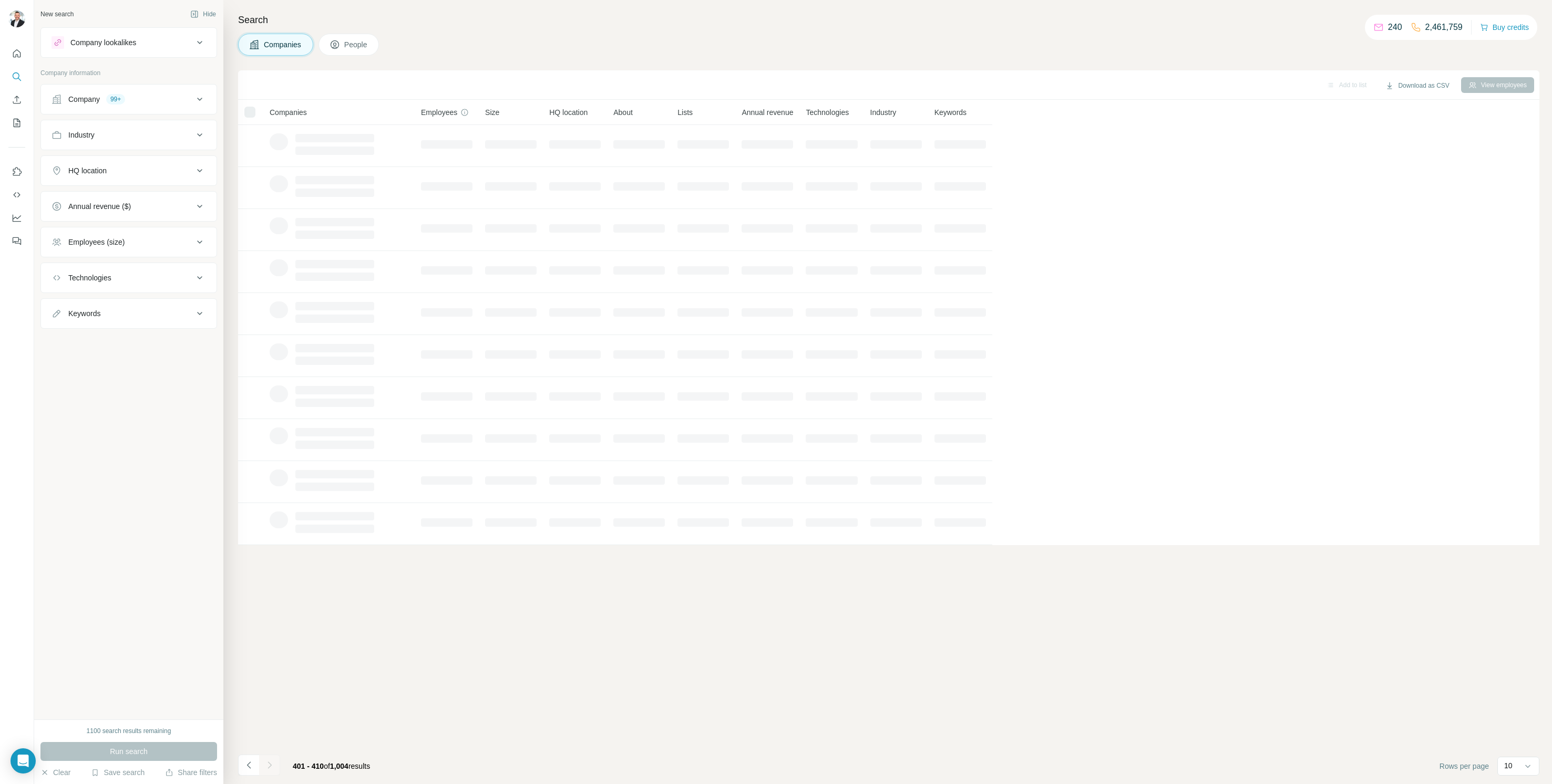
click at [268, 764] on div at bounding box center [269, 766] width 21 height 21
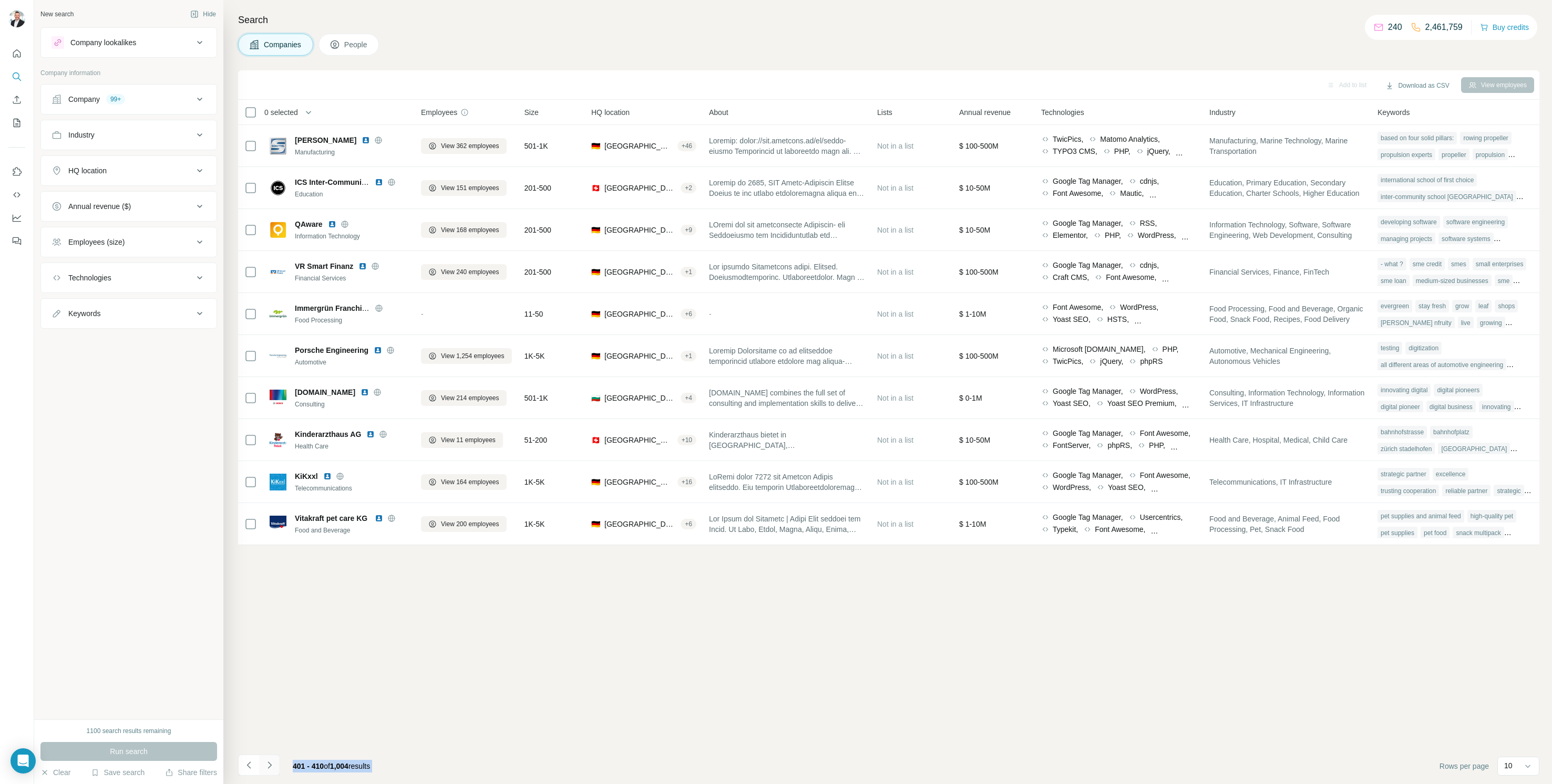
click at [268, 764] on icon "Navigate to next page" at bounding box center [269, 765] width 10 height 10
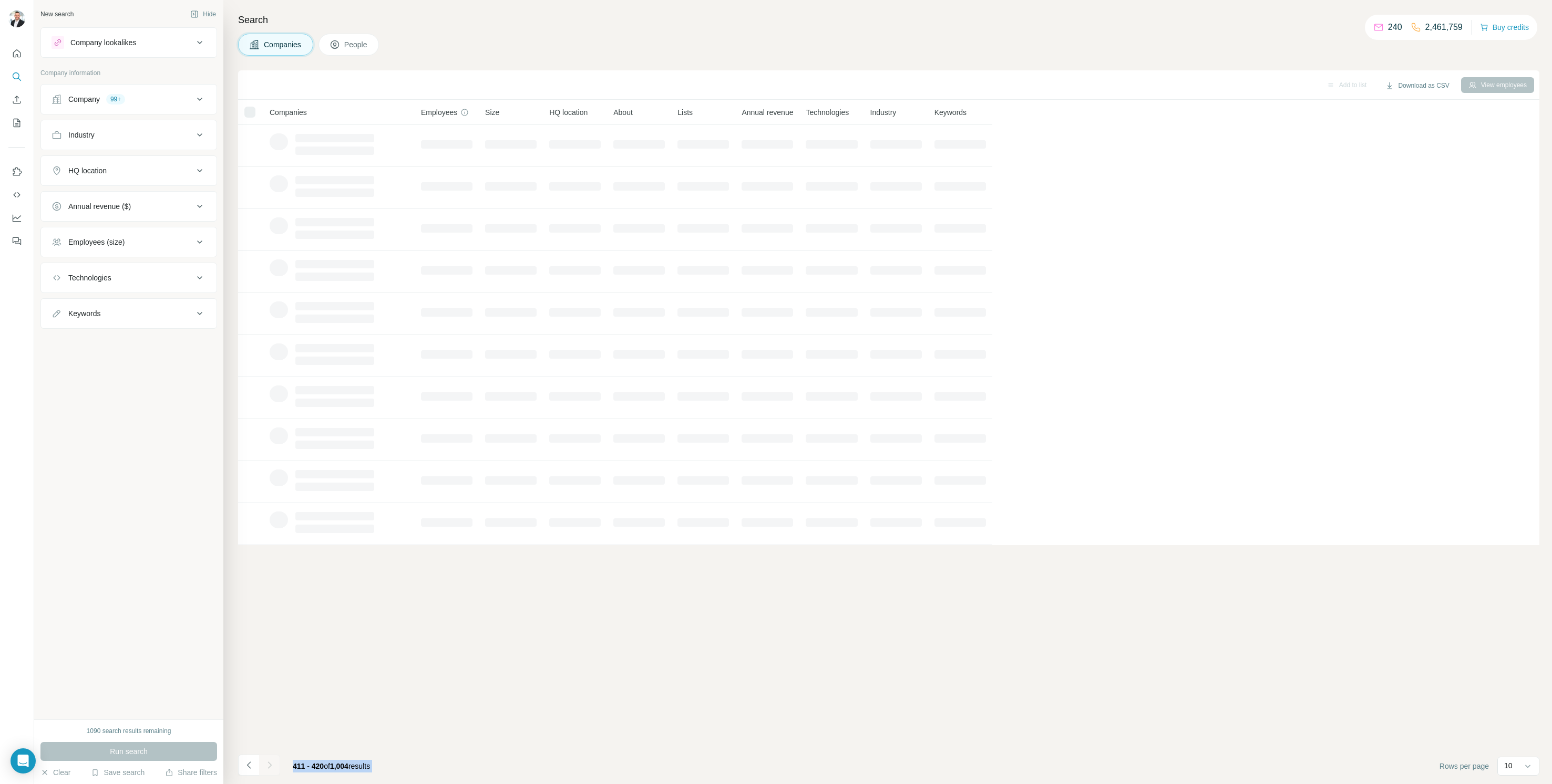
click at [268, 764] on div at bounding box center [269, 766] width 21 height 21
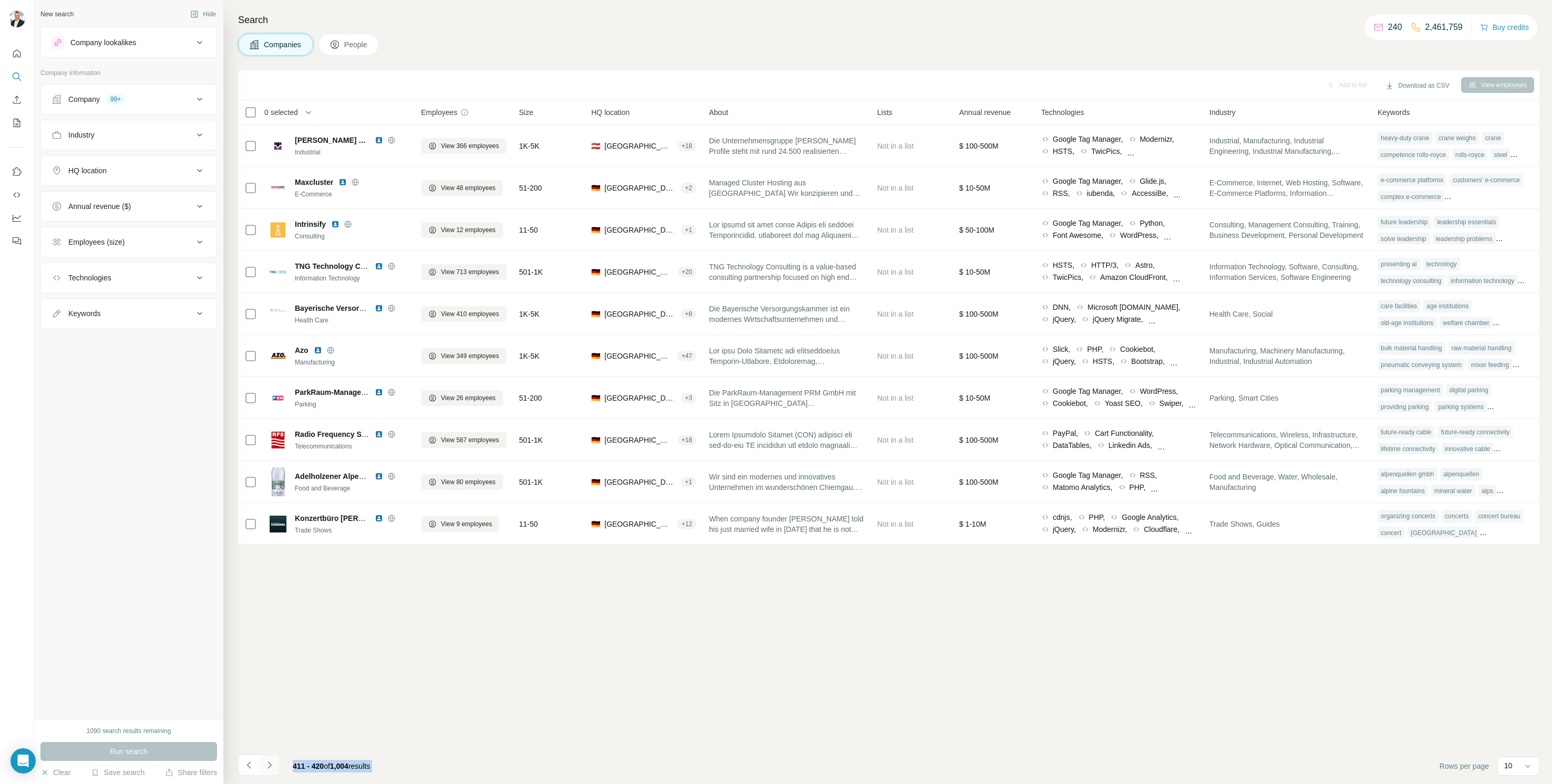
click at [267, 764] on icon "Navigate to next page" at bounding box center [269, 765] width 10 height 10
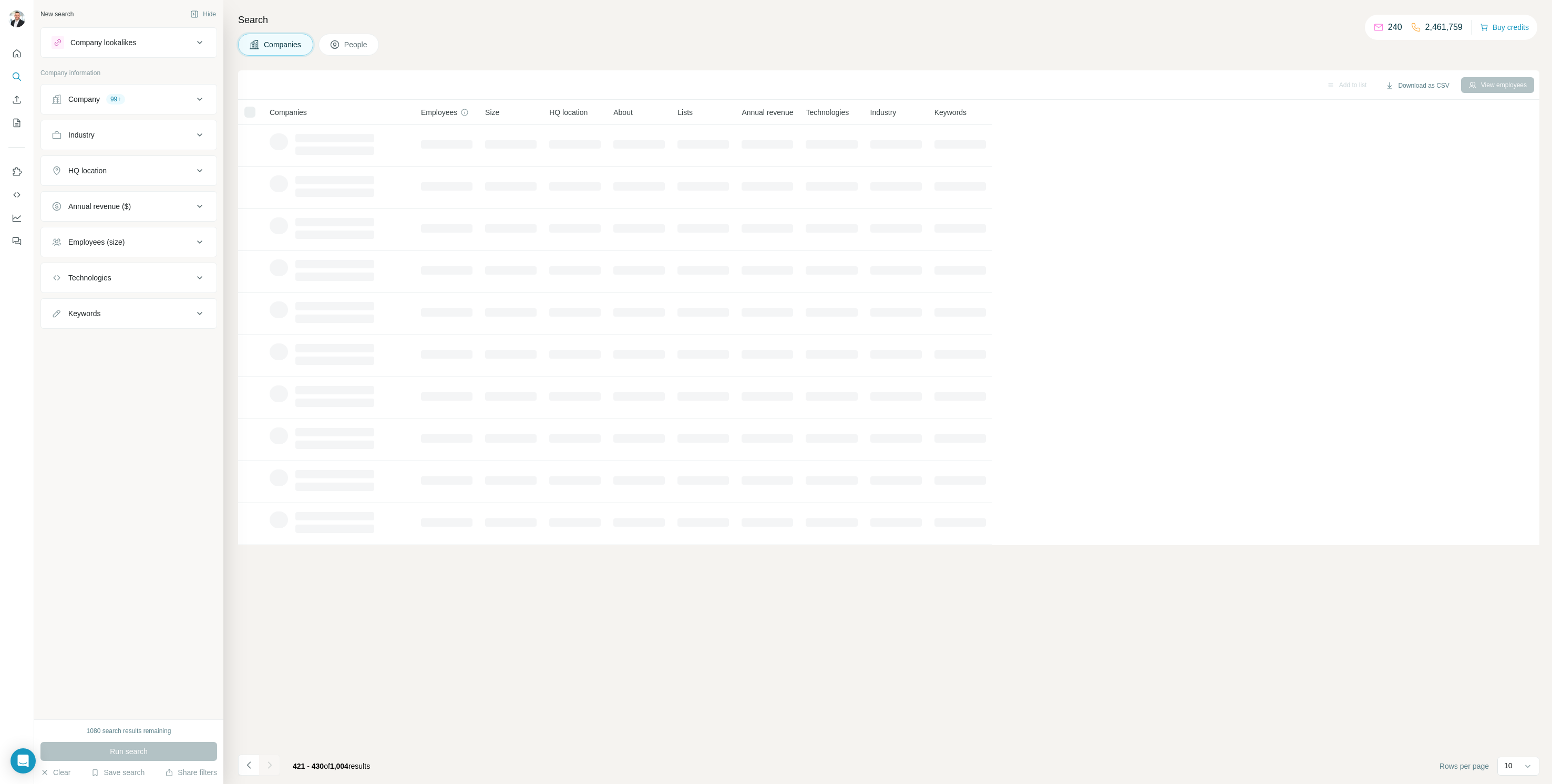
click at [267, 764] on div at bounding box center [269, 766] width 21 height 21
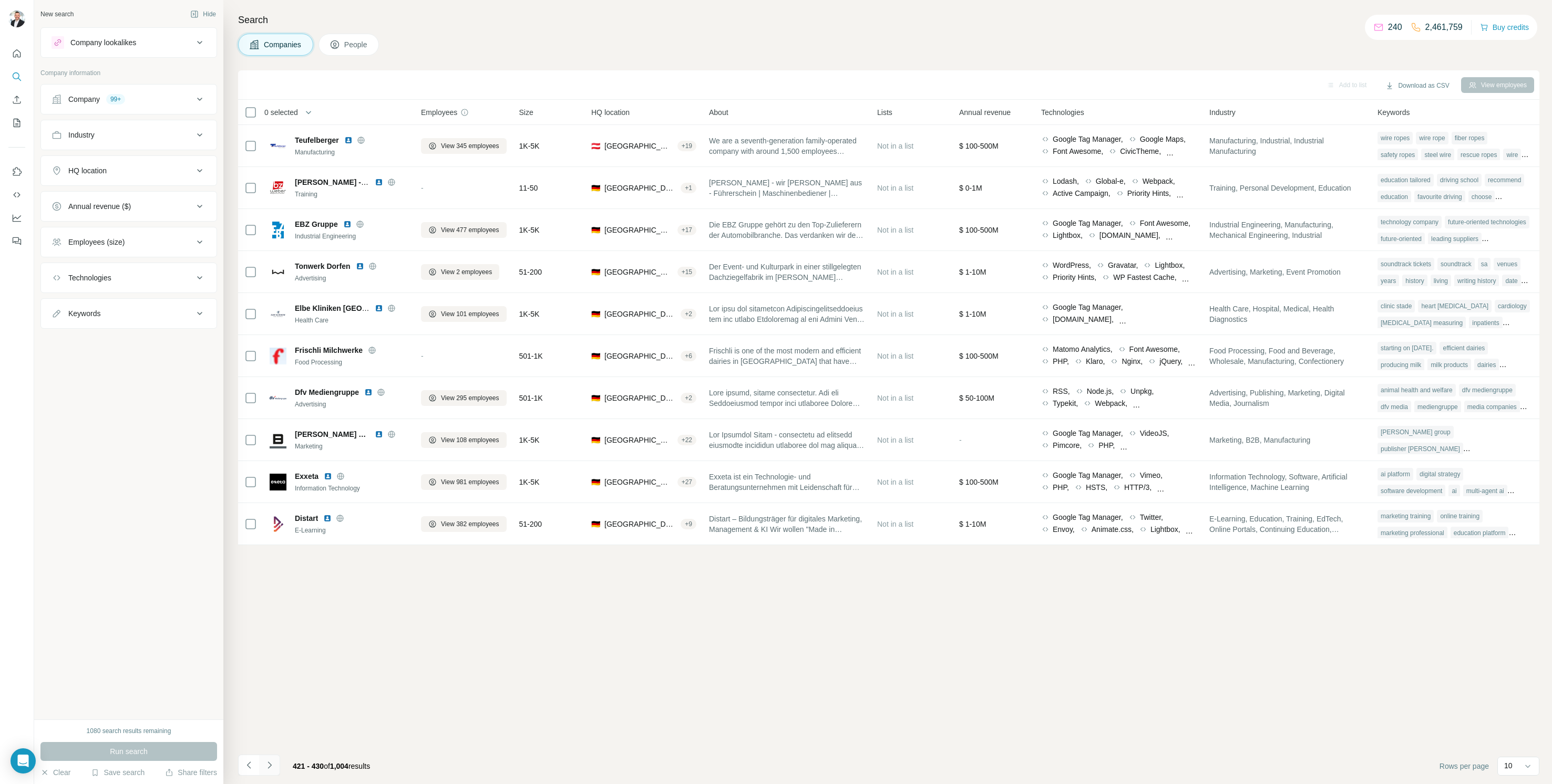
click at [267, 764] on icon "Navigate to next page" at bounding box center [269, 765] width 10 height 10
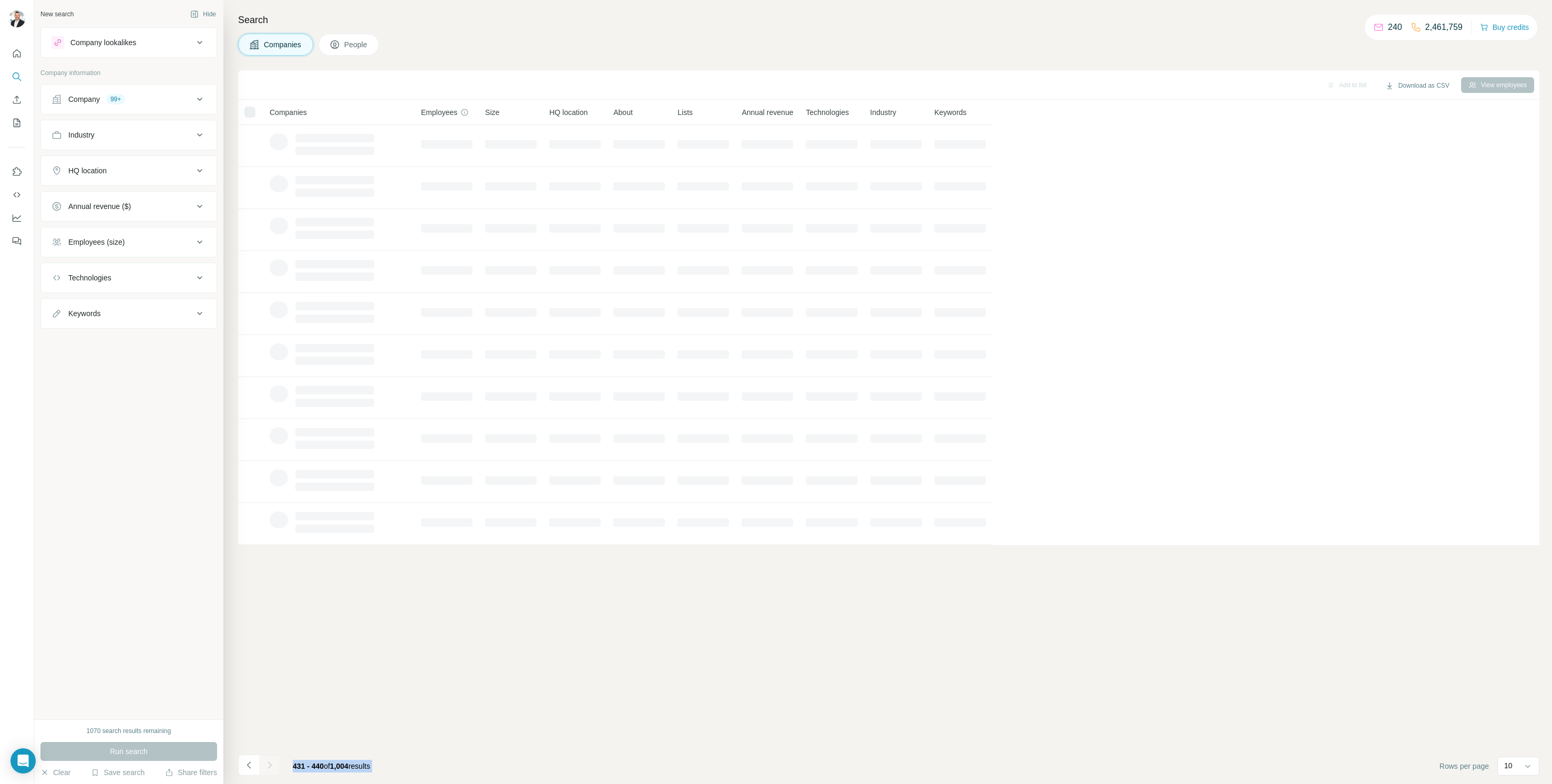
click at [267, 764] on div at bounding box center [269, 766] width 21 height 21
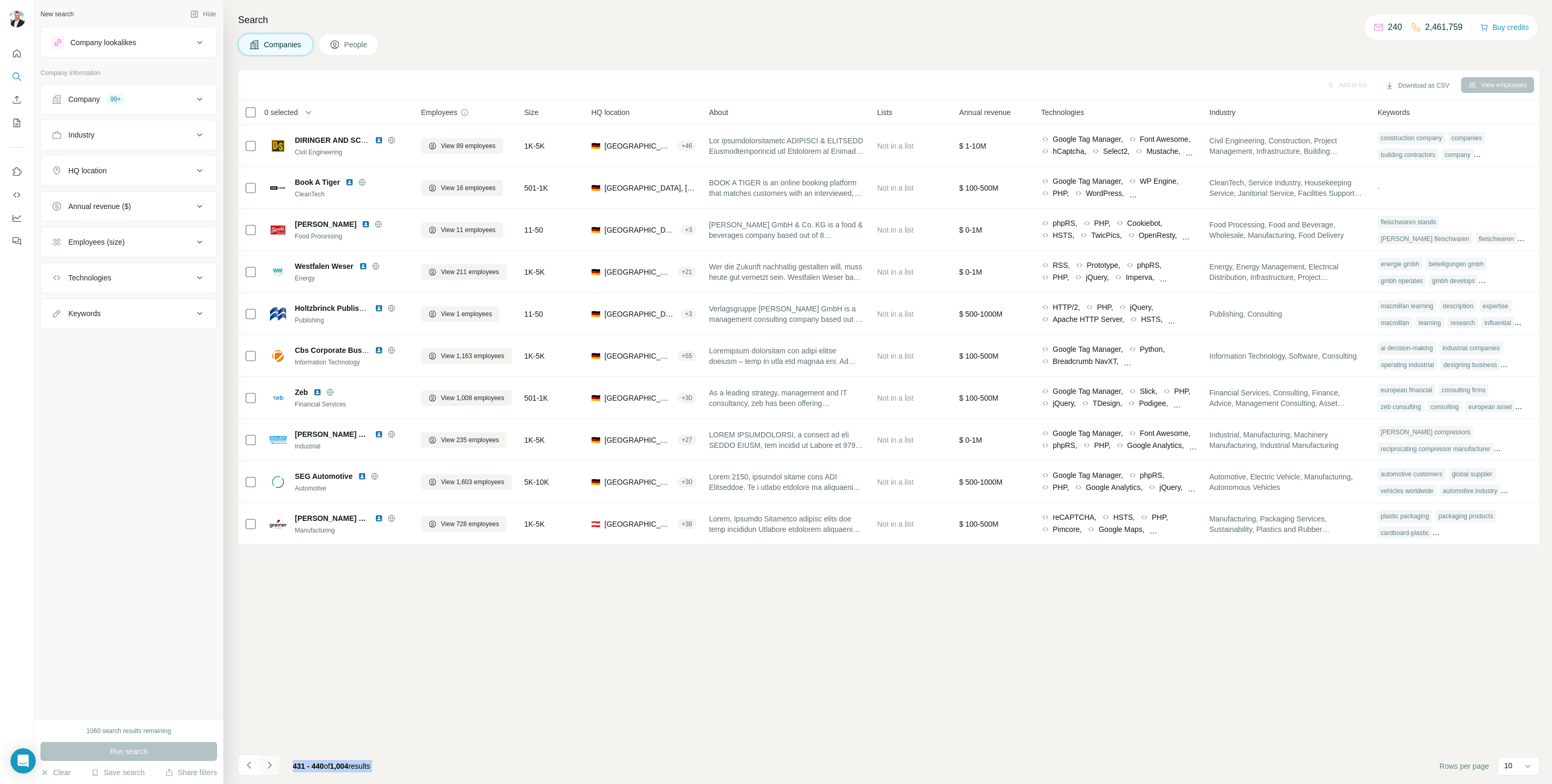
click at [267, 764] on icon "Navigate to next page" at bounding box center [269, 765] width 10 height 10
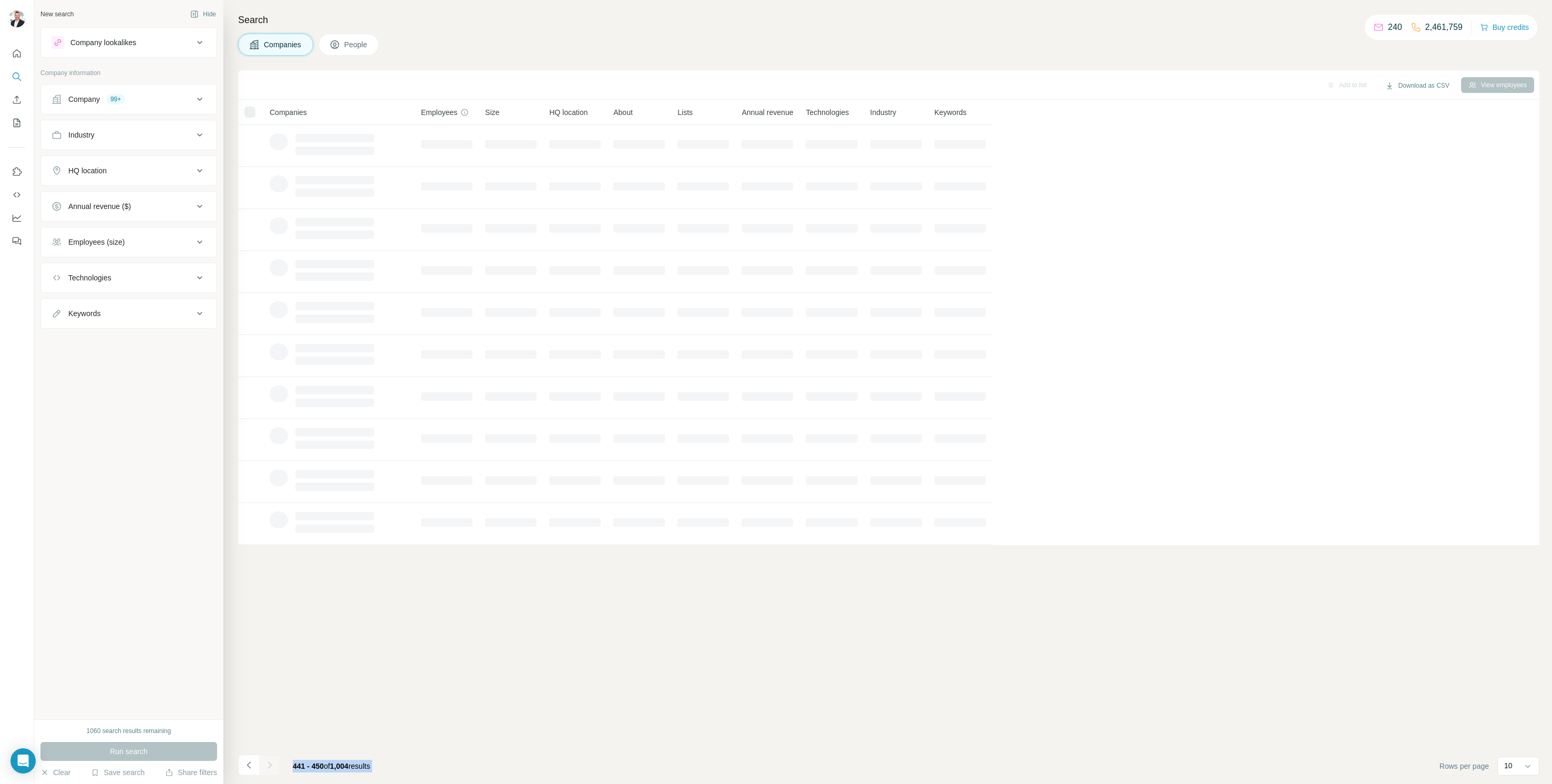
click at [267, 764] on icon "Navigate to next page" at bounding box center [269, 765] width 10 height 10
click at [267, 764] on div at bounding box center [269, 766] width 21 height 21
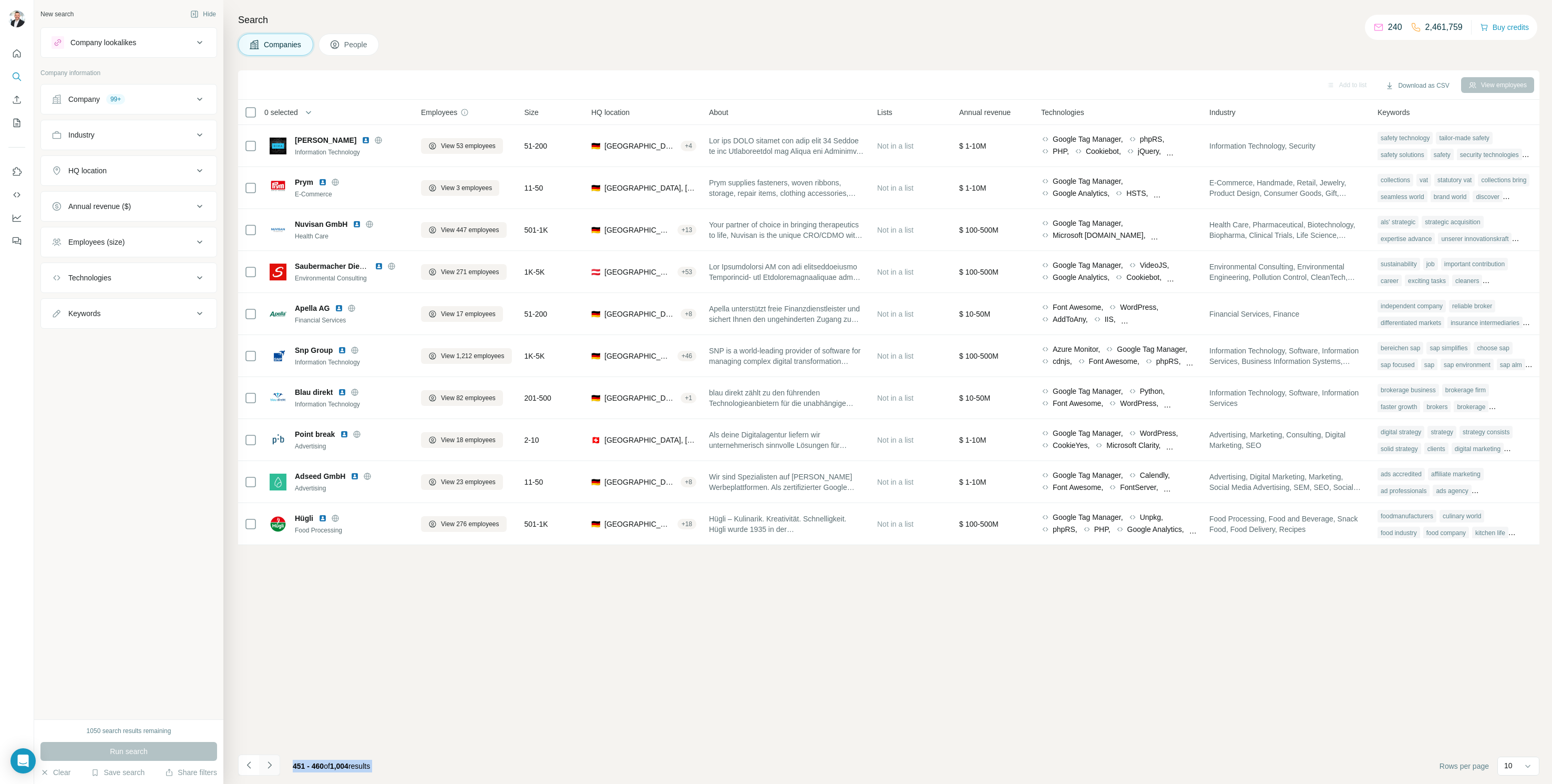
click at [267, 764] on icon "Navigate to next page" at bounding box center [269, 765] width 10 height 10
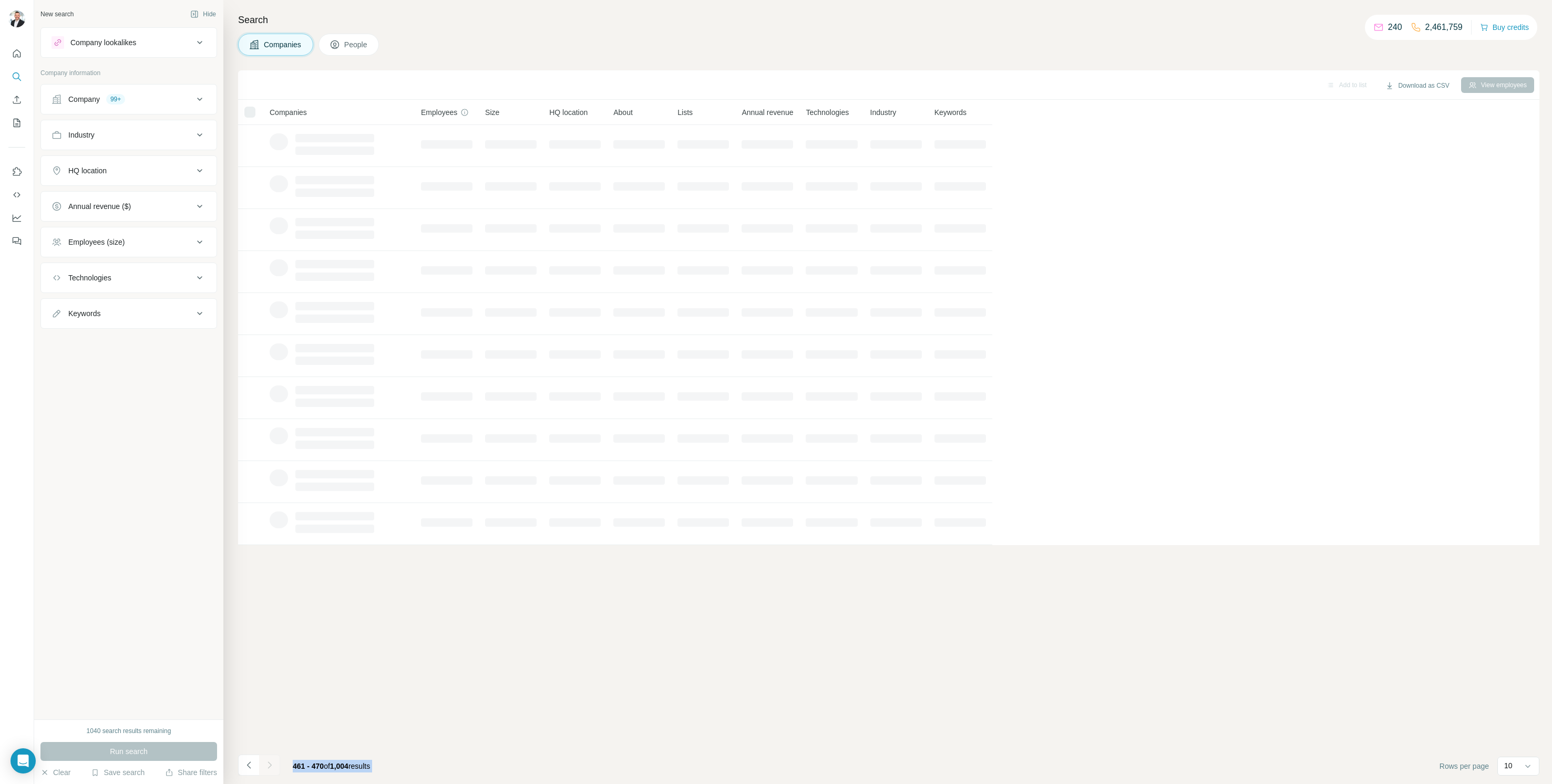
click at [267, 764] on icon "Navigate to next page" at bounding box center [269, 765] width 10 height 10
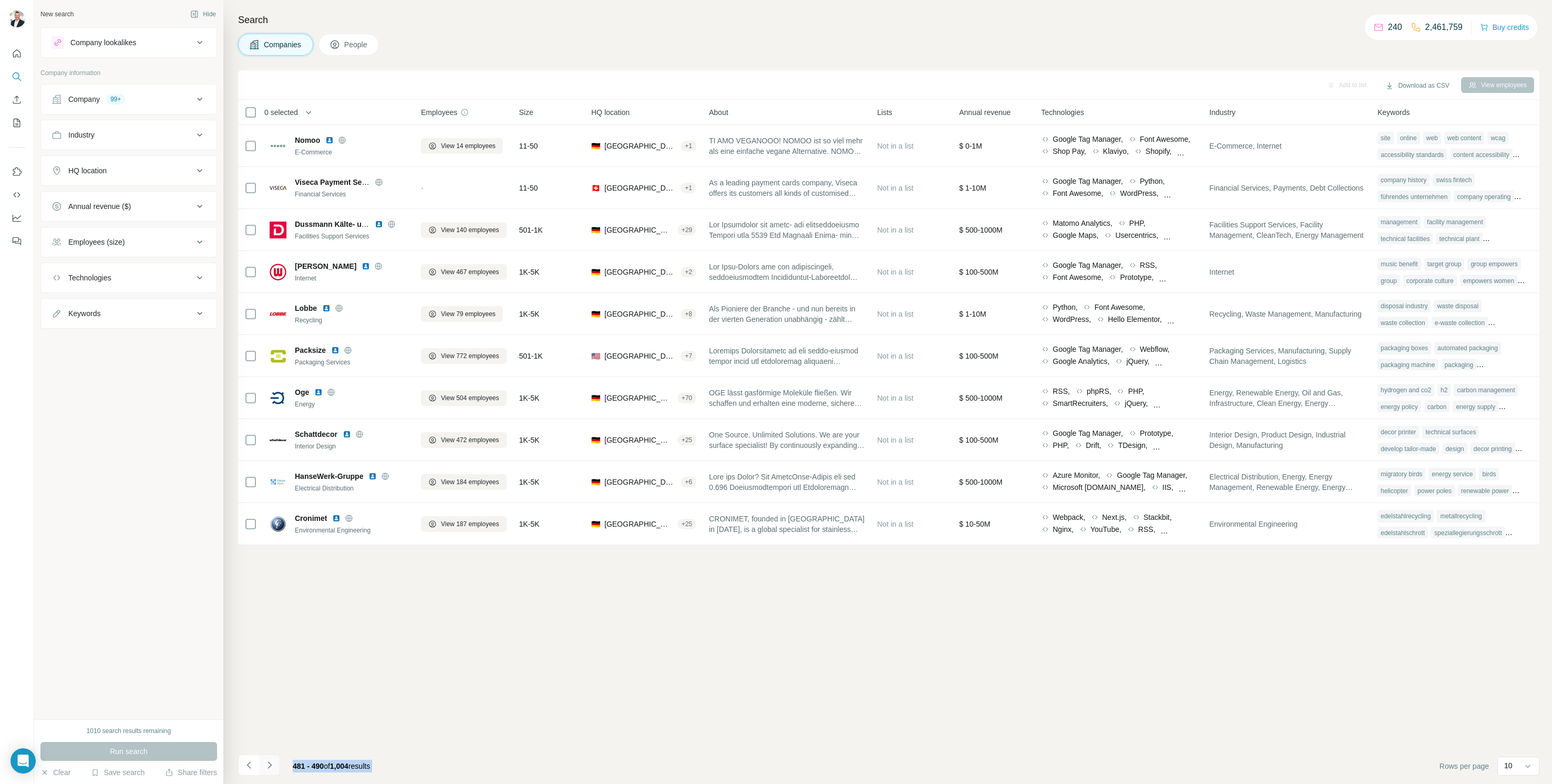
click at [267, 764] on icon "Navigate to next page" at bounding box center [269, 765] width 10 height 10
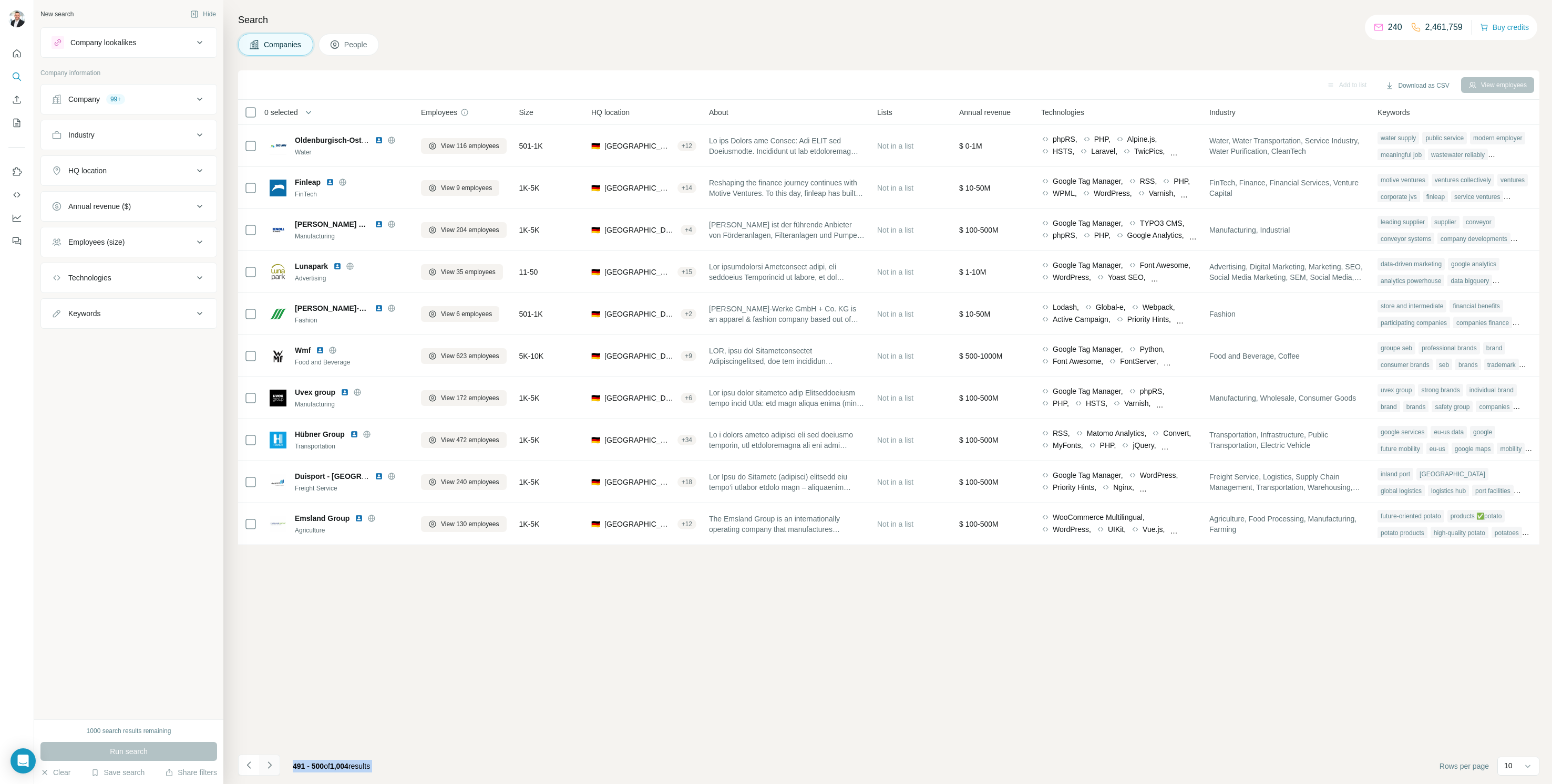
click at [271, 766] on icon "Navigate to next page" at bounding box center [269, 765] width 10 height 10
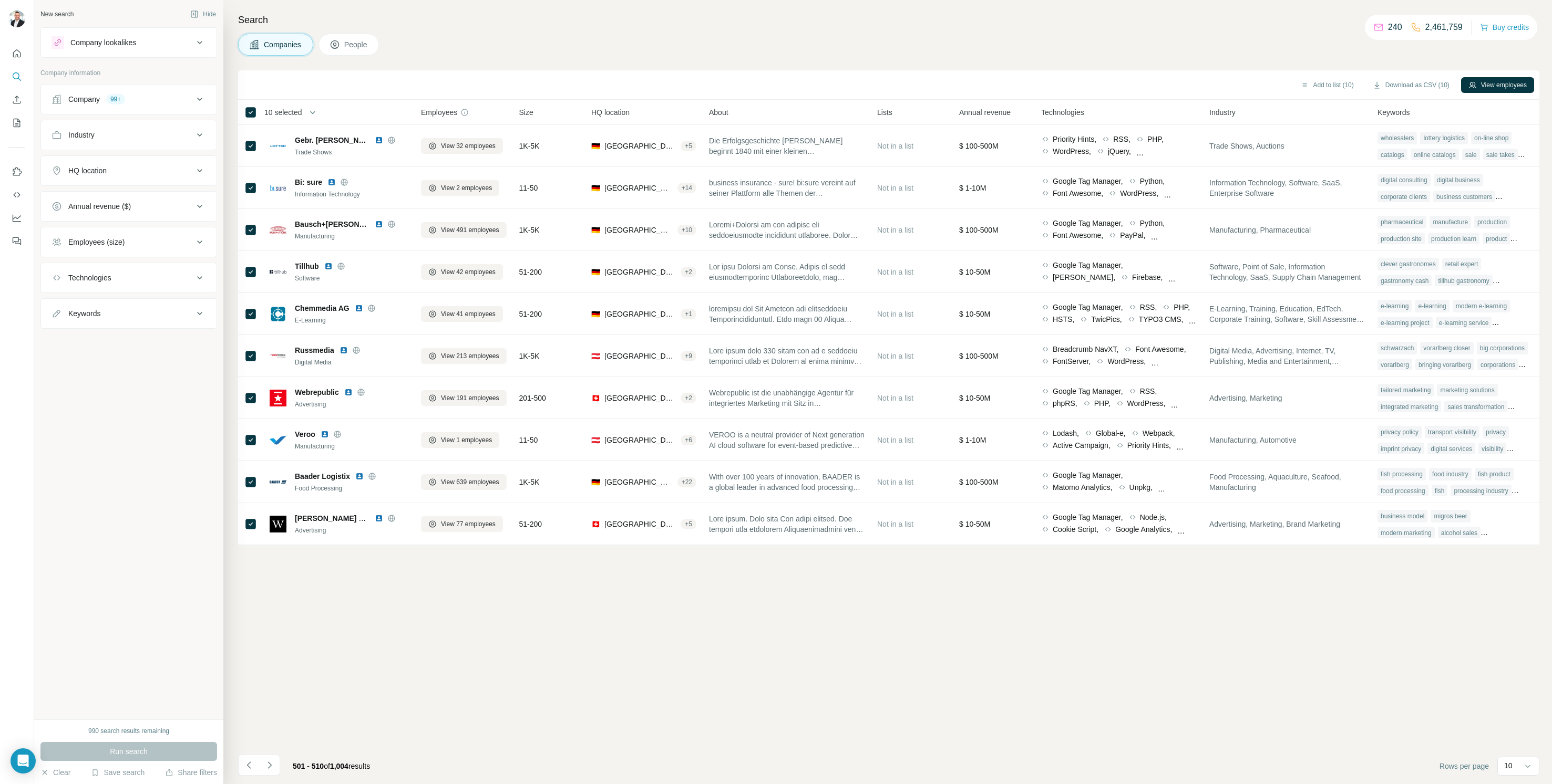
click at [281, 107] on span "10 selected" at bounding box center [283, 112] width 38 height 10
click at [319, 175] on input "Select a number (up to 500)" at bounding box center [306, 173] width 34 height 19
type input "*"
type input "***"
click at [360, 211] on span "Apply" at bounding box center [352, 211] width 18 height 10
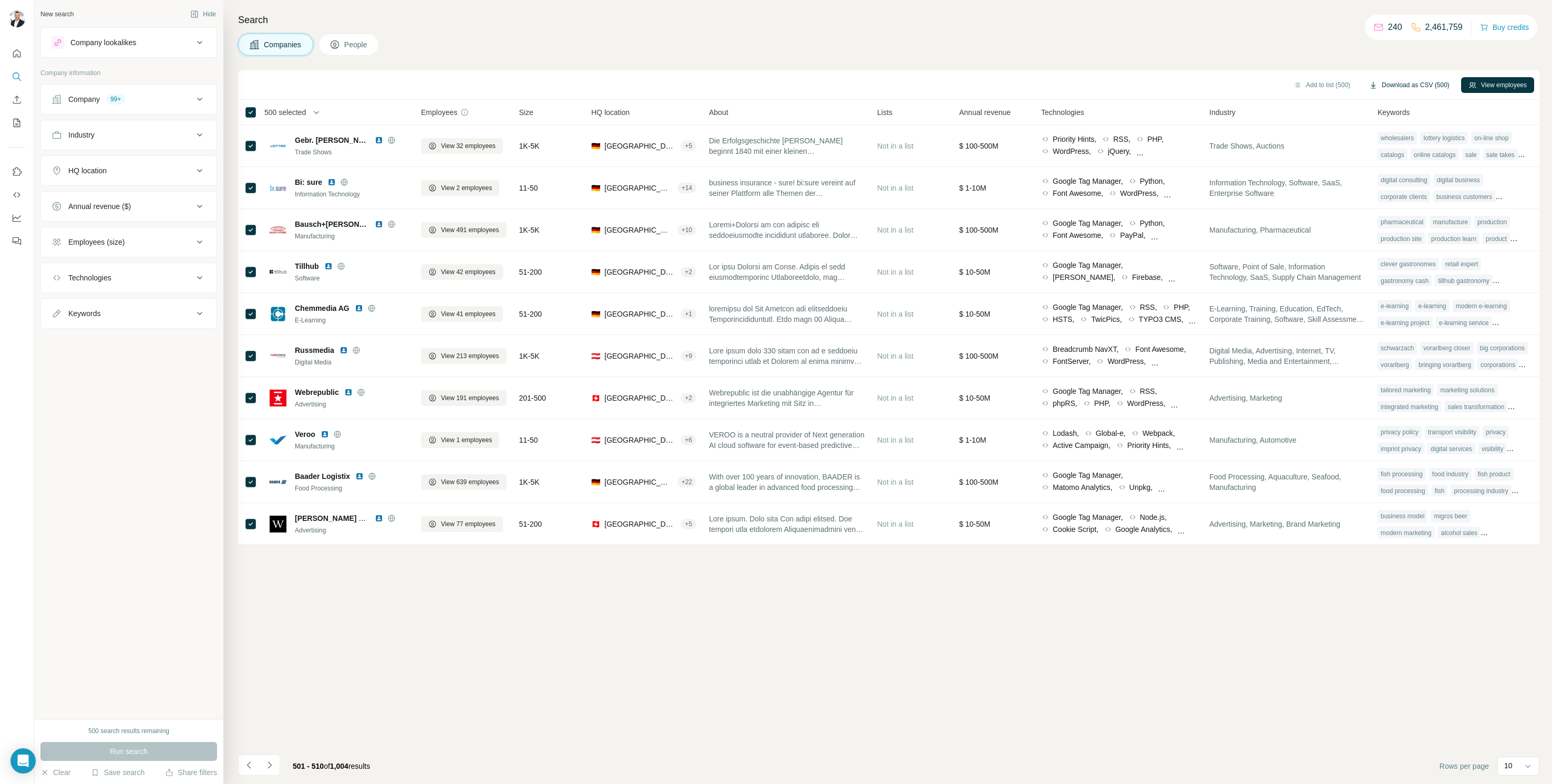
click at [1411, 83] on button "Download as CSV (500)" at bounding box center [1409, 85] width 95 height 16
click at [15, 191] on icon "Use Surfe API" at bounding box center [16, 195] width 10 height 10
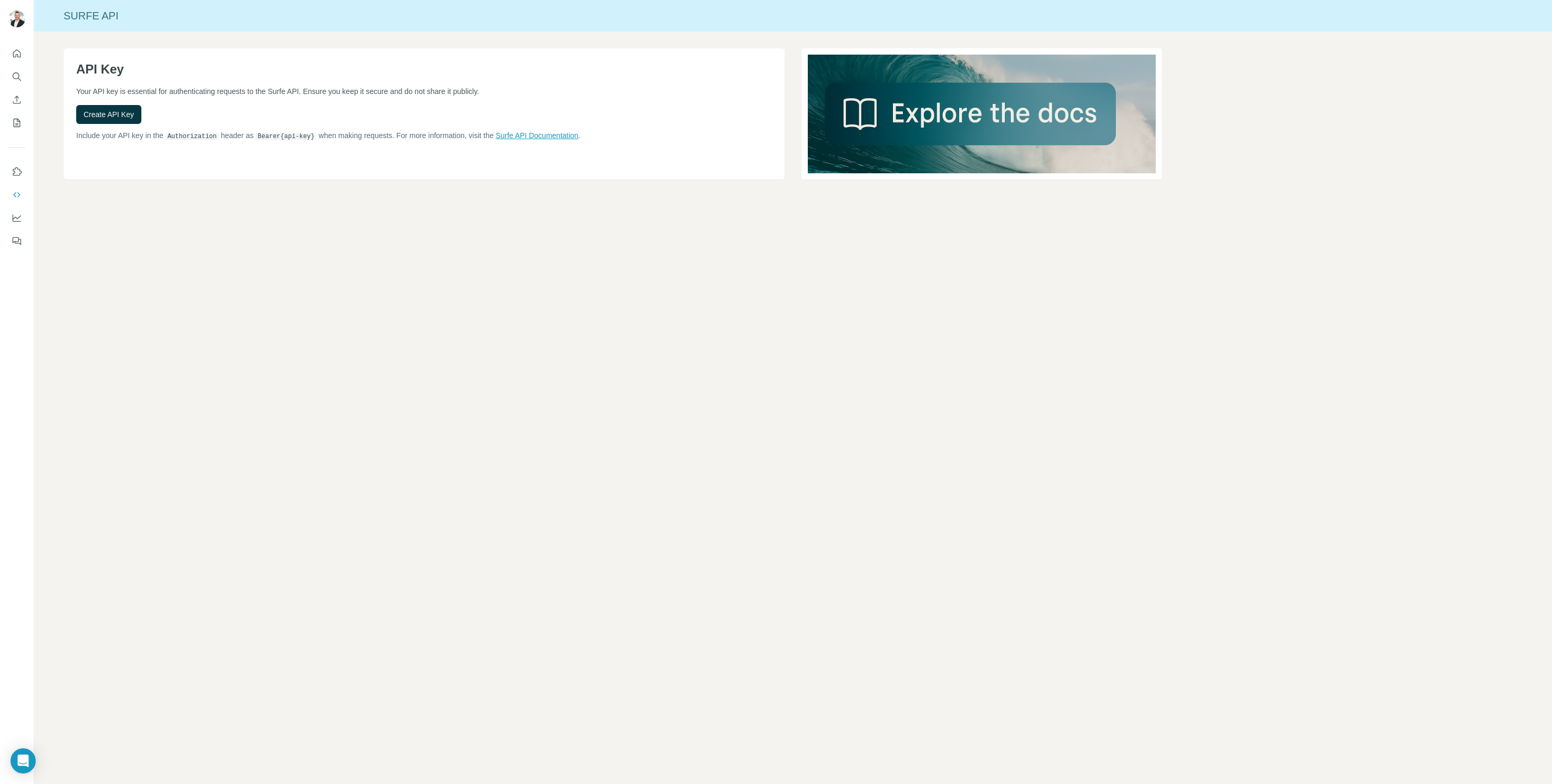
click at [530, 135] on link "Surfe API Documentation" at bounding box center [537, 135] width 83 height 8
